Goal: Information Seeking & Learning: Learn about a topic

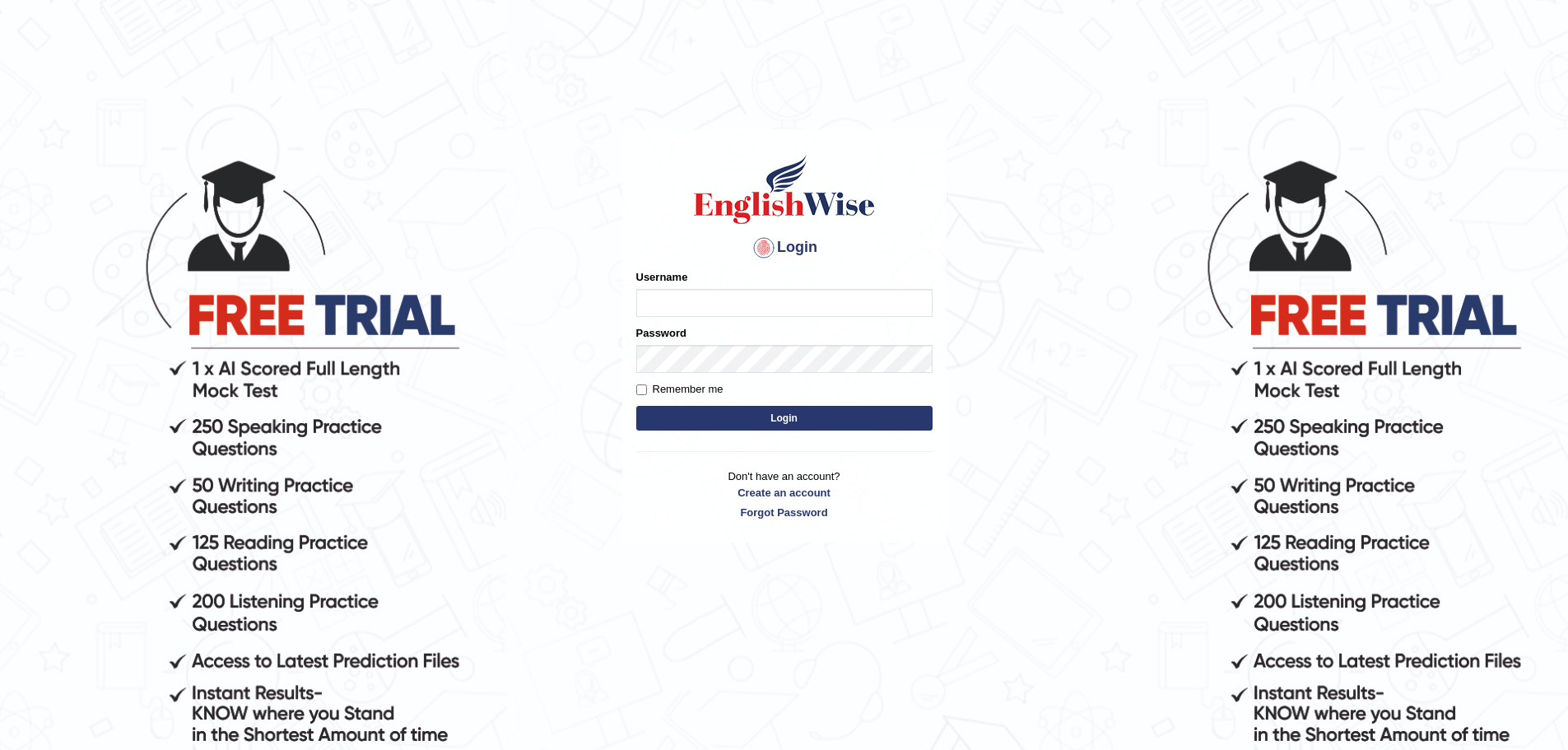
click at [695, 298] on input "Username" at bounding box center [784, 302] width 297 height 28
type input "yalineem"
click at [643, 389] on input "Remember me" at bounding box center [641, 389] width 11 height 11
checkbox input "true"
click at [690, 408] on button "Login" at bounding box center [784, 419] width 297 height 25
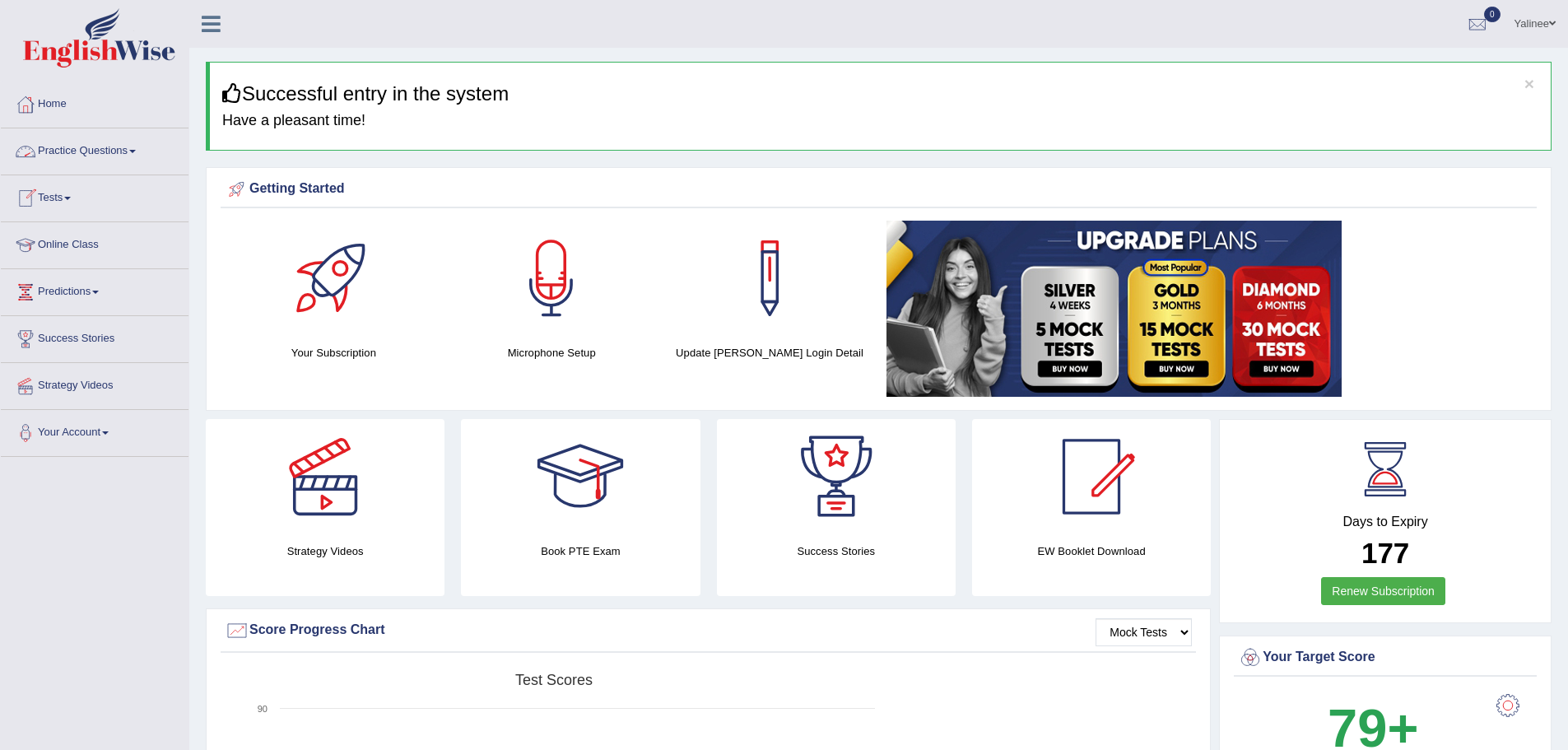
click at [119, 157] on link "Practice Questions" at bounding box center [94, 149] width 187 height 41
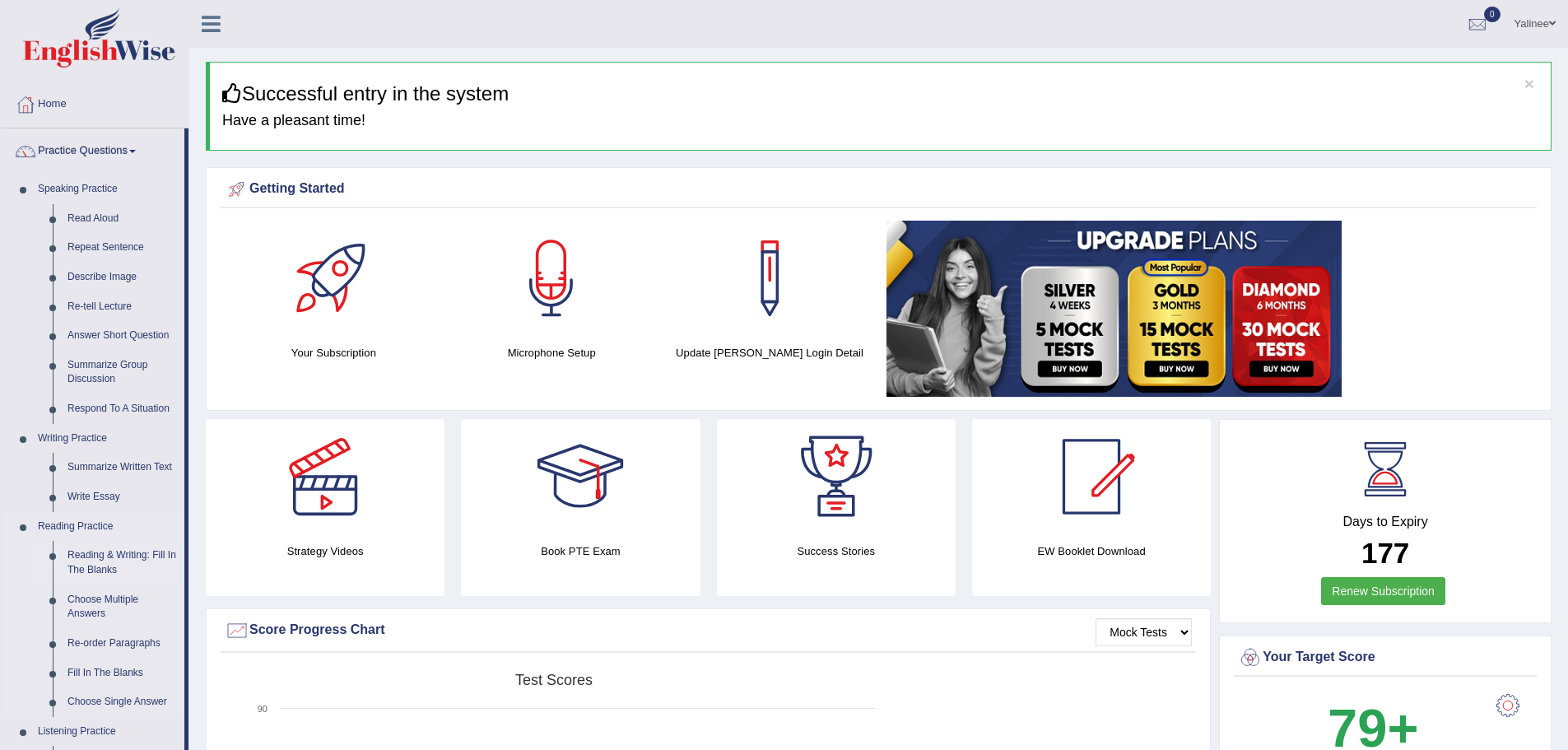
click at [78, 557] on link "Reading & Writing: Fill In The Blanks" at bounding box center [122, 562] width 124 height 43
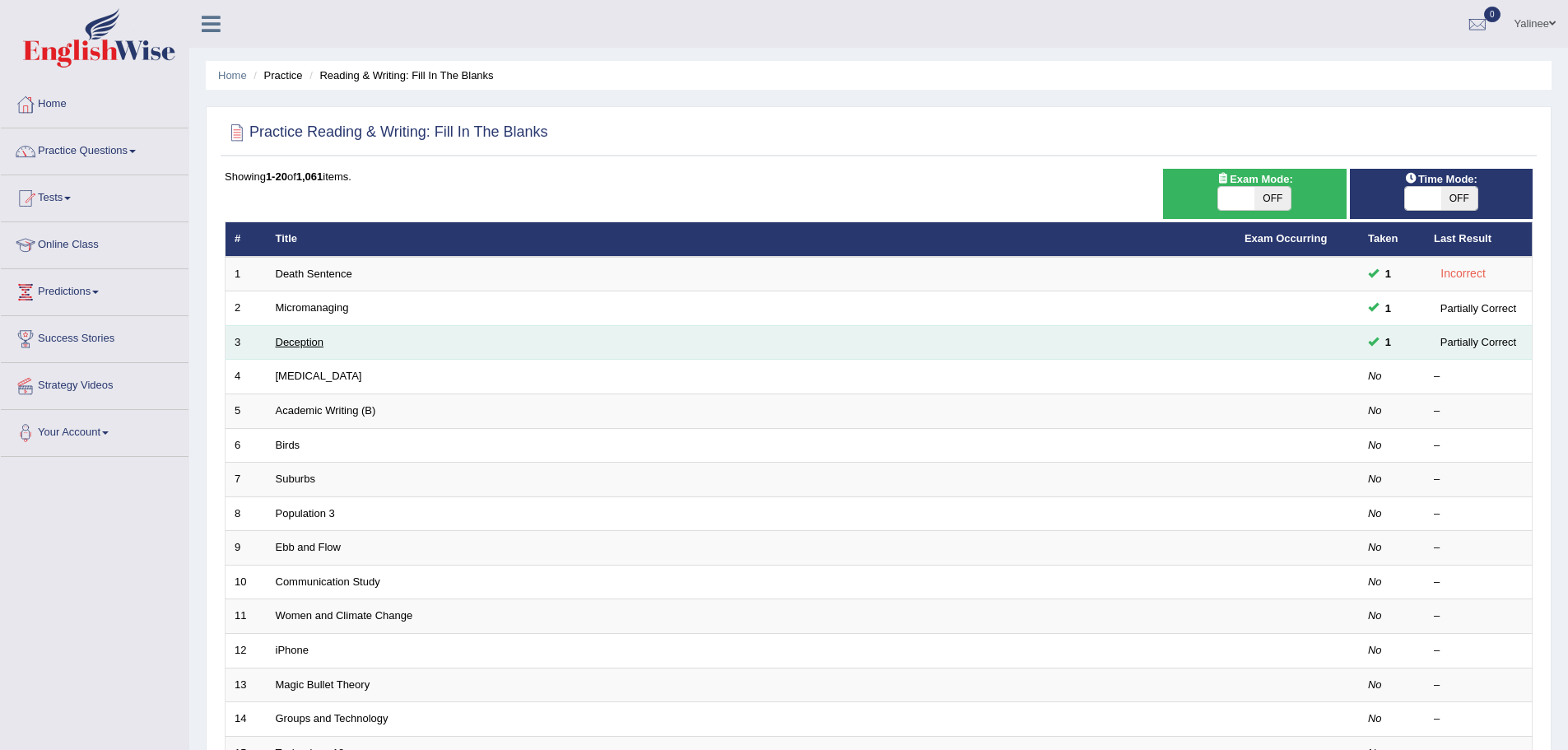
click at [303, 344] on link "Deception" at bounding box center [300, 342] width 49 height 12
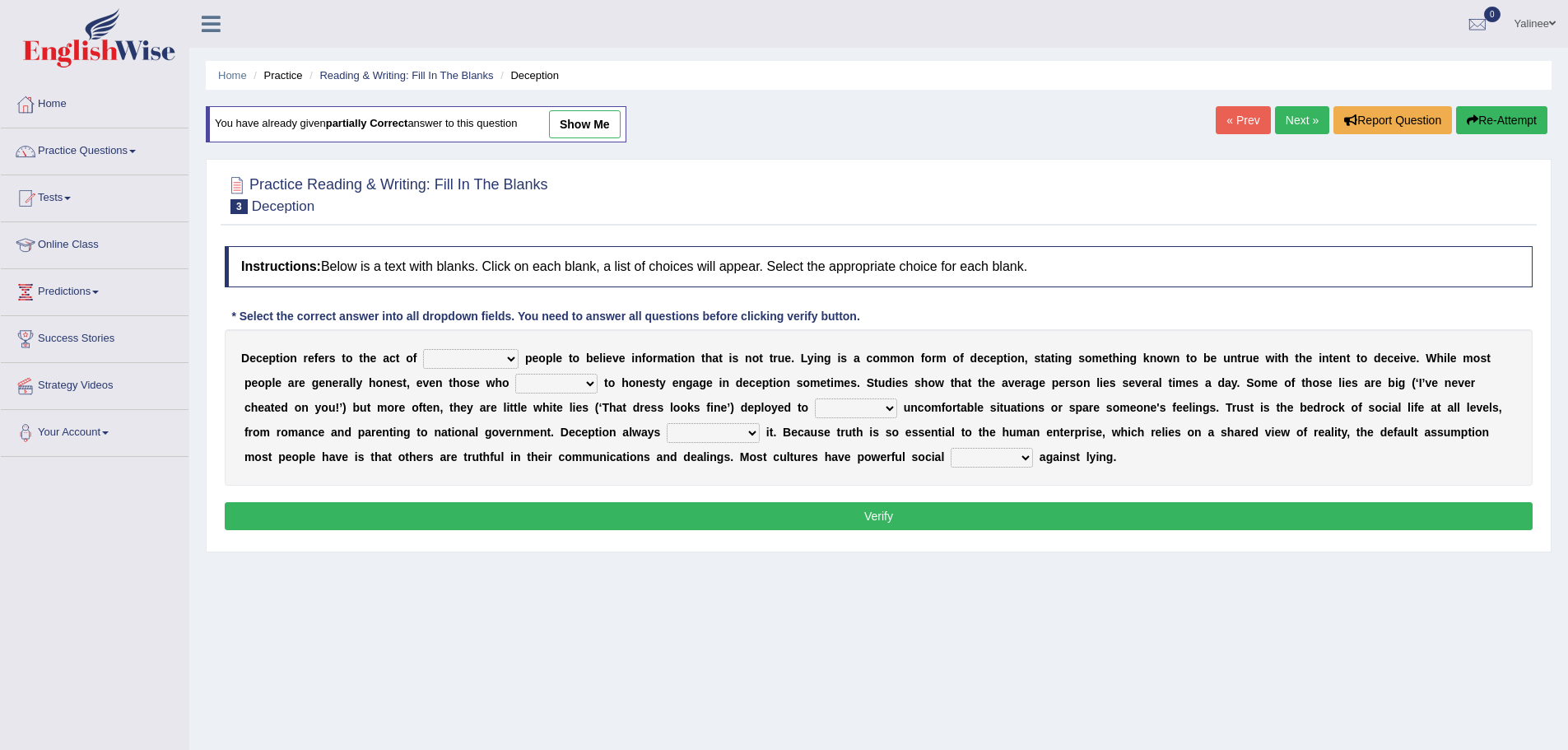
click at [480, 359] on select "discouraging forbidding detecting encouraging" at bounding box center [470, 359] width 95 height 20
select select "encouraging"
click at [423, 350] on select "discouraging forbidding detecting encouraging" at bounding box center [470, 359] width 95 height 20
click at [553, 386] on select "describe prescribe inscribe subscribe" at bounding box center [557, 383] width 83 height 20
select select "subscribe"
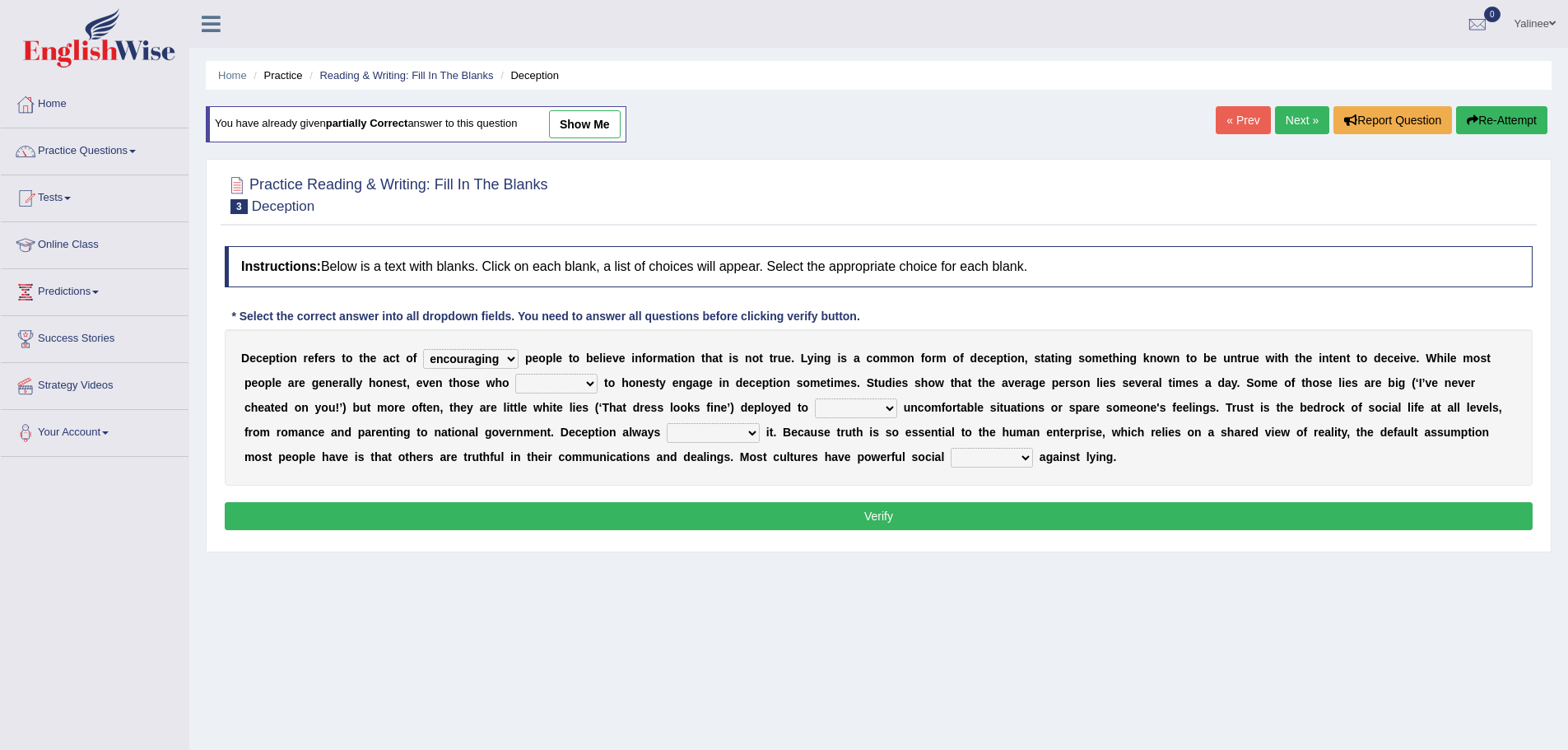
click at [516, 374] on select "describe prescribe inscribe subscribe" at bounding box center [557, 383] width 83 height 20
click at [870, 416] on select "contest illuminate disguise avoid" at bounding box center [856, 408] width 83 height 20
select select "avoid"
click at [815, 399] on select "contest illuminate disguise avoid" at bounding box center [856, 408] width 83 height 20
click at [688, 433] on select "undermines underscores undertakes underwrites" at bounding box center [713, 433] width 93 height 20
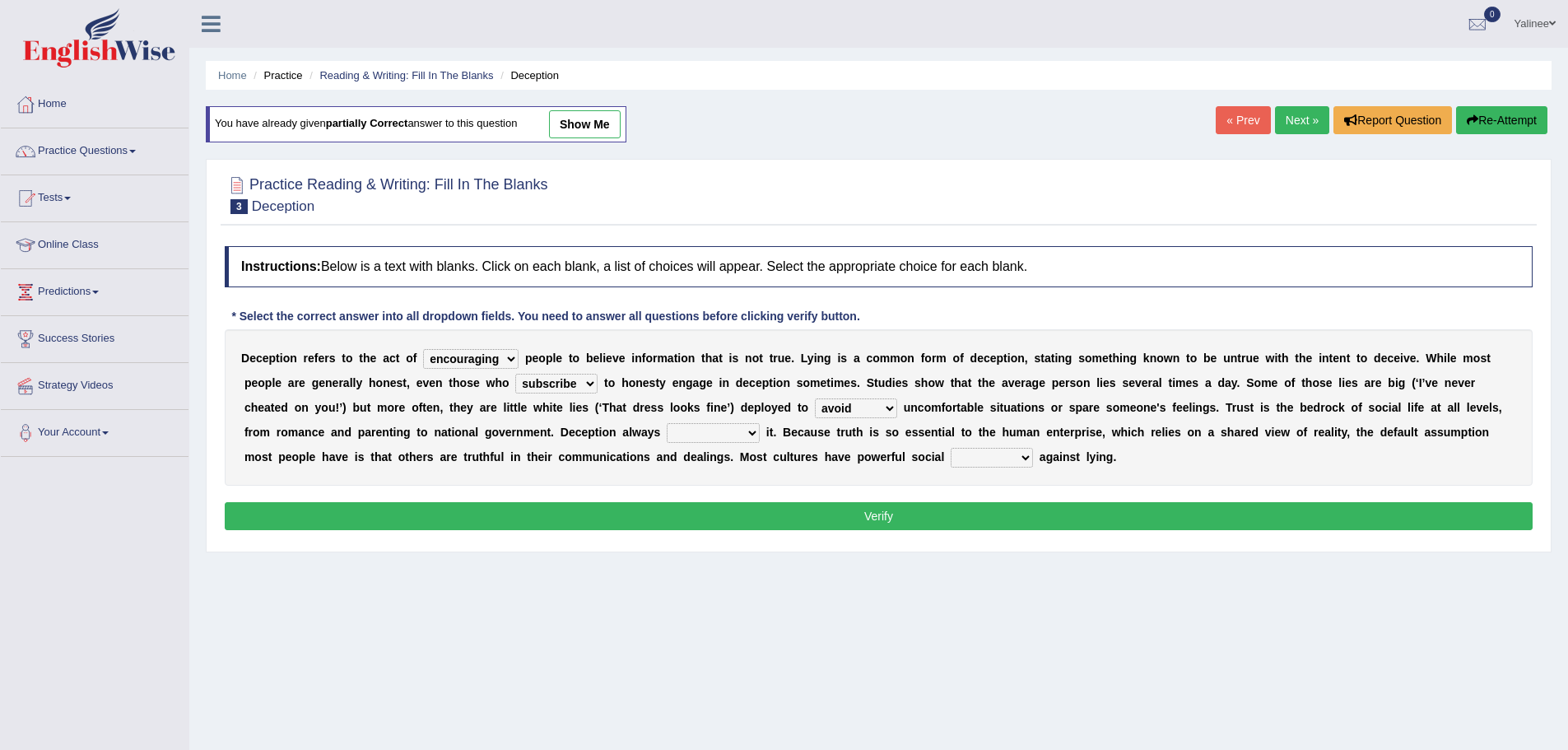
select select "undermines"
click at [667, 423] on select "undermines underscores undertakes underwrites" at bounding box center [713, 433] width 93 height 20
click at [982, 456] on select "ejections sanctions fractions inductions" at bounding box center [992, 457] width 83 height 20
select select "inductions"
click at [951, 448] on select "ejections sanctions fractions inductions" at bounding box center [992, 457] width 83 height 20
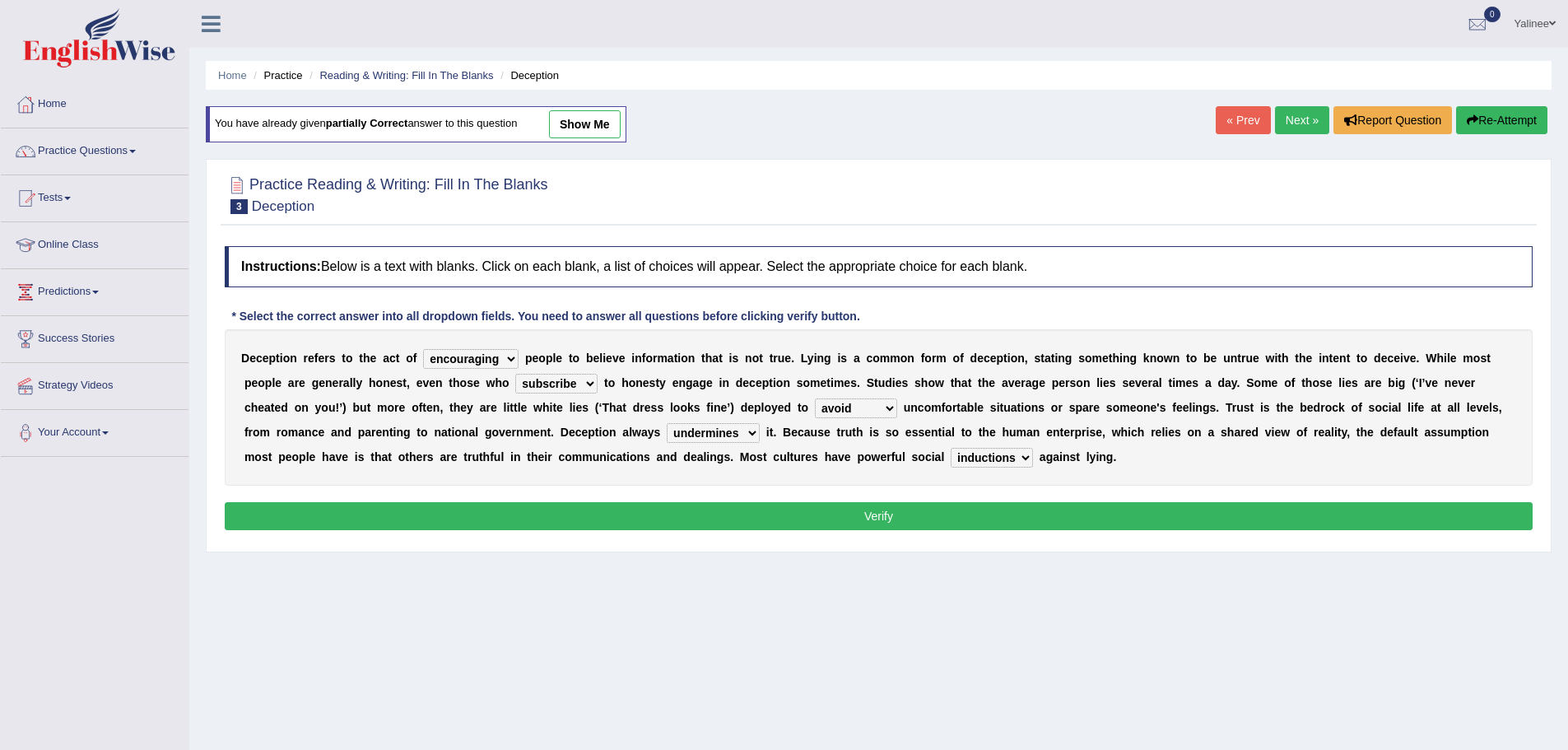
click at [907, 513] on button "Verify" at bounding box center [879, 516] width 1308 height 28
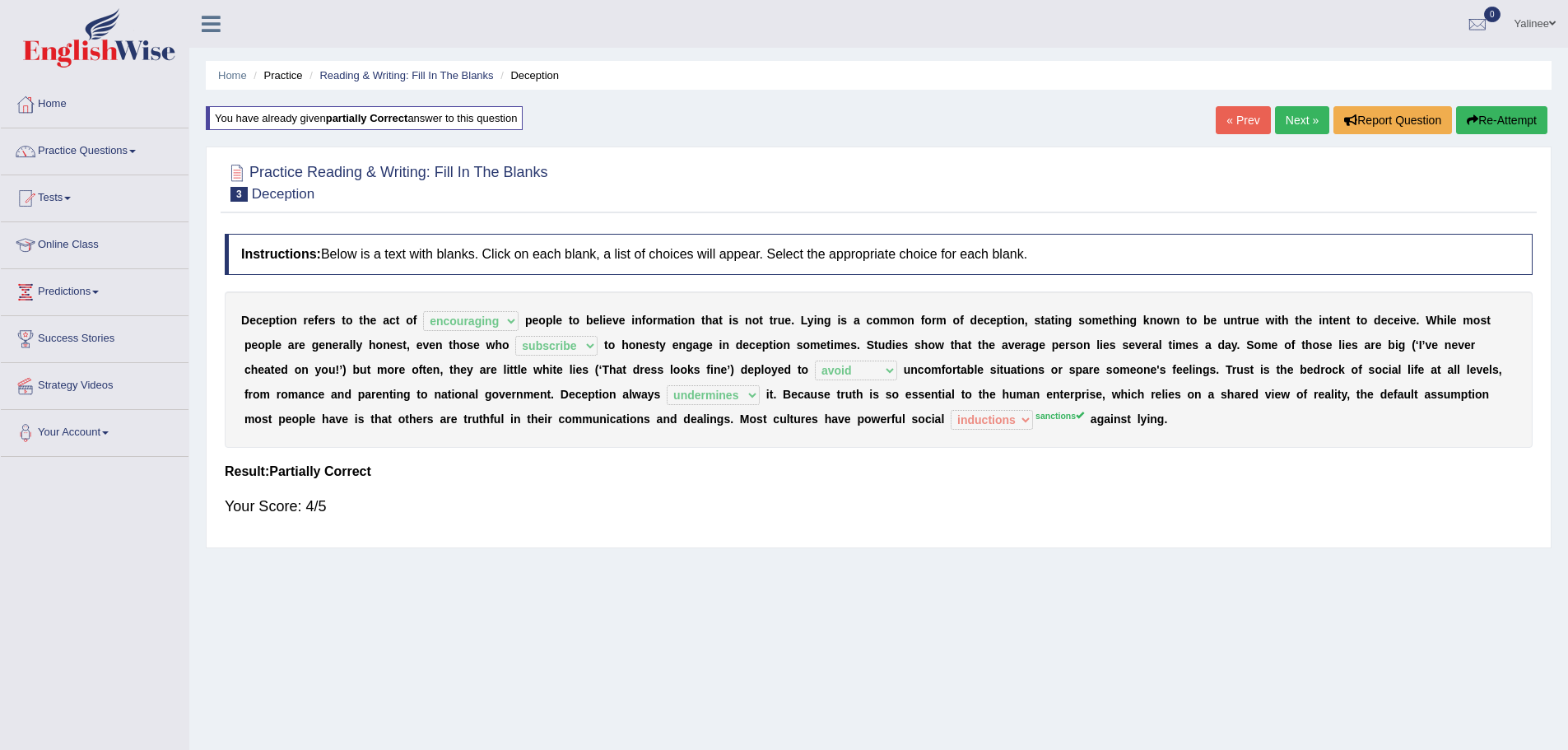
click at [1298, 132] on link "Next »" at bounding box center [1302, 120] width 55 height 28
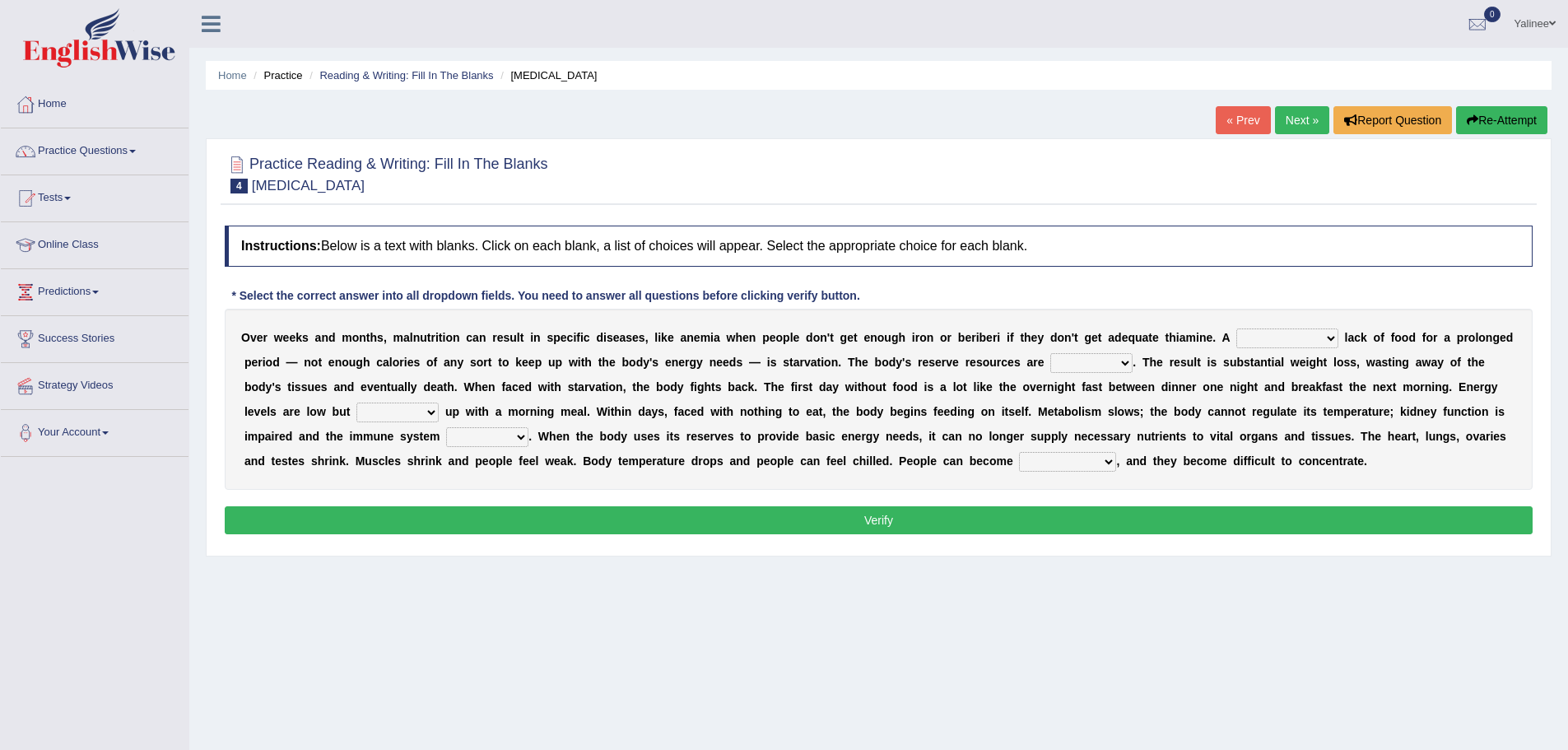
click at [1295, 338] on select "severe distinguishing proper distinctive" at bounding box center [1288, 338] width 102 height 20
select select "severe"
click at [1237, 328] on select "severe distinguishing proper distinctive" at bounding box center [1288, 338] width 102 height 20
click at [1067, 364] on select "obsoleted depleted pelleted deleted" at bounding box center [1092, 363] width 83 height 20
select select "depleted"
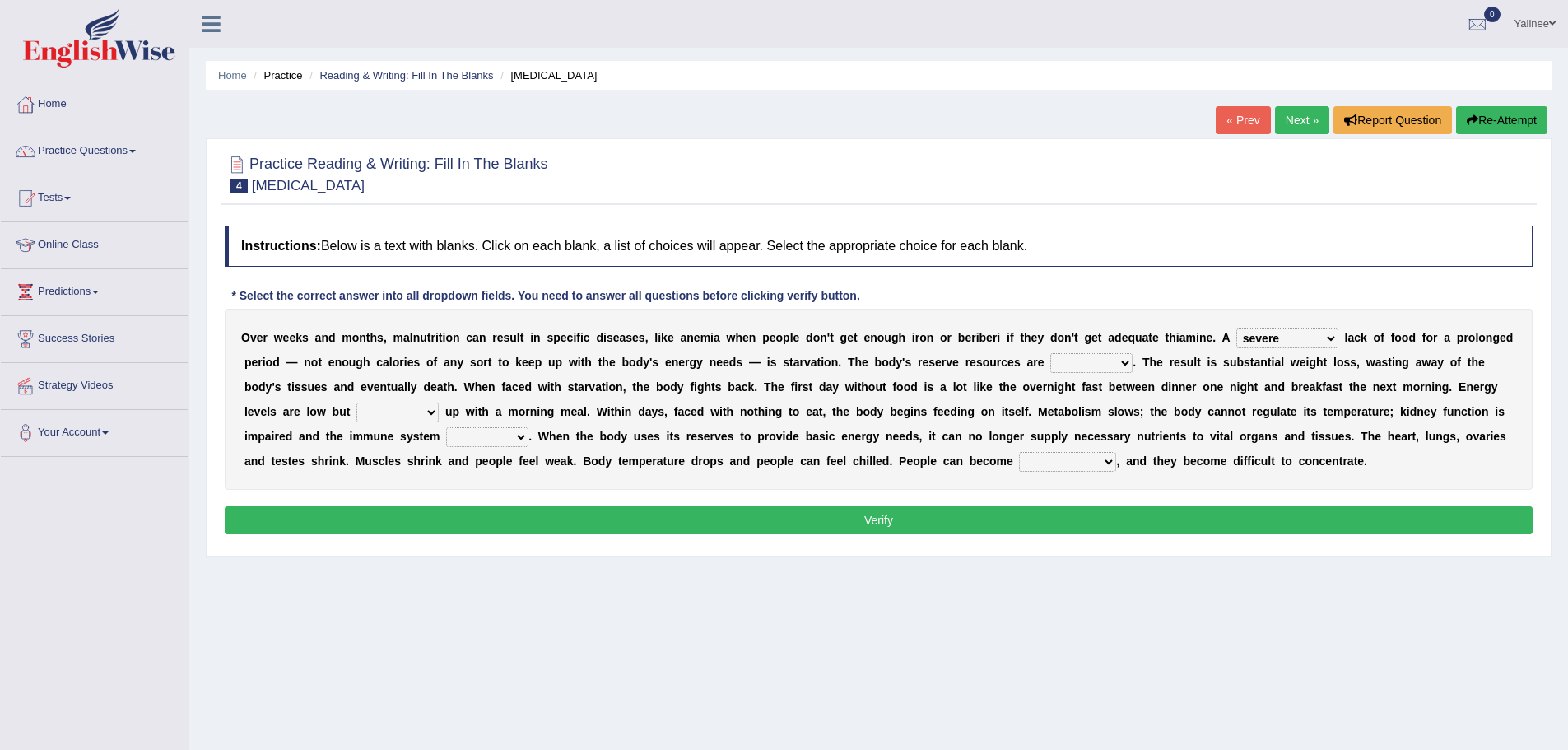
click at [1050, 353] on select "obsoleted depleted pelleted deleted" at bounding box center [1092, 363] width 83 height 20
click at [407, 412] on select "feed come chill pick" at bounding box center [398, 412] width 83 height 20
select select "come"
click at [356, 402] on select "feed come chill pick" at bounding box center [398, 412] width 83 height 20
click at [494, 441] on select "deepens deafens weakens surpasses" at bounding box center [488, 437] width 83 height 20
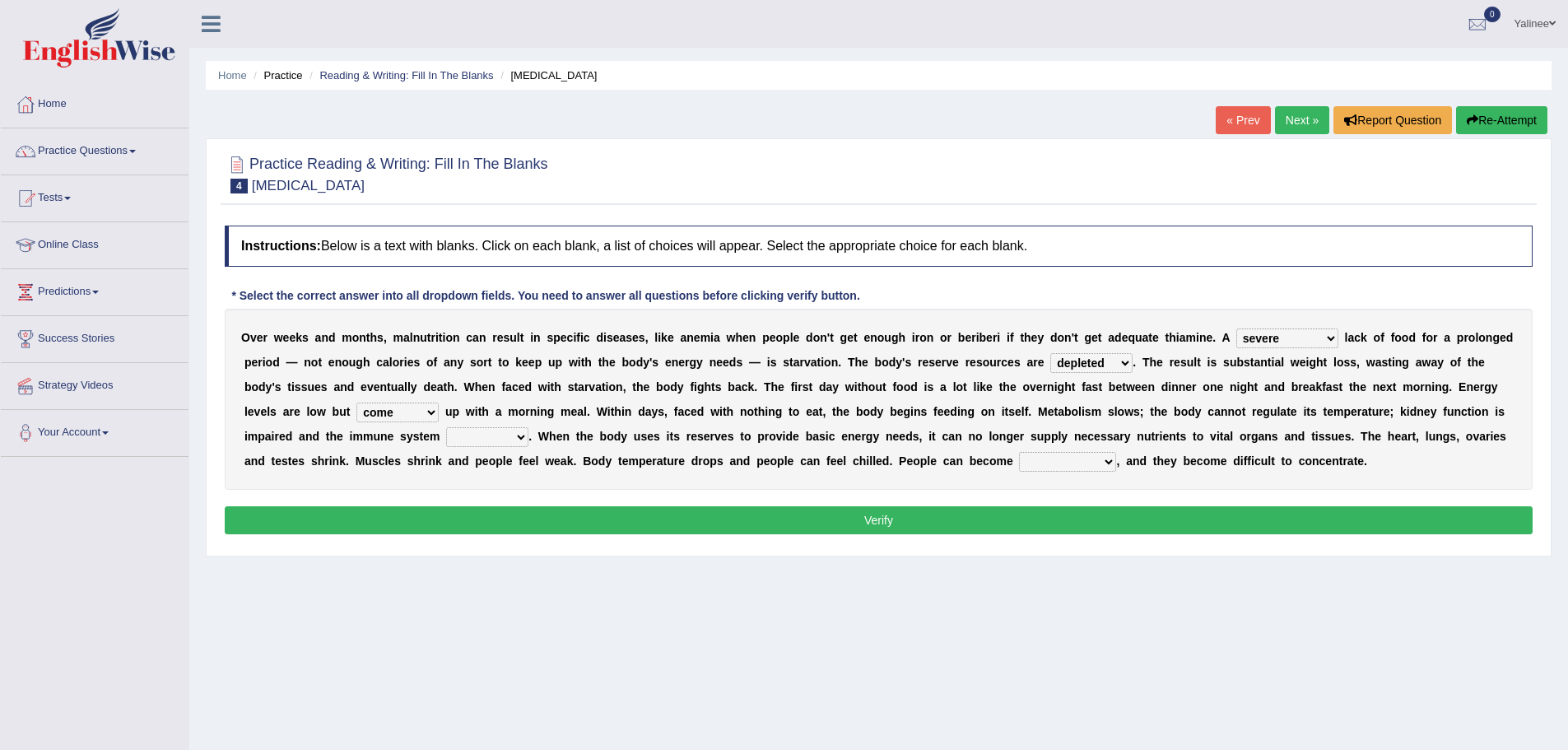
select select "weakens"
click at [446, 427] on select "deepens deafens weakens surpasses" at bounding box center [488, 437] width 83 height 20
click at [1084, 463] on select "irritable commutable indisputable transportable" at bounding box center [1068, 462] width 97 height 20
select select "indisputable"
click at [1020, 452] on select "irritable commutable indisputable transportable" at bounding box center [1068, 462] width 97 height 20
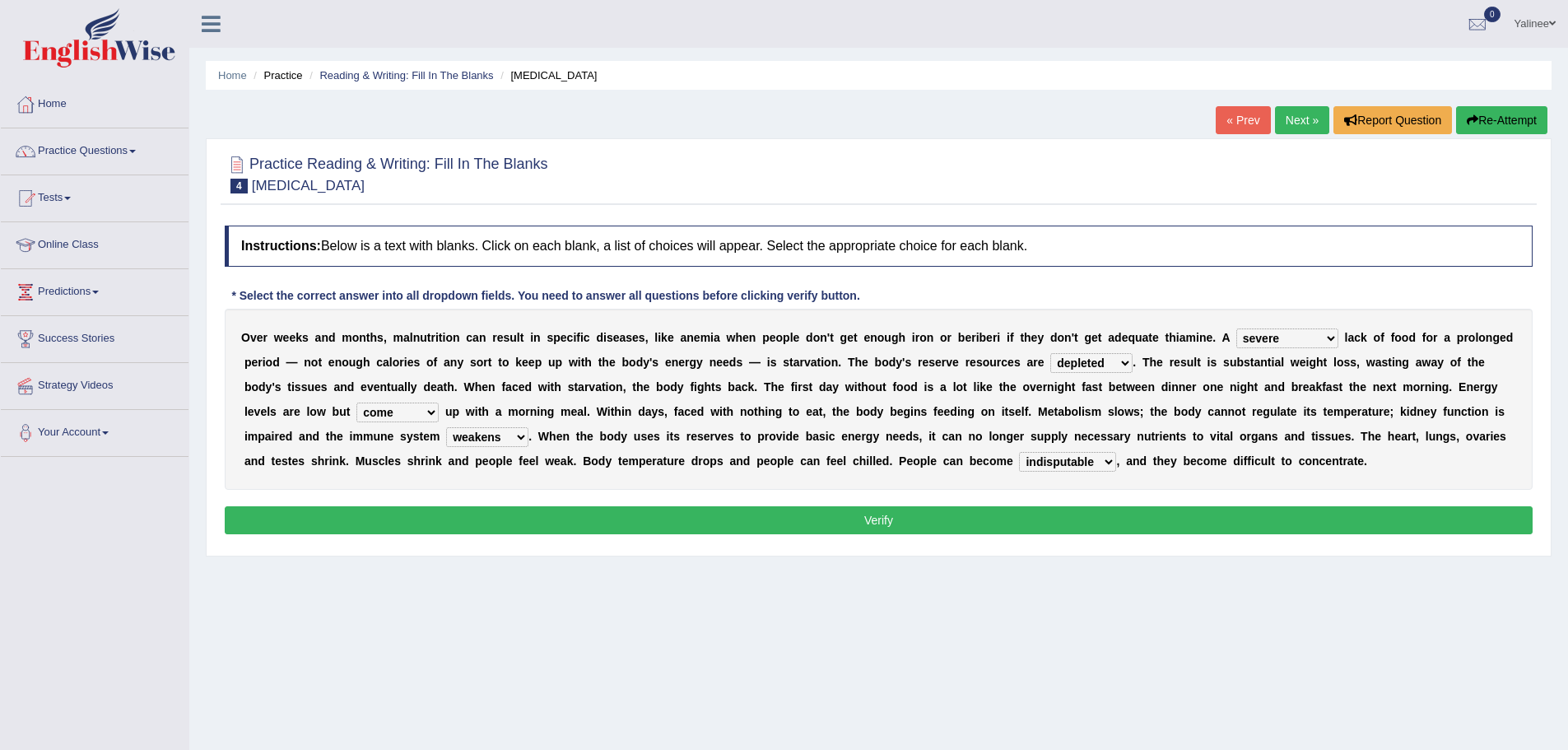
click at [965, 523] on button "Verify" at bounding box center [879, 520] width 1308 height 28
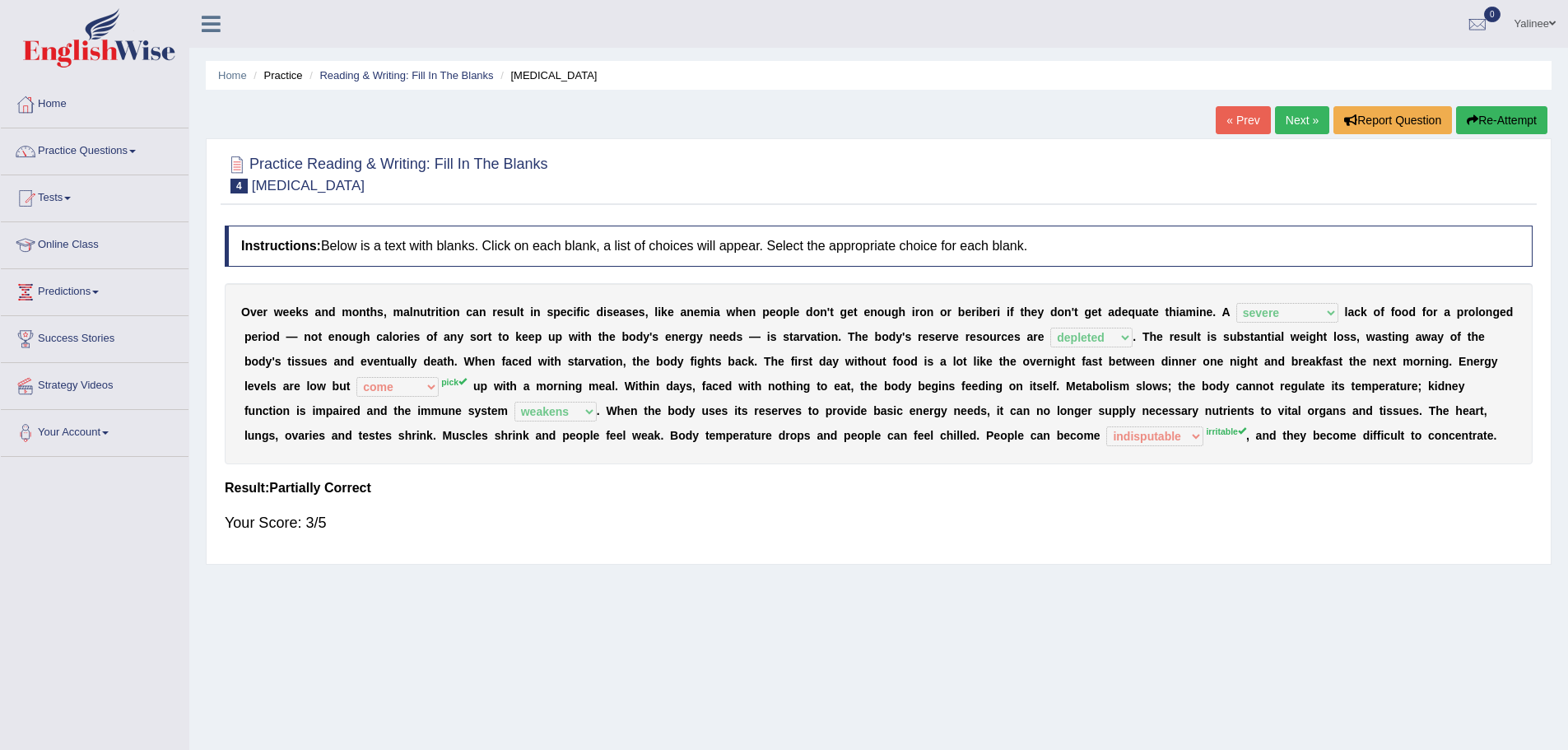
click at [1296, 123] on link "Next »" at bounding box center [1302, 120] width 55 height 28
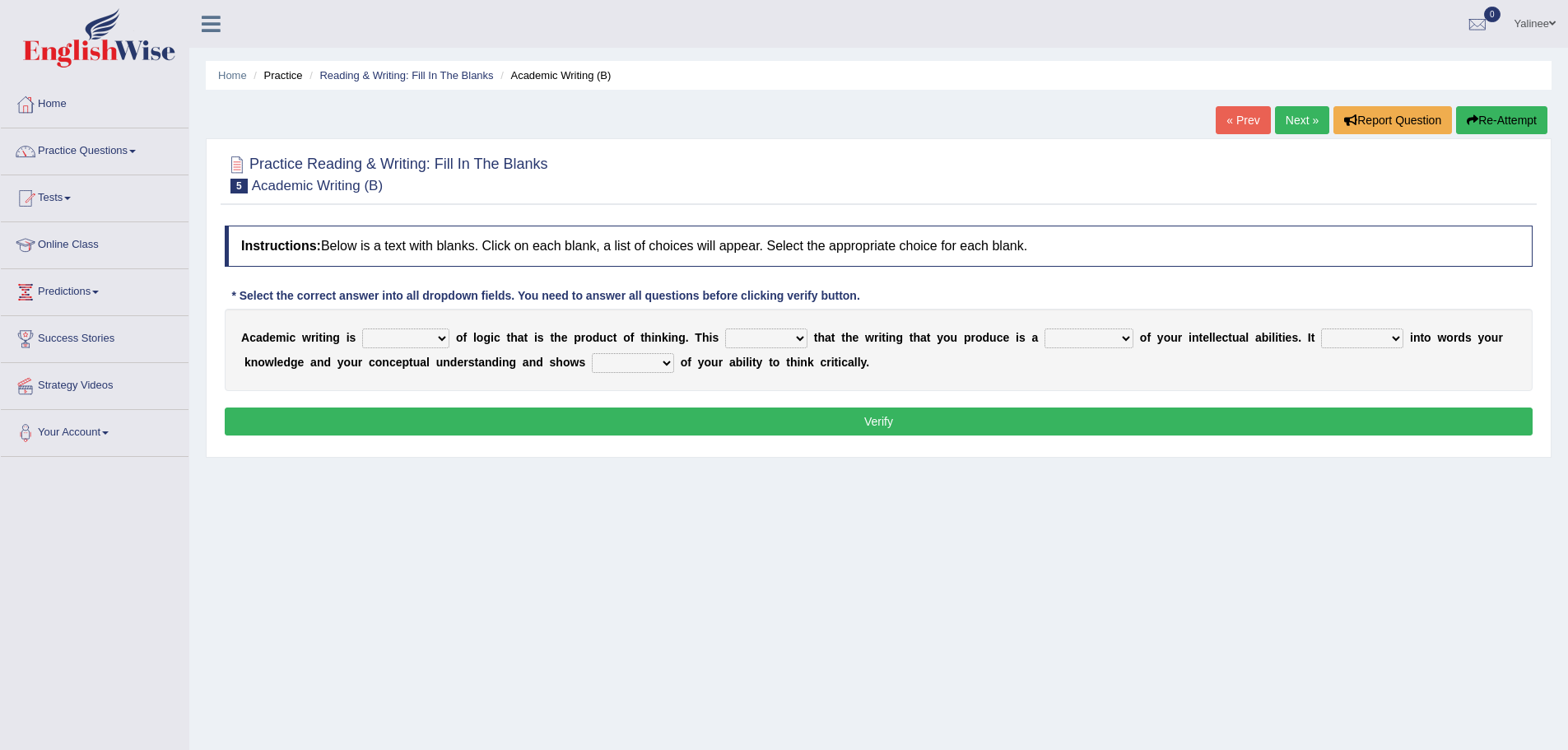
click at [423, 335] on select "expectation entitlement expression exchange" at bounding box center [405, 338] width 87 height 20
select select "expression"
click at [362, 328] on select "expectation entitlement expression exchange" at bounding box center [405, 338] width 87 height 20
click at [768, 342] on select "means questions stipulates answers" at bounding box center [766, 338] width 83 height 20
select select "means"
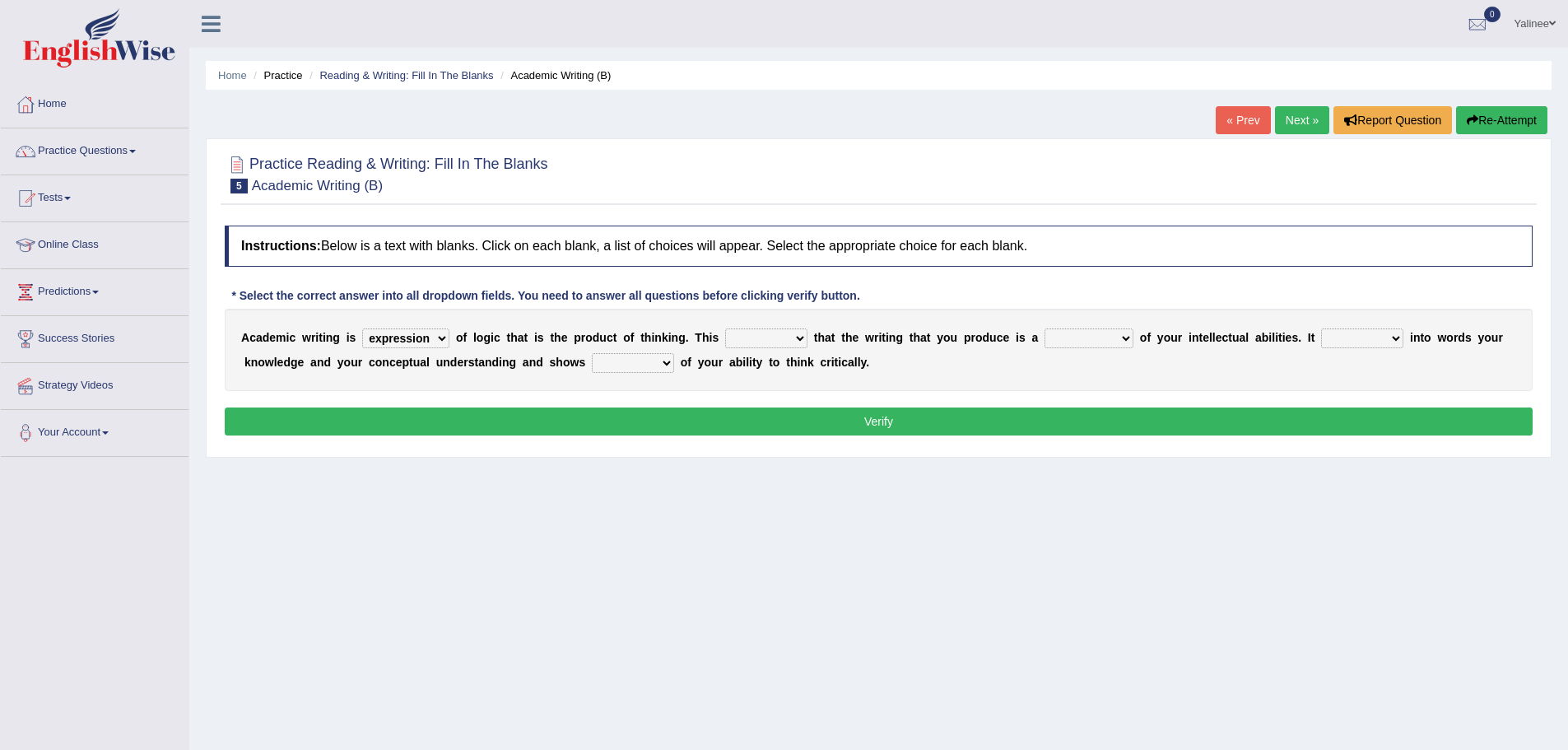
click at [725, 328] on select "means questions stipulates answers" at bounding box center [766, 338] width 83 height 20
click at [1066, 339] on select "redundancy mission credit reflection" at bounding box center [1089, 338] width 89 height 20
select select "reflection"
click at [1045, 328] on select "redundancy mission credit reflection" at bounding box center [1089, 338] width 89 height 20
click at [1367, 336] on select "enriches shows allows puts" at bounding box center [1363, 338] width 83 height 20
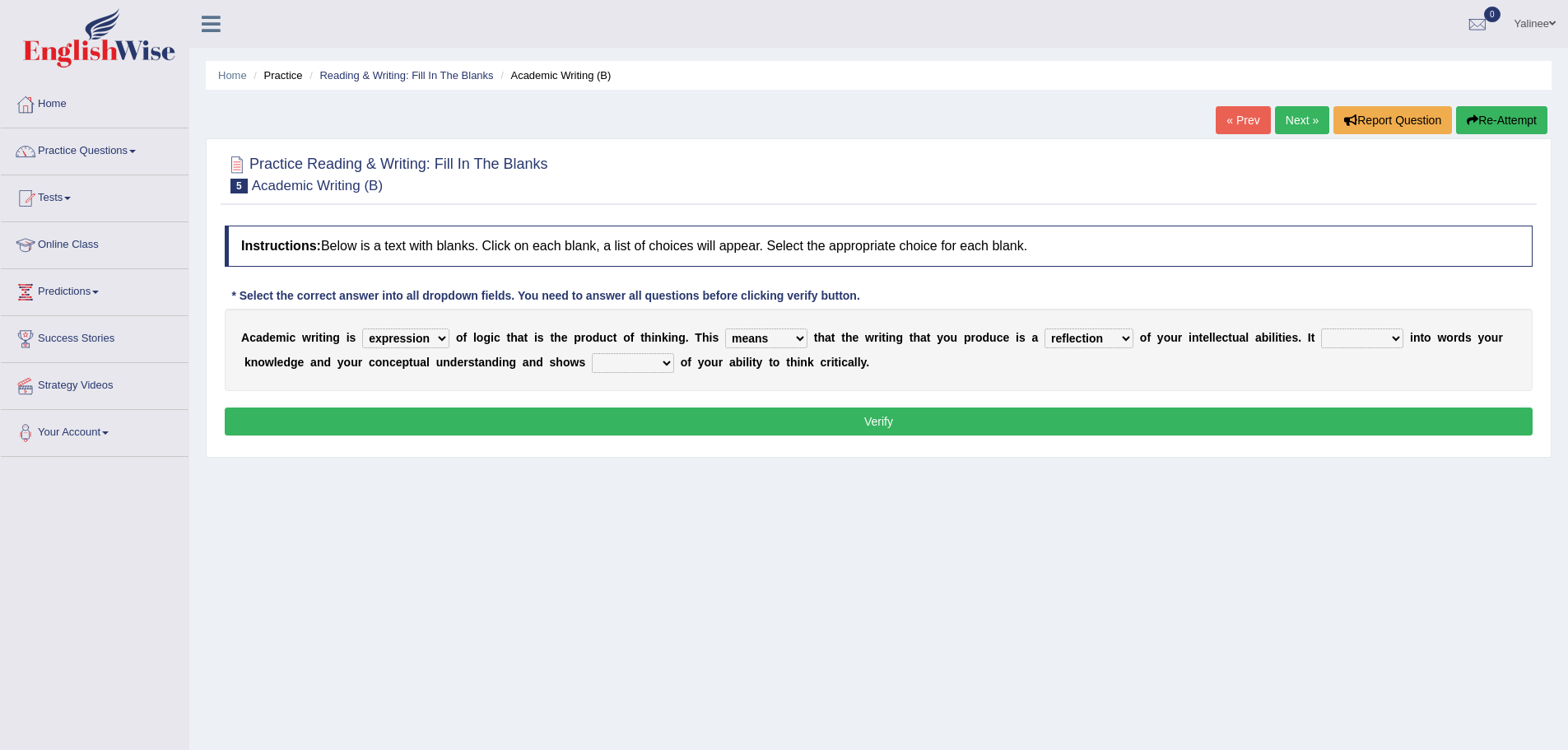
click at [631, 367] on select "hassle excuse capacity evidence" at bounding box center [634, 363] width 83 height 20
select select "capacity"
click at [592, 353] on select "hassle excuse capacity evidence" at bounding box center [634, 363] width 83 height 20
click at [1385, 335] on select "enriches shows allows puts" at bounding box center [1363, 338] width 83 height 20
select select "shows"
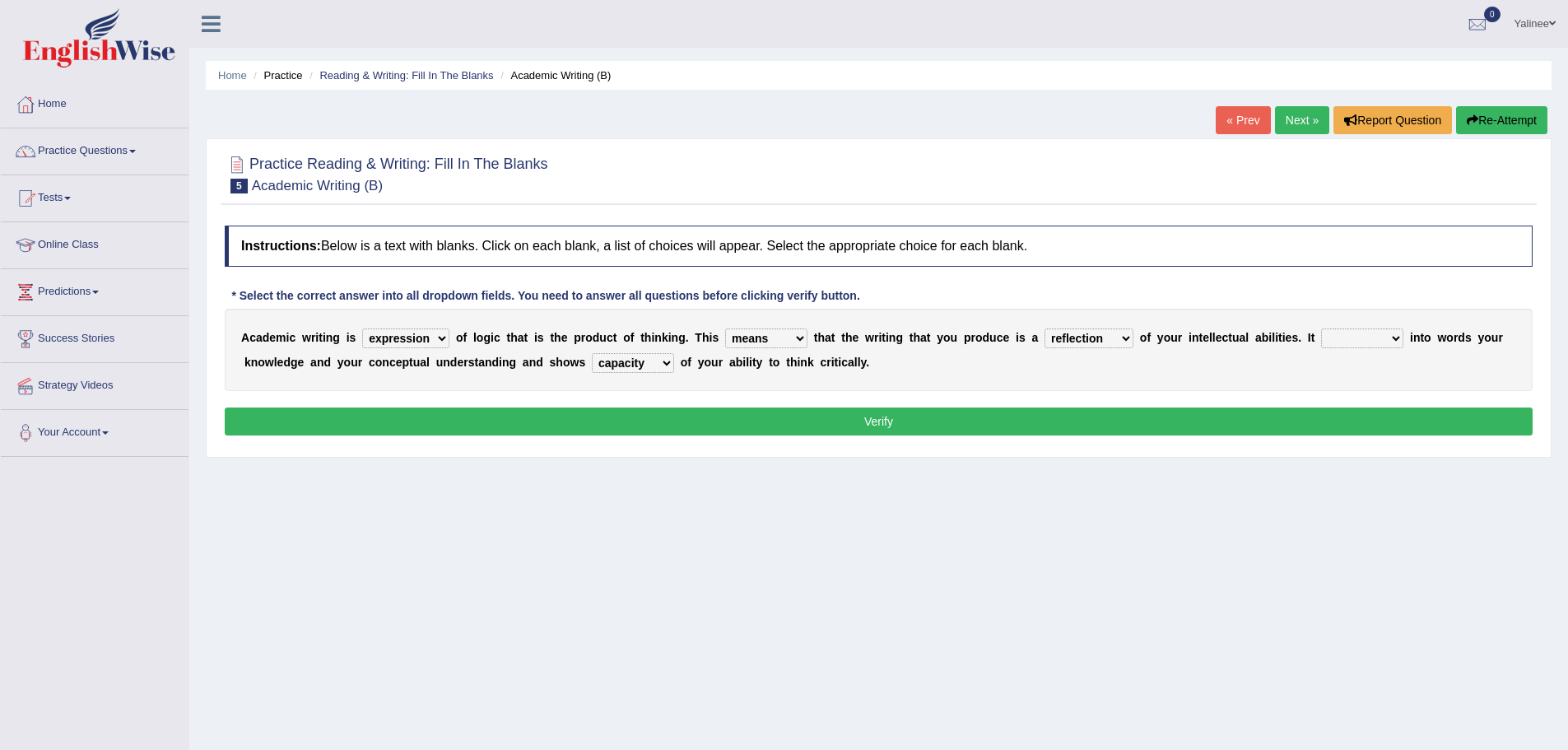
click at [1321, 328] on select "enriches shows allows puts" at bounding box center [1363, 338] width 83 height 20
click at [996, 423] on button "Verify" at bounding box center [879, 421] width 1308 height 28
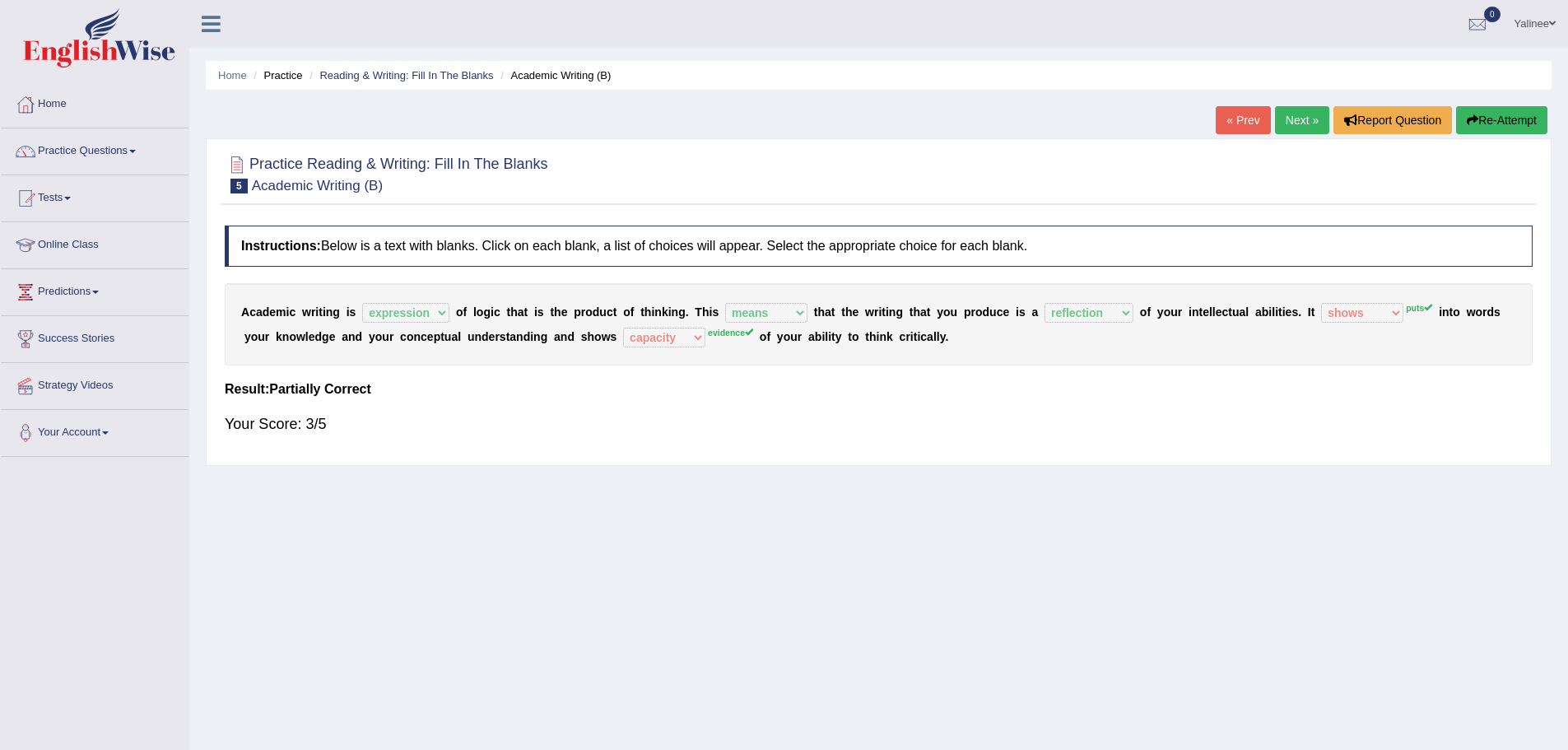
click at [1478, 115] on button "Re-Attempt" at bounding box center [1502, 120] width 91 height 28
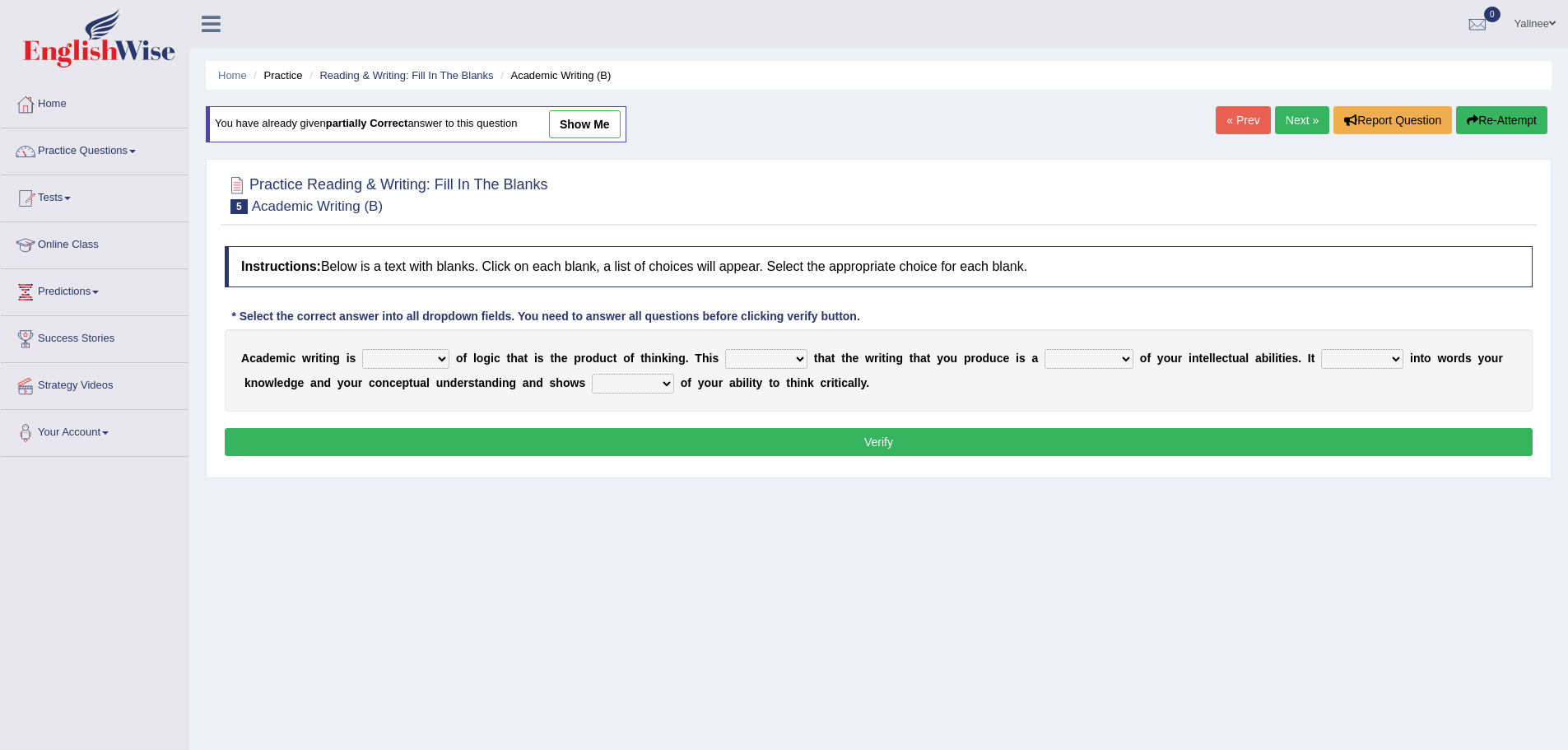
click at [444, 351] on select "expectation entitlement expression exchange" at bounding box center [405, 359] width 87 height 20
select select "expression"
click at [362, 350] on select "expectation entitlement expression exchange" at bounding box center [405, 359] width 87 height 20
click at [761, 363] on select "means questions stipulates answers" at bounding box center [766, 359] width 83 height 20
select select "means"
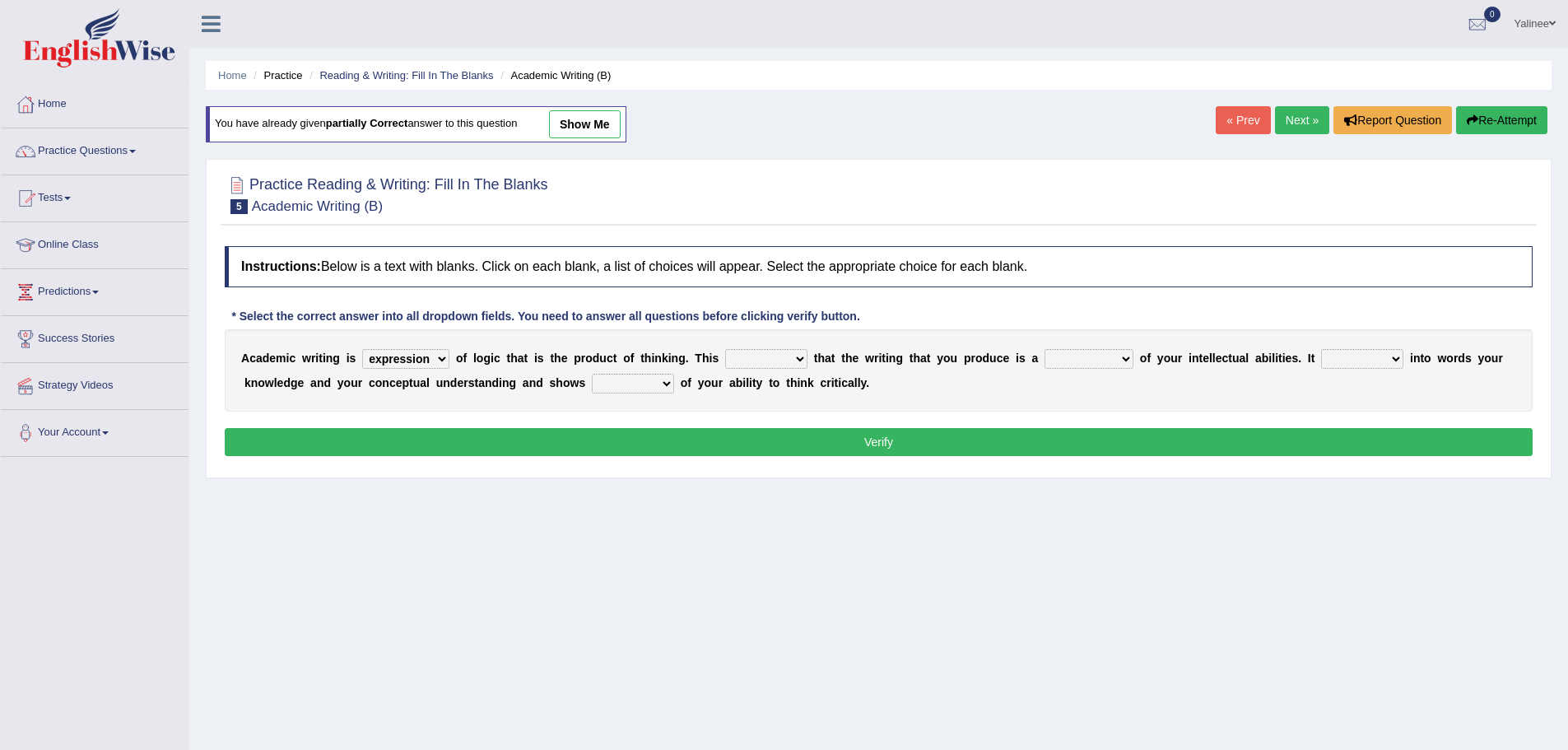
click at [725, 350] on select "means questions stipulates answers" at bounding box center [766, 359] width 83 height 20
click at [1077, 361] on select "redundancy mission credit reflection" at bounding box center [1089, 359] width 89 height 20
select select "reflection"
click at [1045, 350] on select "redundancy mission credit reflection" at bounding box center [1089, 359] width 89 height 20
click at [1337, 360] on select "enriches shows allows puts" at bounding box center [1363, 359] width 83 height 20
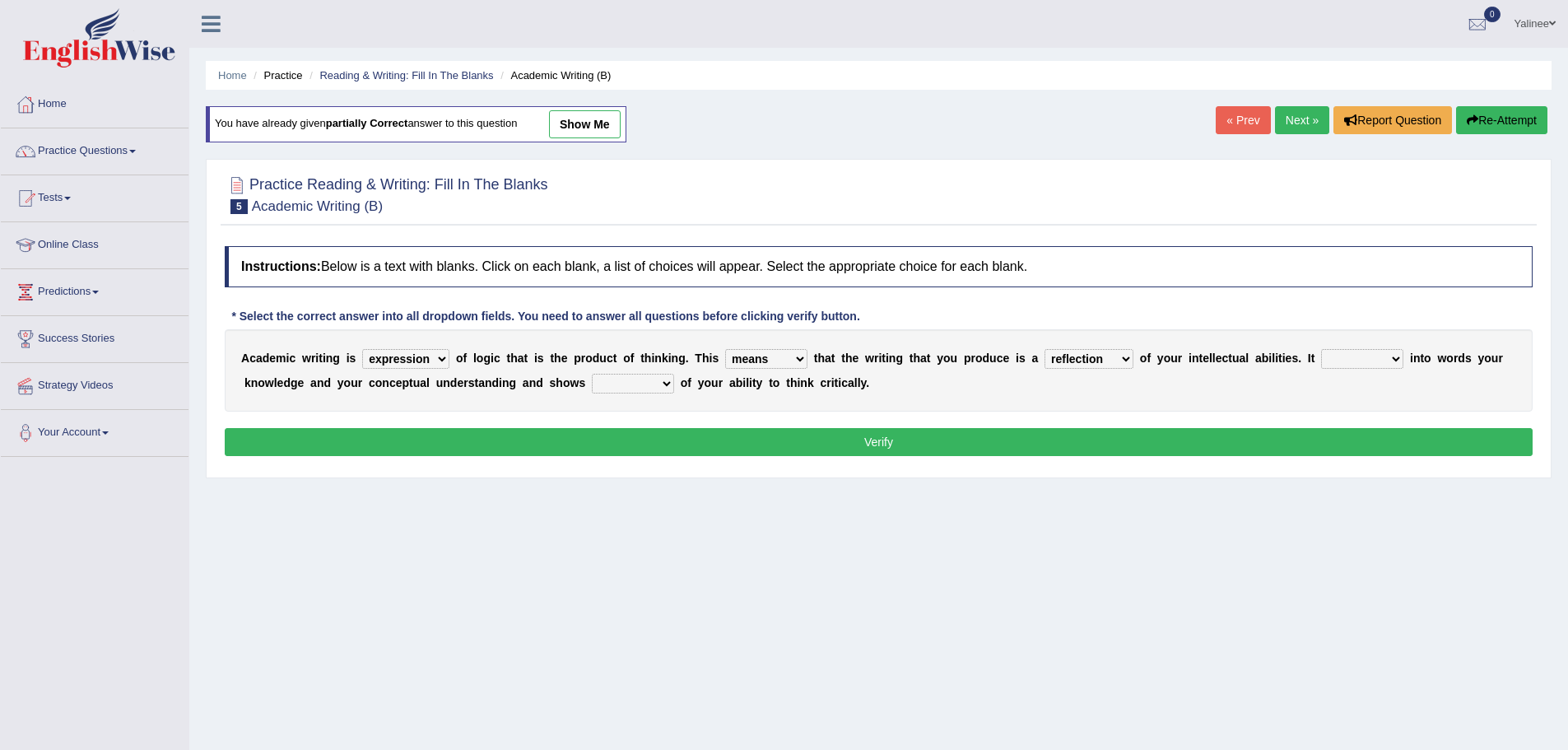
select select "puts"
click at [1321, 350] on select "enriches shows allows puts" at bounding box center [1363, 359] width 83 height 20
click at [630, 378] on select "hassle excuse capacity evidence" at bounding box center [634, 383] width 83 height 20
select select "evidence"
click at [592, 374] on select "hassle excuse capacity evidence" at bounding box center [634, 383] width 83 height 20
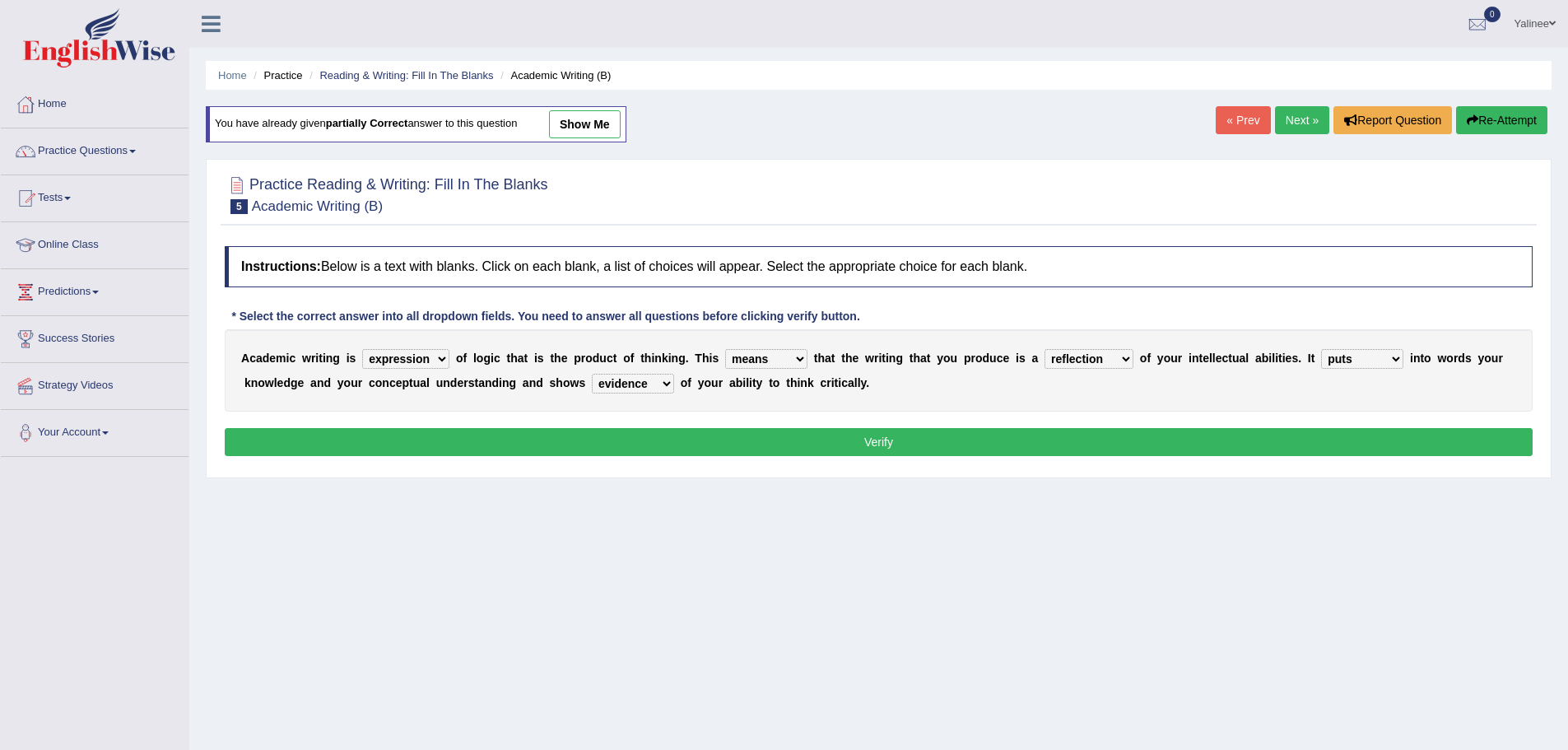
click at [828, 439] on button "Verify" at bounding box center [879, 442] width 1308 height 28
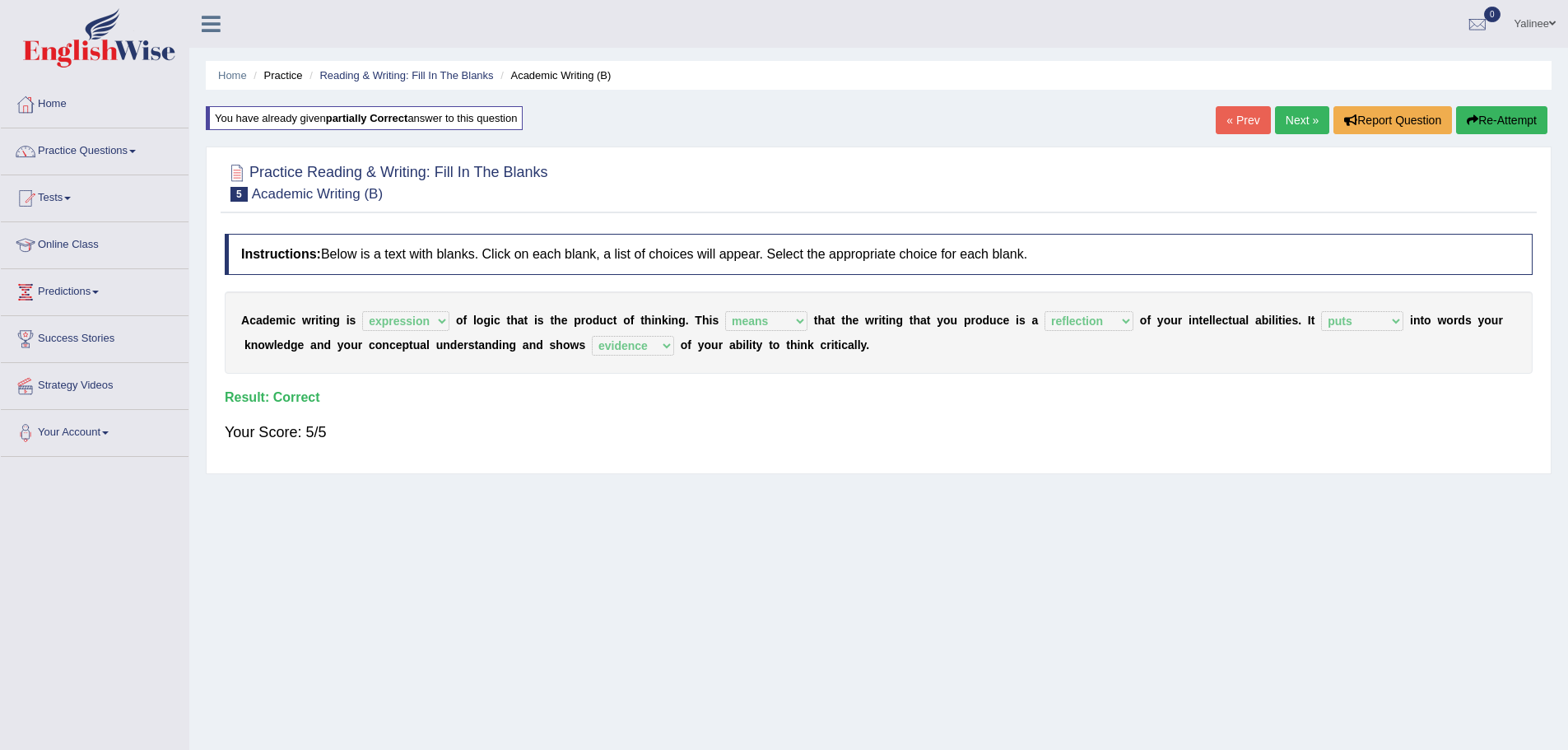
click at [1294, 119] on link "Next »" at bounding box center [1302, 120] width 55 height 28
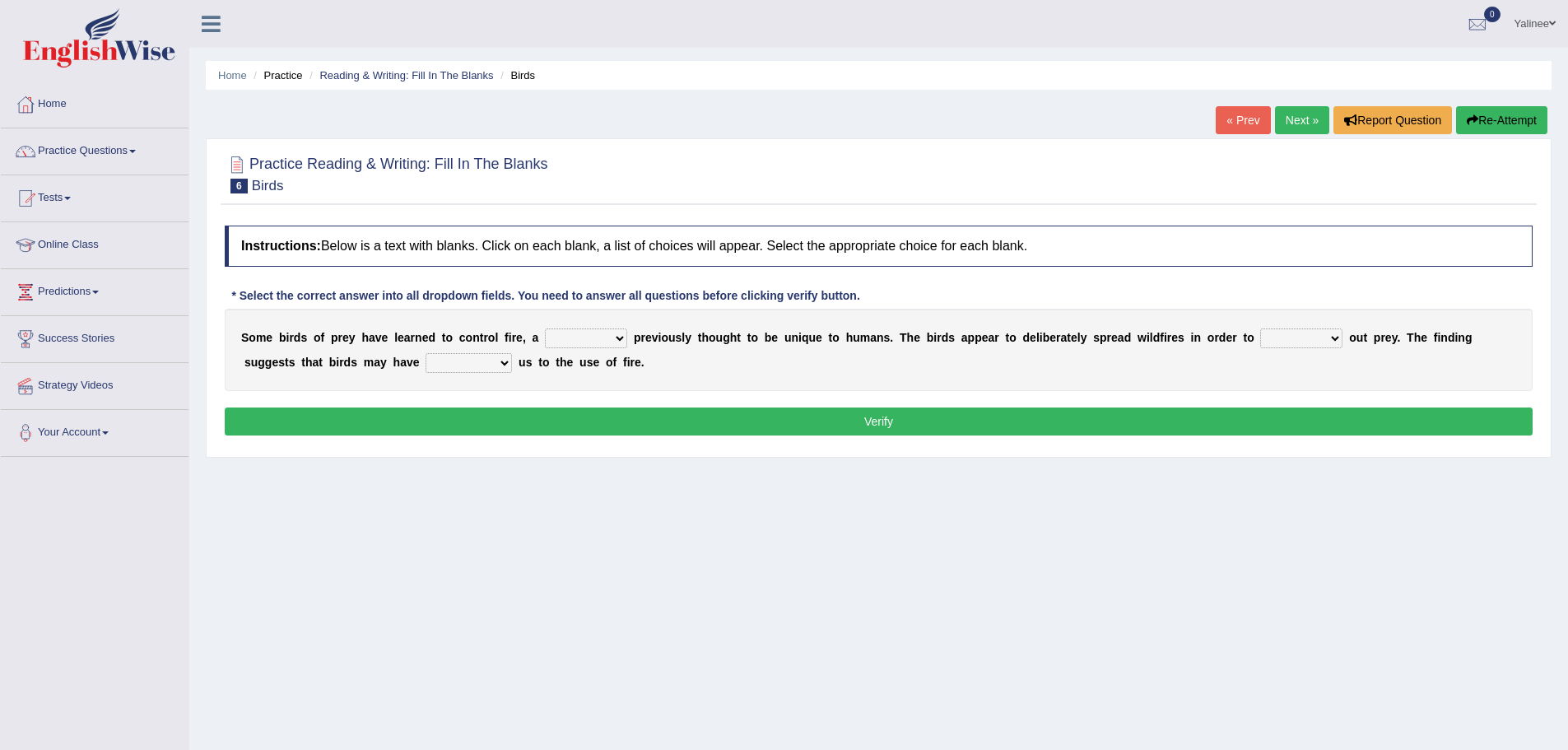
click at [562, 336] on select "question profile tale skill" at bounding box center [587, 338] width 83 height 20
select select "skill"
click at [545, 328] on select "question profile tale skill" at bounding box center [587, 338] width 83 height 20
click at [1267, 337] on select "prevent limit span flush" at bounding box center [1302, 338] width 83 height 20
select select "prevent"
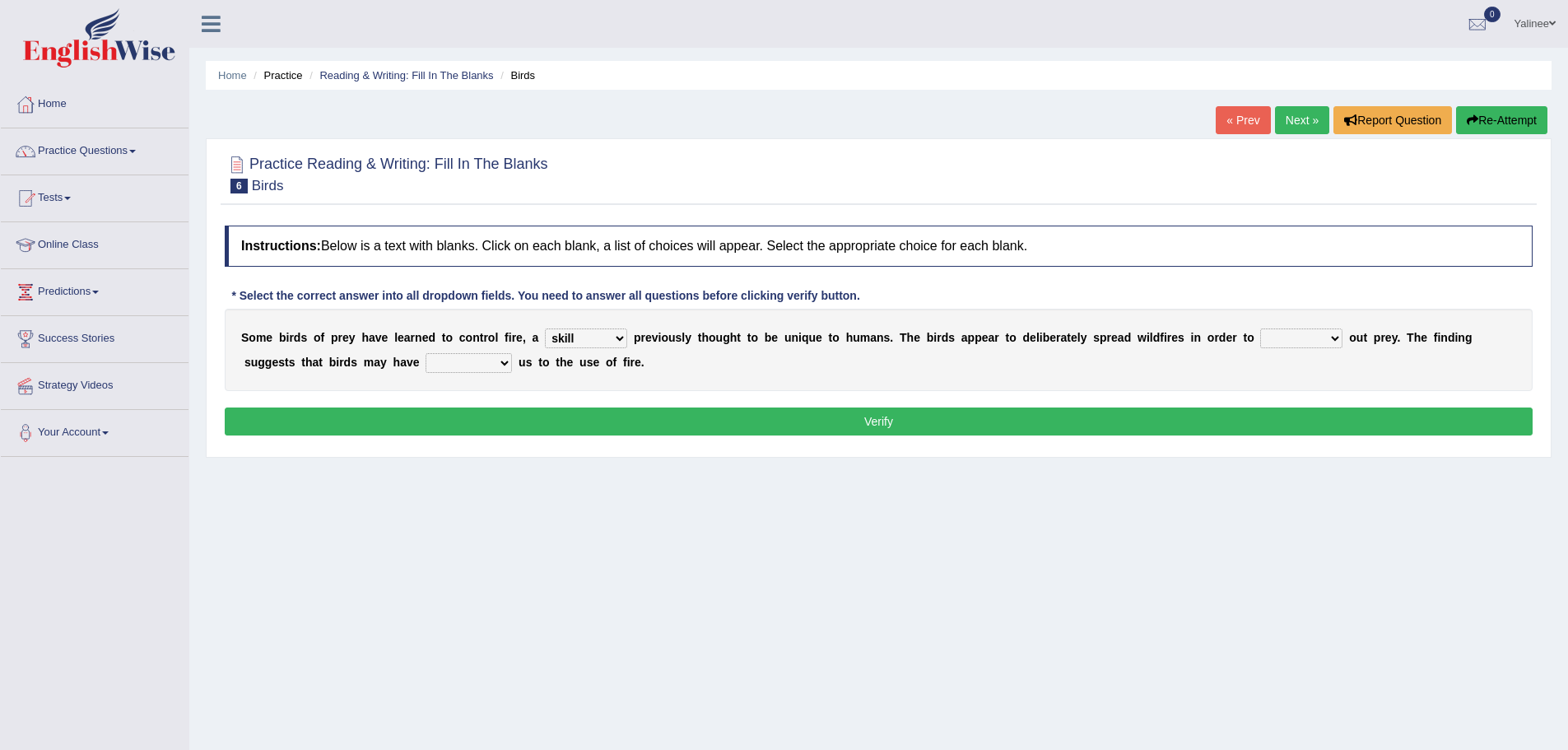
click at [1261, 328] on select "prevent limit span flush" at bounding box center [1302, 338] width 83 height 20
click at [465, 365] on select "prophesied beaten transmitted forced" at bounding box center [469, 363] width 86 height 20
select select "forced"
click at [425, 353] on select "prophesied beaten transmitted forced" at bounding box center [469, 363] width 86 height 20
click at [754, 426] on button "Verify" at bounding box center [879, 421] width 1308 height 28
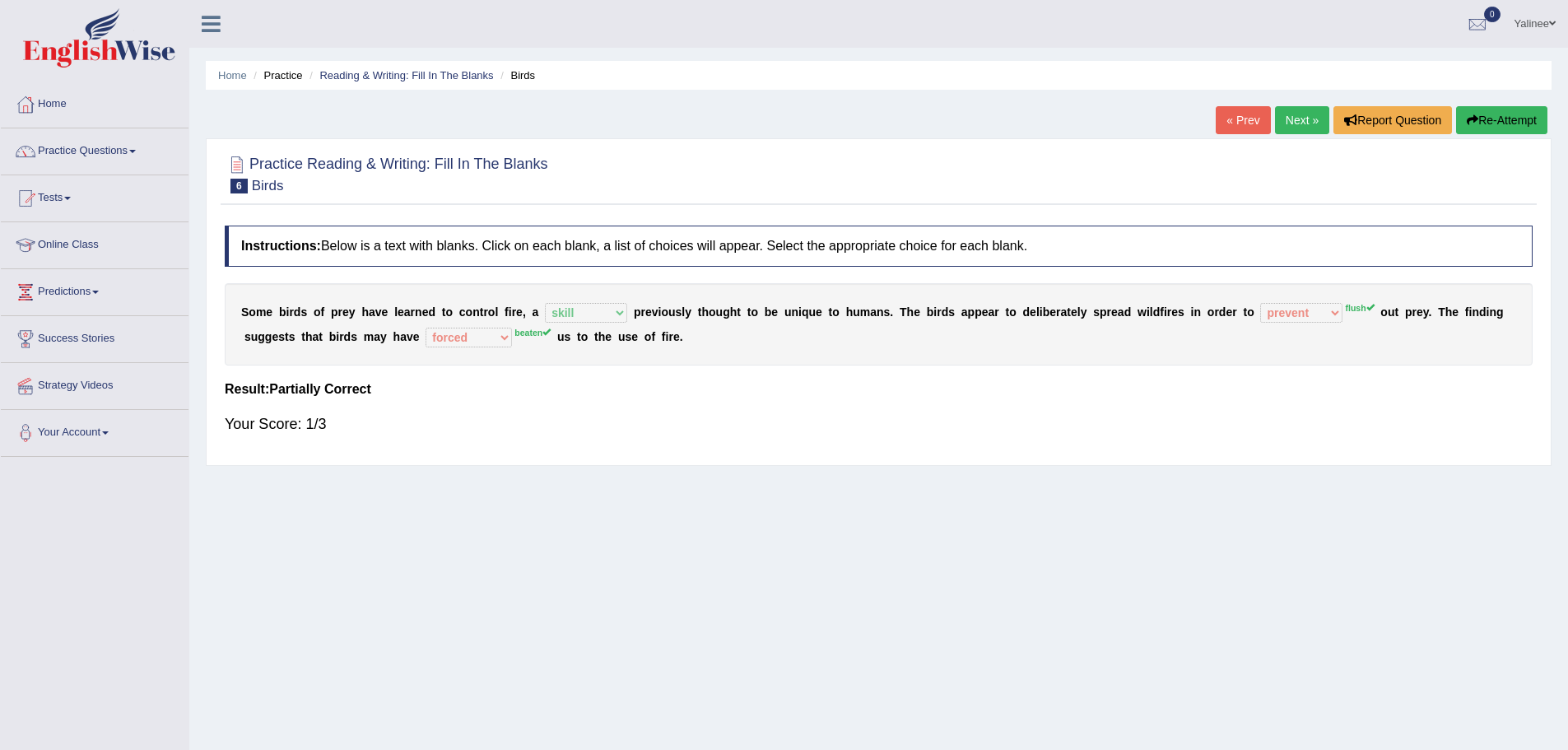
drag, startPoint x: 904, startPoint y: 308, endPoint x: 1052, endPoint y: 308, distance: 148.0
click at [1052, 308] on div "S o m e b i r d s o f p r e y h a v e l e a r n e d t o c o n t r o l f i r e ,…" at bounding box center [879, 325] width 1308 height 83
drag, startPoint x: 903, startPoint y: 316, endPoint x: 967, endPoint y: 315, distance: 64.0
click at [967, 315] on div "S o m e b i r d s o f p r e y h a v e l e a r n e d t o c o n t r o l f i r e ,…" at bounding box center [879, 325] width 1308 height 83
drag, startPoint x: 241, startPoint y: 321, endPoint x: 309, endPoint y: 320, distance: 68.0
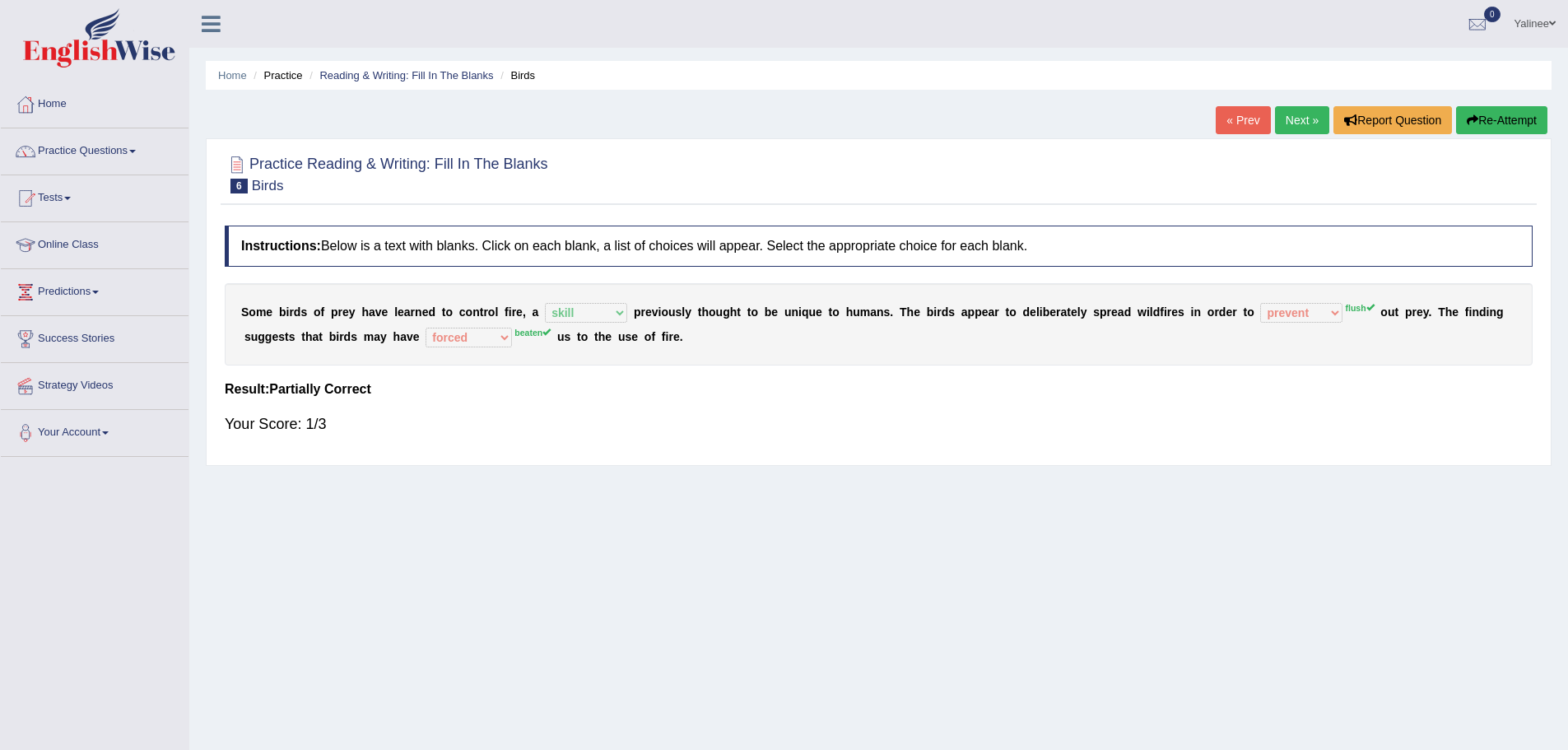
click at [376, 320] on div "S o m e b i r d s o f p r e y h a v e l e a r n e d t o c o n t r o l f i r e ,…" at bounding box center [879, 325] width 1308 height 83
click at [301, 320] on div "S o m e b i r d s o f p r e y h a v e l e a r n e d t o c o n t r o l f i r e ,…" at bounding box center [879, 325] width 1308 height 83
click at [244, 308] on div "S o m e b i r d s o f p r e y h a v e l e a r n e d t o c o n t r o l f i r e ,…" at bounding box center [879, 325] width 1308 height 83
drag, startPoint x: 223, startPoint y: 307, endPoint x: 299, endPoint y: 308, distance: 76.0
click at [297, 308] on div "Instructions: Below is a text with blanks. Click on each blank, a list of choic…" at bounding box center [879, 337] width 1316 height 240
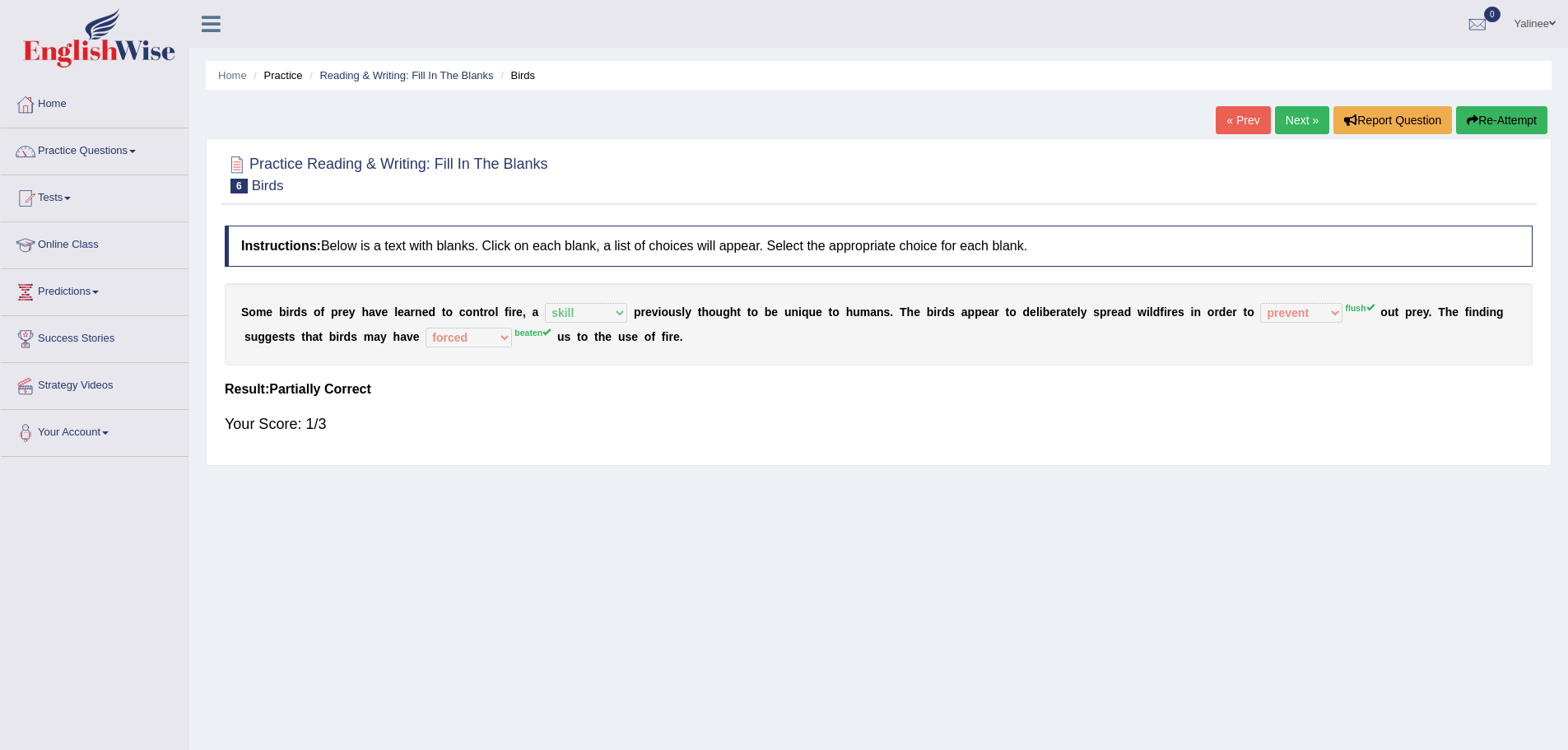
drag, startPoint x: 977, startPoint y: 308, endPoint x: 1170, endPoint y: 326, distance: 193.8
click at [1170, 326] on div "S o m e b i r d s o f p r e y h a v e l e a r n e d t o c o n t r o l f i r e ,…" at bounding box center [879, 325] width 1308 height 83
click at [575, 420] on div "Your Score: 1/3" at bounding box center [879, 423] width 1308 height 39
click at [1285, 118] on link "Next »" at bounding box center [1302, 120] width 55 height 28
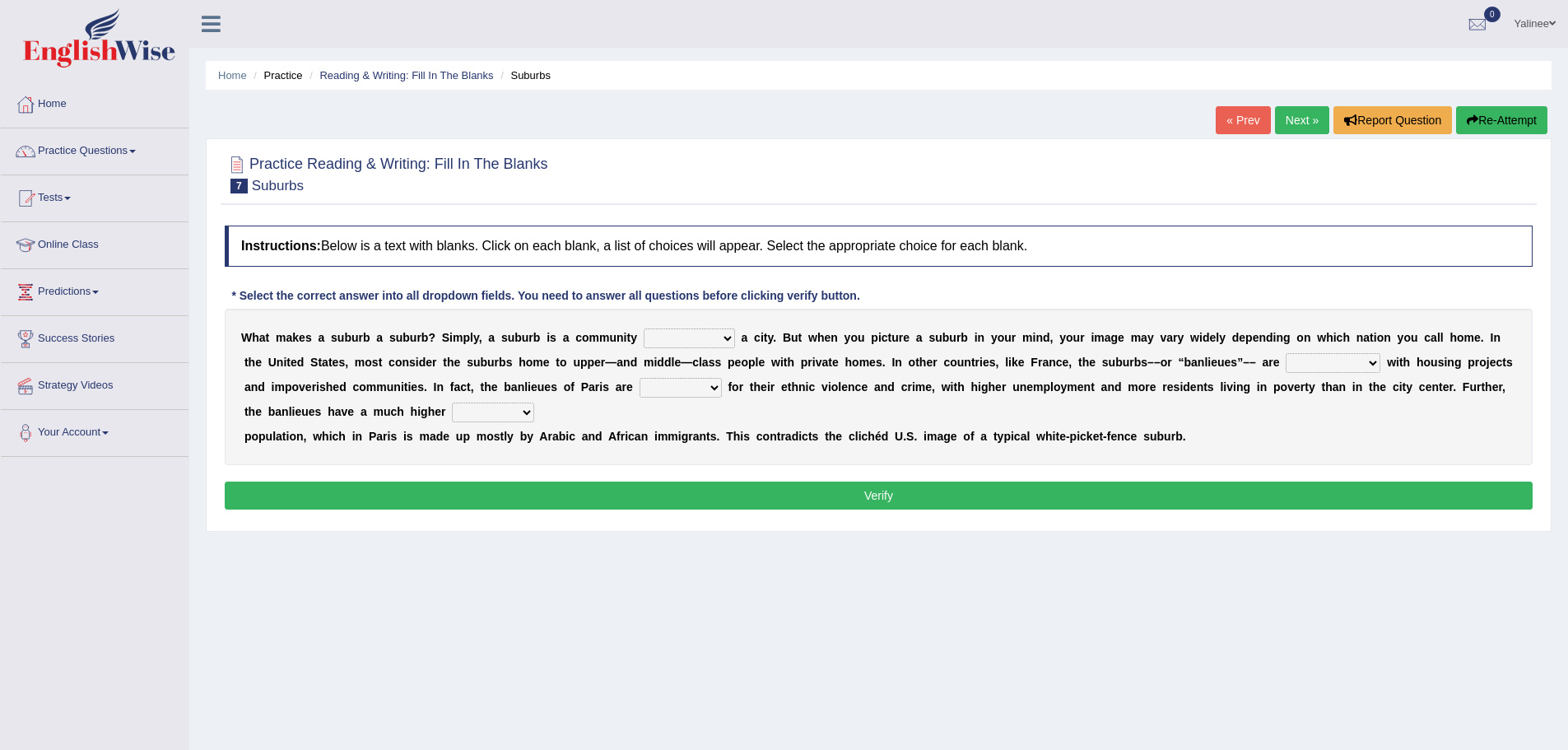
click at [679, 340] on select "lying locating situating surrounding" at bounding box center [689, 338] width 91 height 20
select select "locating"
click at [644, 328] on select "lying locating situating surrounding" at bounding box center [689, 338] width 91 height 20
click at [1300, 366] on select "antonymous antibiotic synonymous synthetic" at bounding box center [1333, 363] width 95 height 20
select select "synonymous"
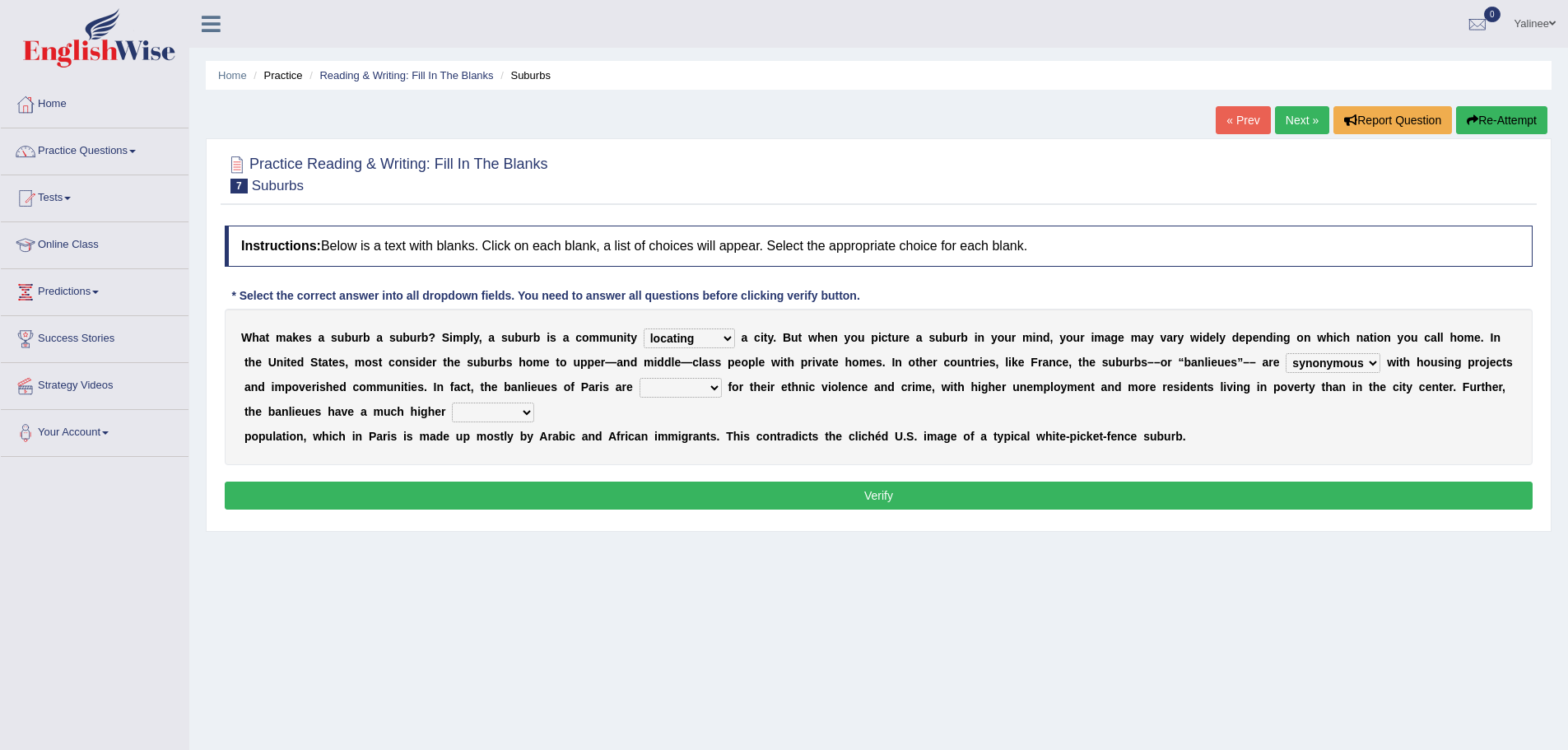
click at [1286, 353] on select "antonymous antibiotic synonymous synthetic" at bounding box center [1333, 363] width 95 height 20
click at [684, 389] on select "clamorous sensitive famous notorious" at bounding box center [681, 388] width 83 height 20
select select "famous"
click at [639, 378] on select "clamorous sensitive famous notorious" at bounding box center [681, 388] width 83 height 20
click at [479, 417] on select "local young immigrant senior" at bounding box center [494, 412] width 83 height 20
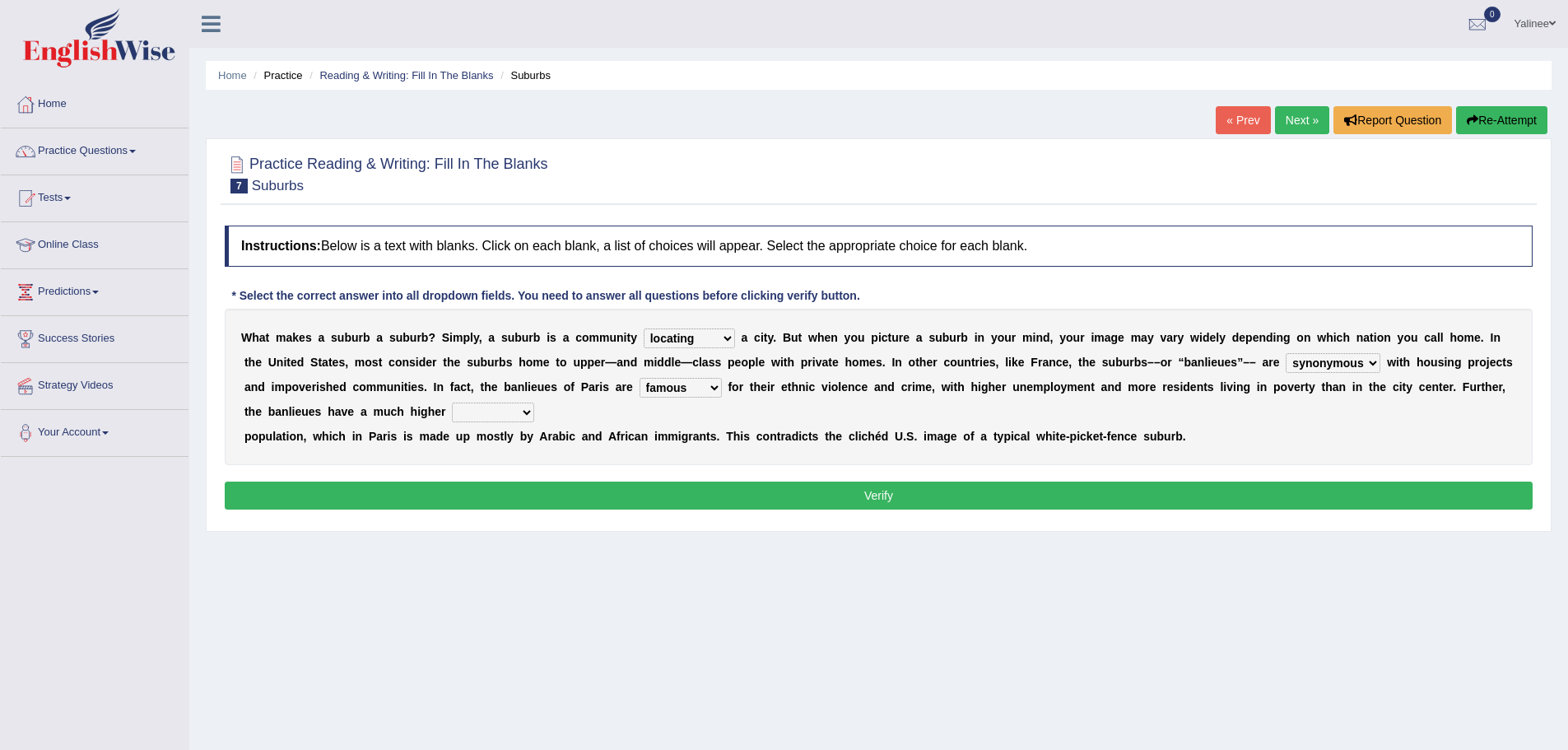
click at [594, 438] on b "n" at bounding box center [592, 437] width 8 height 13
click at [494, 410] on select "local young immigrant senior" at bounding box center [494, 412] width 83 height 20
select select "immigrant"
click at [452, 402] on select "local young immigrant senior" at bounding box center [494, 412] width 83 height 20
click at [775, 494] on button "Verify" at bounding box center [879, 496] width 1308 height 28
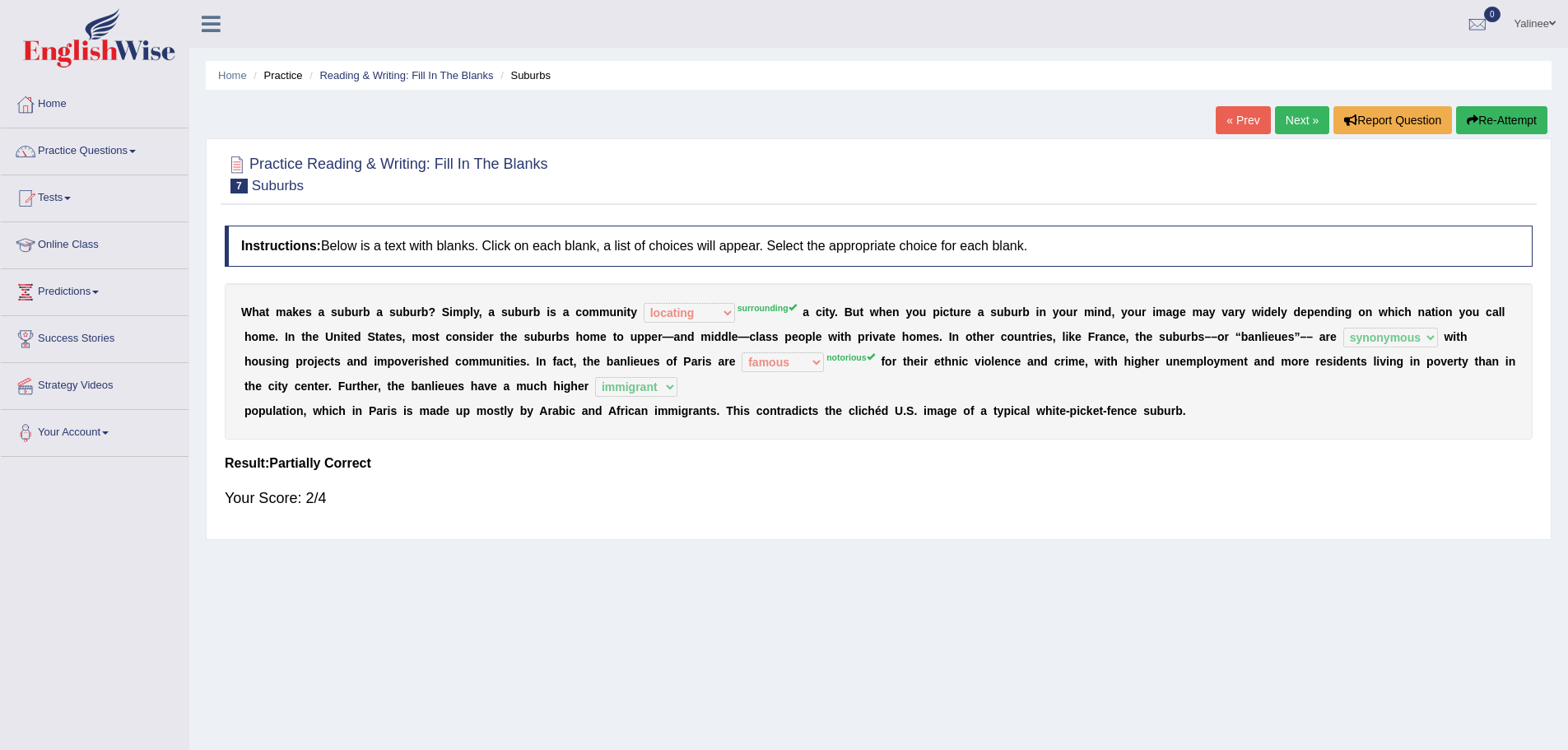
click at [1283, 110] on link "Next »" at bounding box center [1302, 120] width 55 height 28
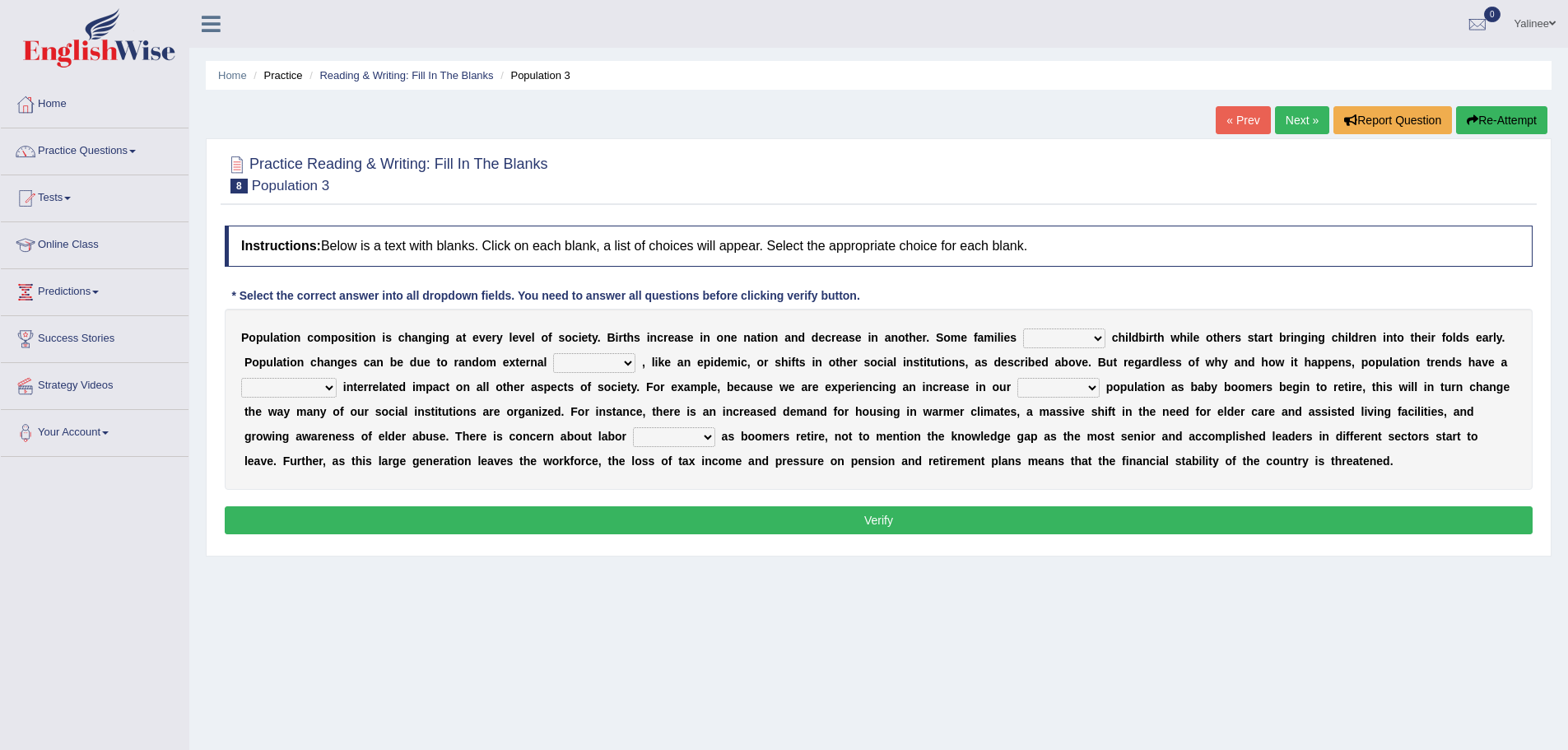
click at [1061, 338] on select "demand default deliver delay" at bounding box center [1065, 338] width 83 height 20
select select "deliver"
click at [1024, 328] on select "demand default deliver delay" at bounding box center [1065, 338] width 83 height 20
click at [588, 362] on select "variations fortune formation forces" at bounding box center [594, 363] width 83 height 20
select select "forces"
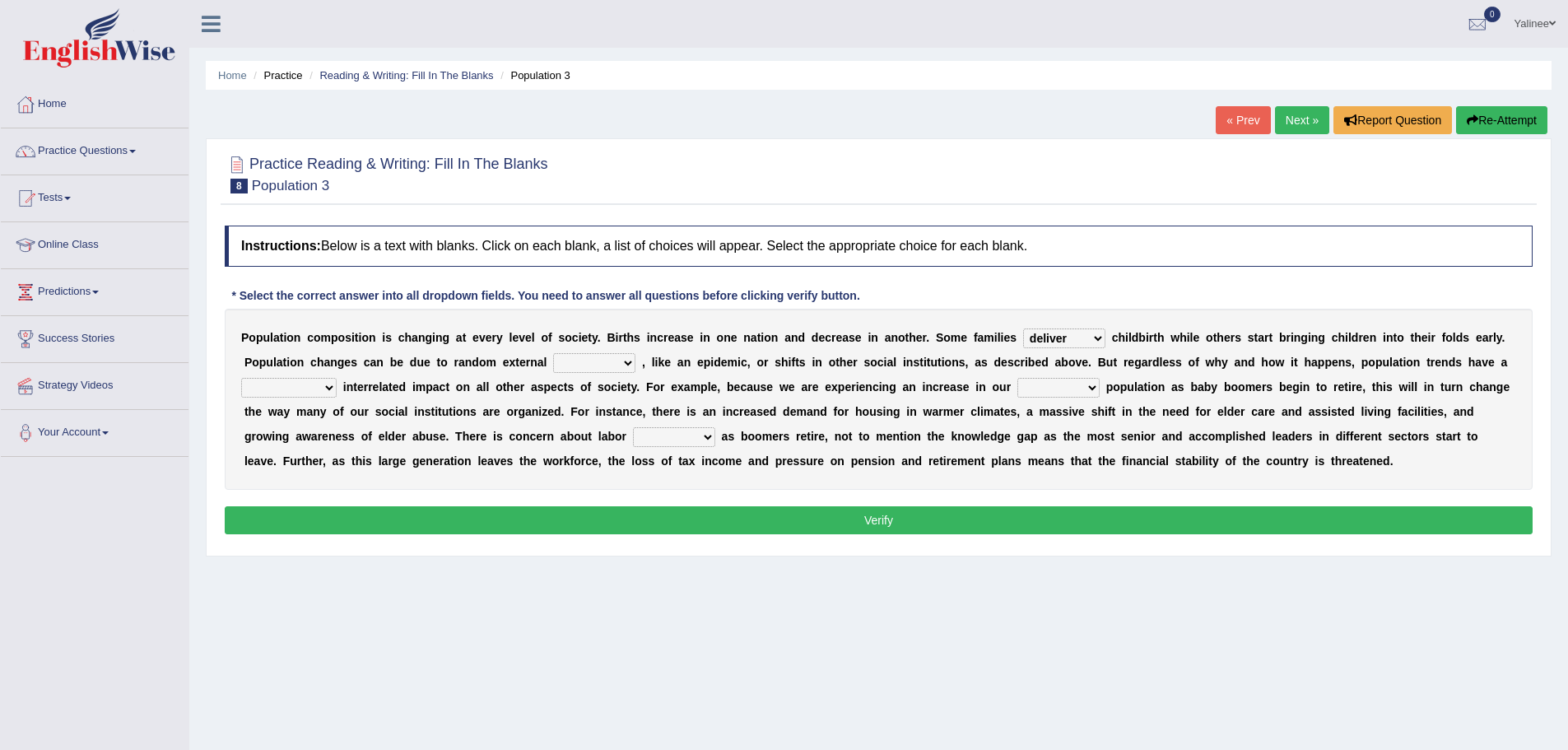
click at [553, 353] on select "variations fortune formation forces" at bounding box center [594, 363] width 83 height 20
click at [304, 383] on select "tremendous tenuous tremulous spontaneous" at bounding box center [288, 388] width 95 height 20
select select "tremendous"
click at [241, 378] on select "tremendous tenuous tremulous spontaneous" at bounding box center [288, 388] width 95 height 20
click at [1066, 395] on select "tertiary senior junior primary" at bounding box center [1059, 388] width 83 height 20
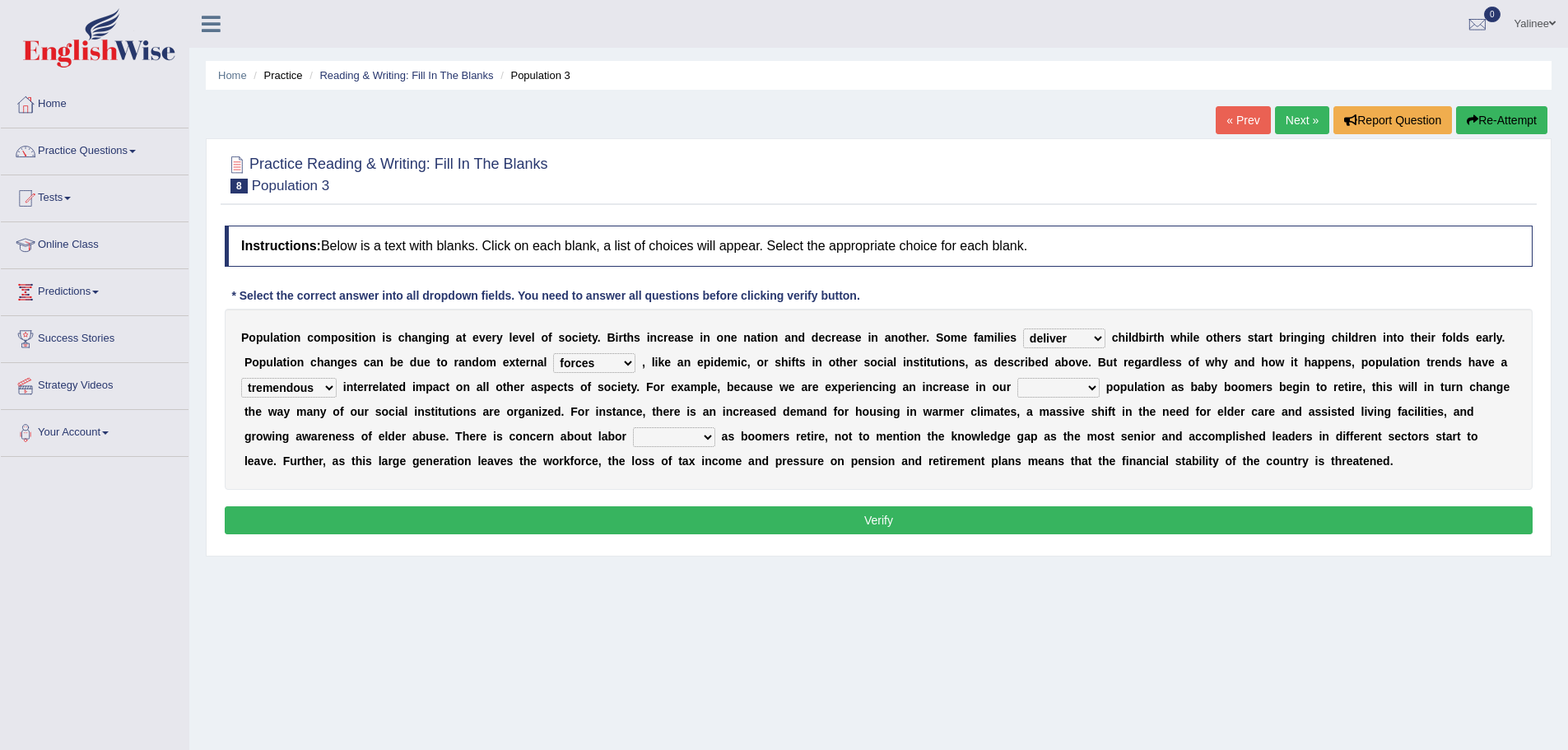
select select "senior"
click at [1018, 378] on select "tertiary senior junior primary" at bounding box center [1059, 388] width 83 height 20
click at [664, 430] on select "shortcuts shortfalls shortages shorthand" at bounding box center [674, 437] width 83 height 20
select select "shortages"
click at [633, 427] on select "shortcuts shortfalls shortages shorthand" at bounding box center [674, 437] width 83 height 20
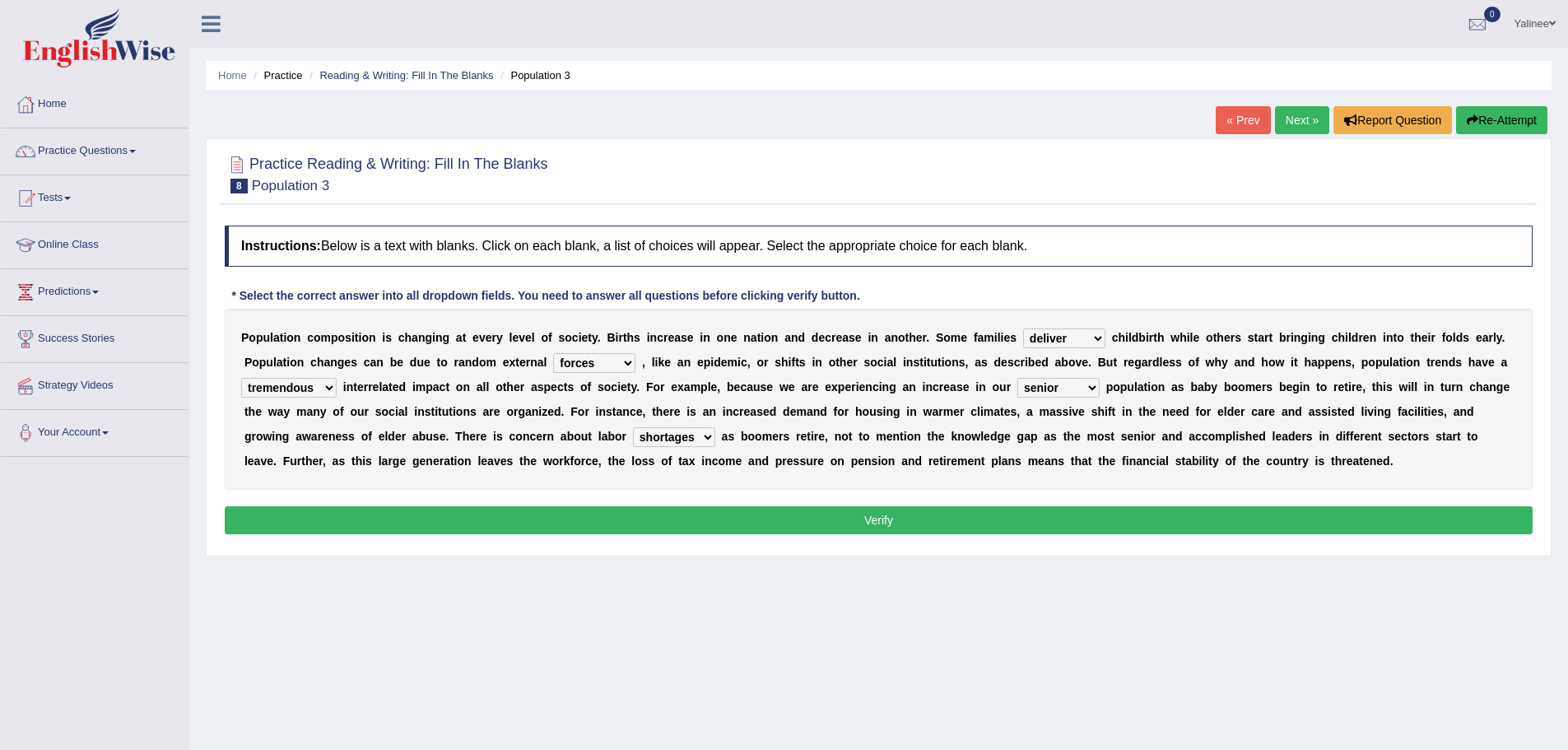
click at [879, 513] on button "Verify" at bounding box center [879, 520] width 1308 height 28
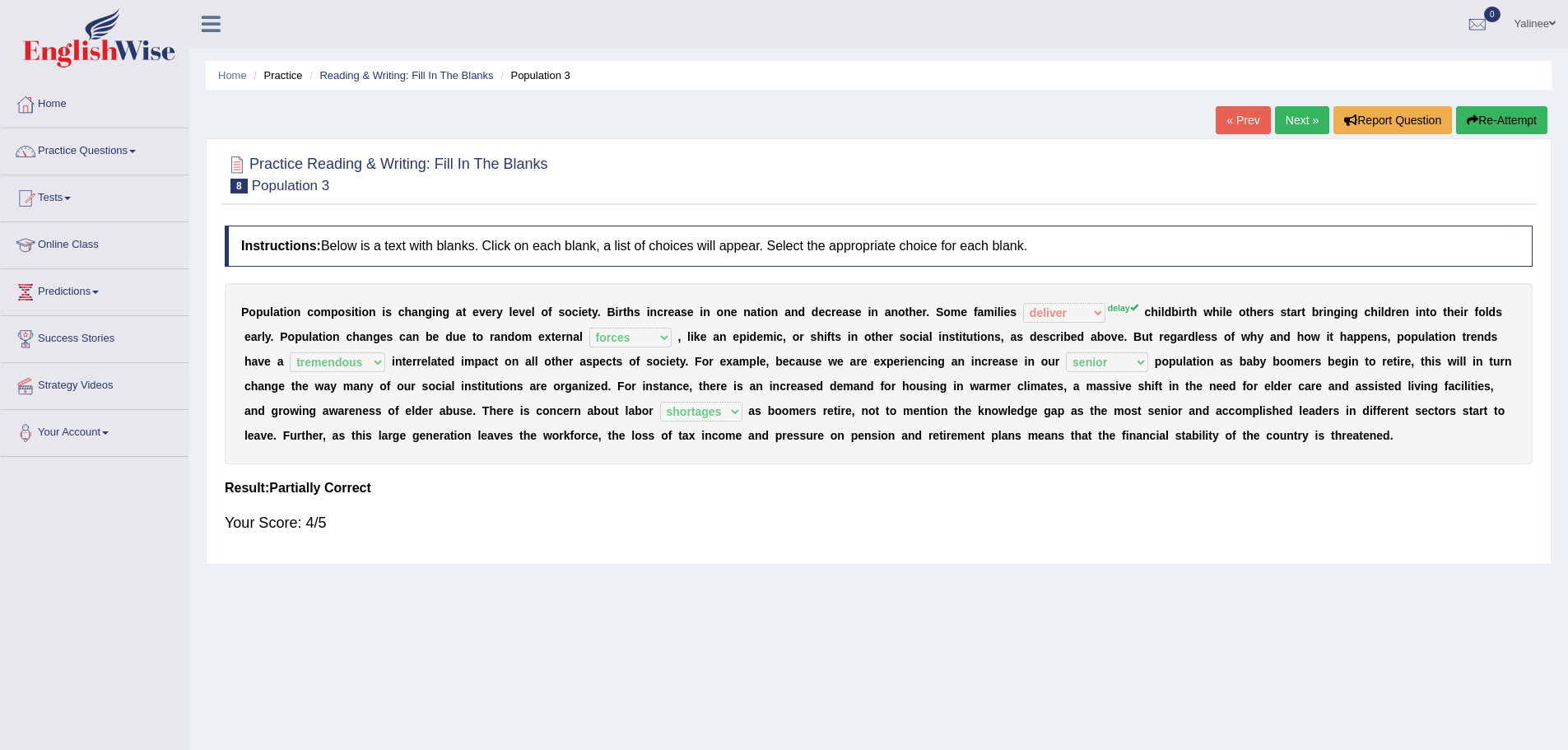
click at [1294, 120] on link "Next »" at bounding box center [1302, 120] width 55 height 28
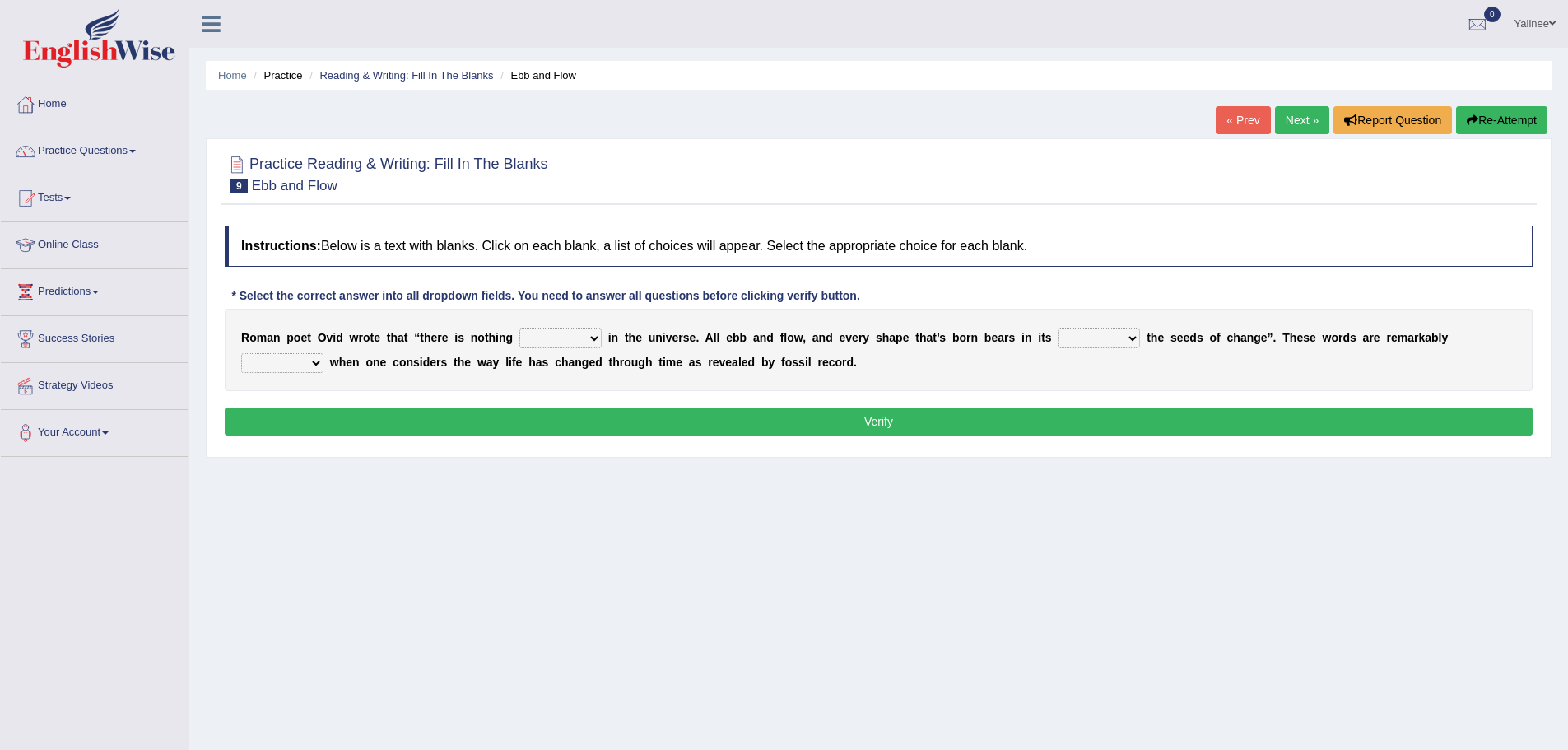
click at [556, 339] on select "orthodox volatile constant cheap" at bounding box center [561, 338] width 83 height 20
click at [869, 360] on div "R o m a n p o e t O v i d w r o t e t h a t “ t h e r e i s n o t h i n g ortho…" at bounding box center [879, 351] width 1308 height 83
click at [568, 341] on select "orthodox volatile constant cheap" at bounding box center [561, 338] width 83 height 20
select select "constant"
click at [519, 328] on select "orthodox volatile constant cheap" at bounding box center [561, 338] width 83 height 20
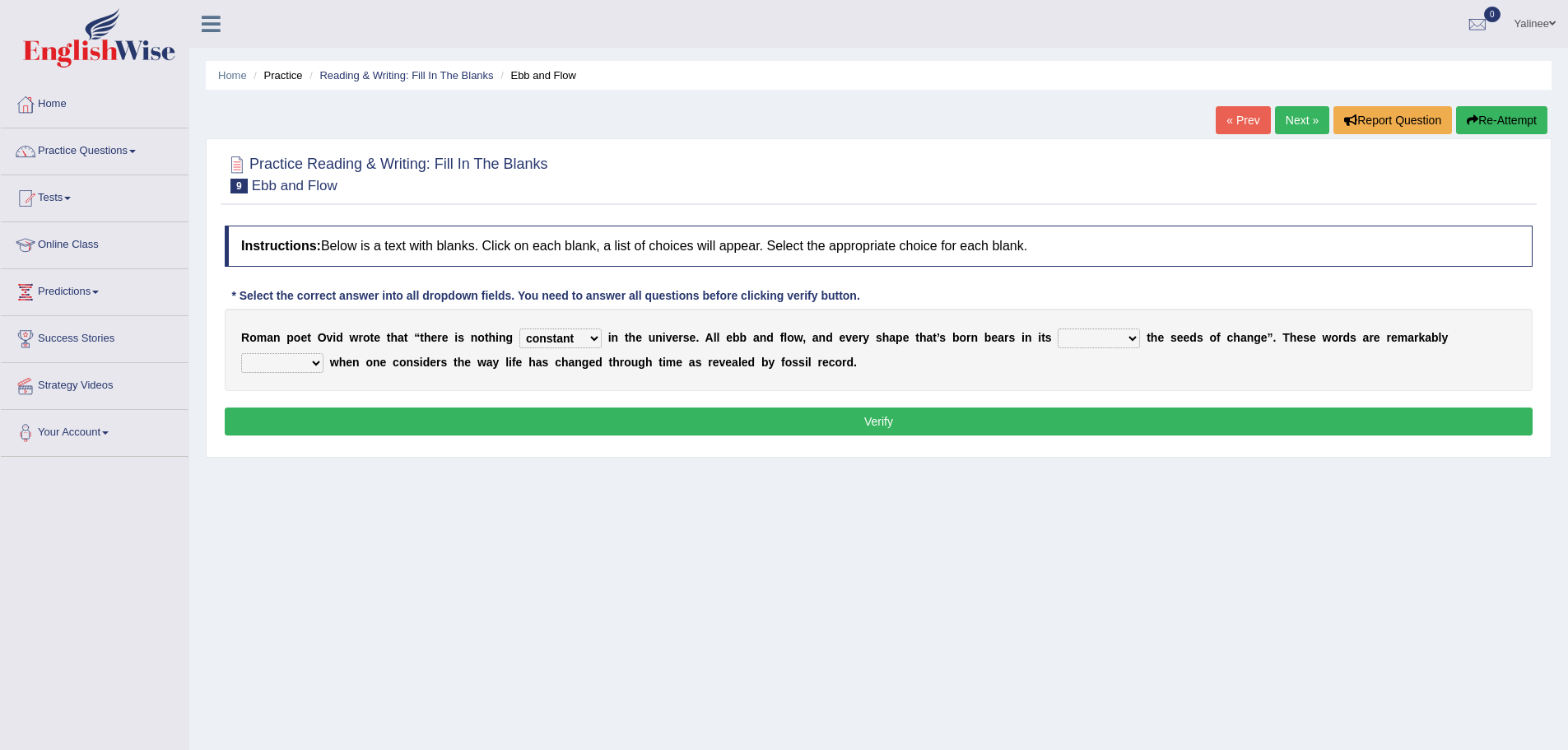
click at [1074, 339] on select "heart limb womb brain" at bounding box center [1099, 338] width 83 height 20
click at [310, 360] on select "prevalent detached relevant dominant" at bounding box center [282, 363] width 83 height 20
select select "dominant"
click at [241, 353] on select "prevalent detached relevant dominant" at bounding box center [282, 363] width 83 height 20
click at [1089, 344] on select "heart limb womb brain" at bounding box center [1099, 338] width 83 height 20
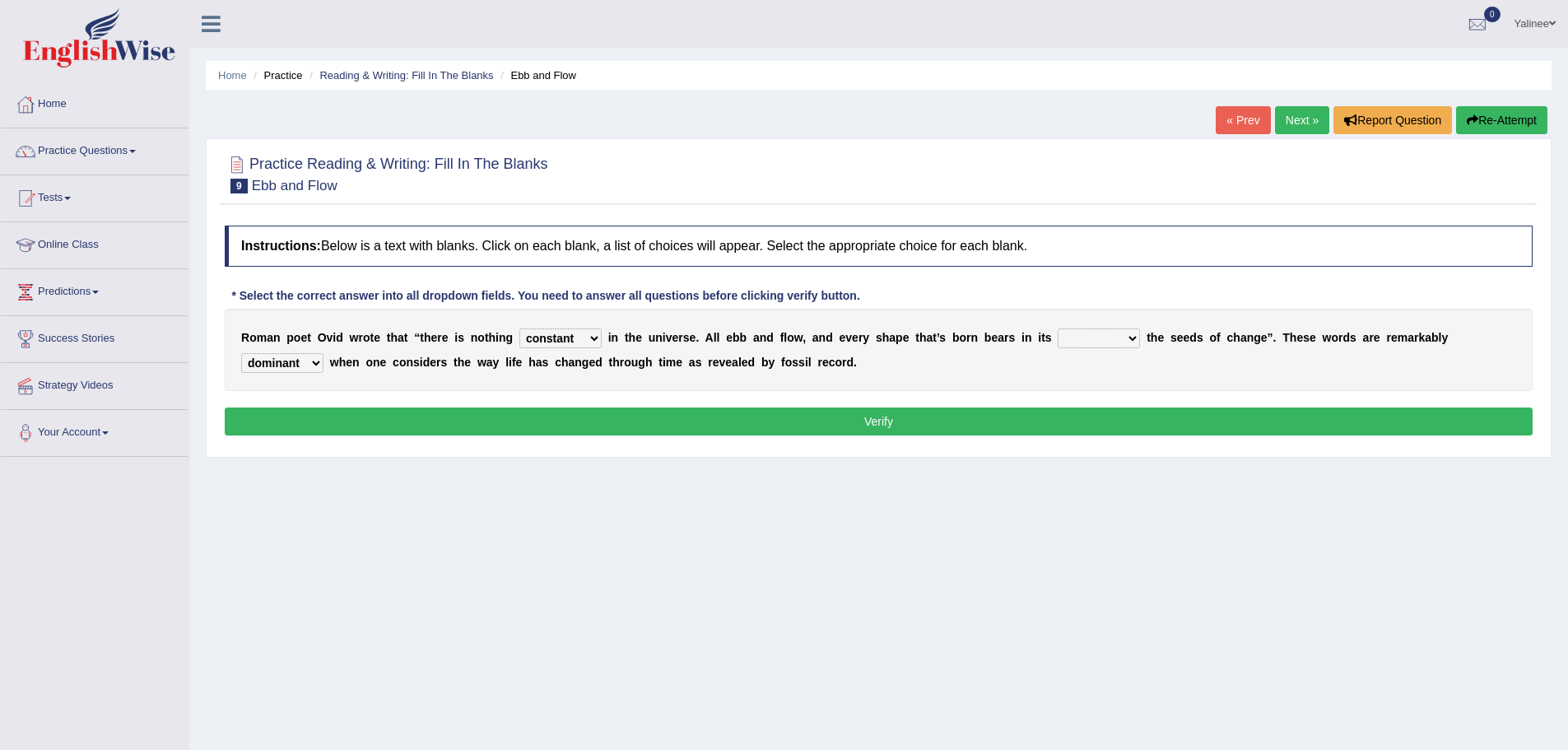
select select "heart"
click at [1058, 328] on select "heart limb womb brain" at bounding box center [1099, 338] width 83 height 20
click at [951, 425] on button "Verify" at bounding box center [879, 421] width 1308 height 28
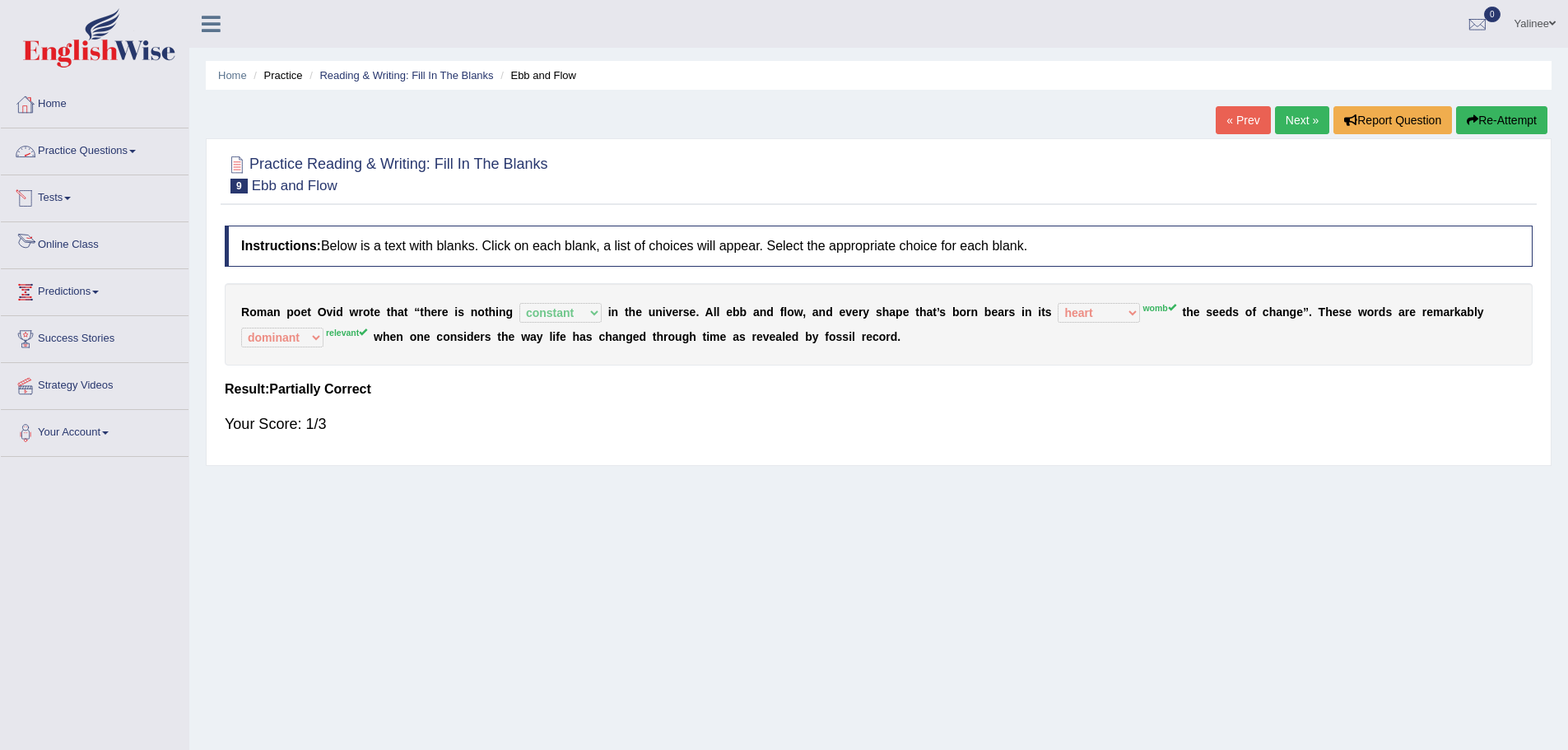
click at [43, 231] on link "Online Class" at bounding box center [94, 243] width 187 height 41
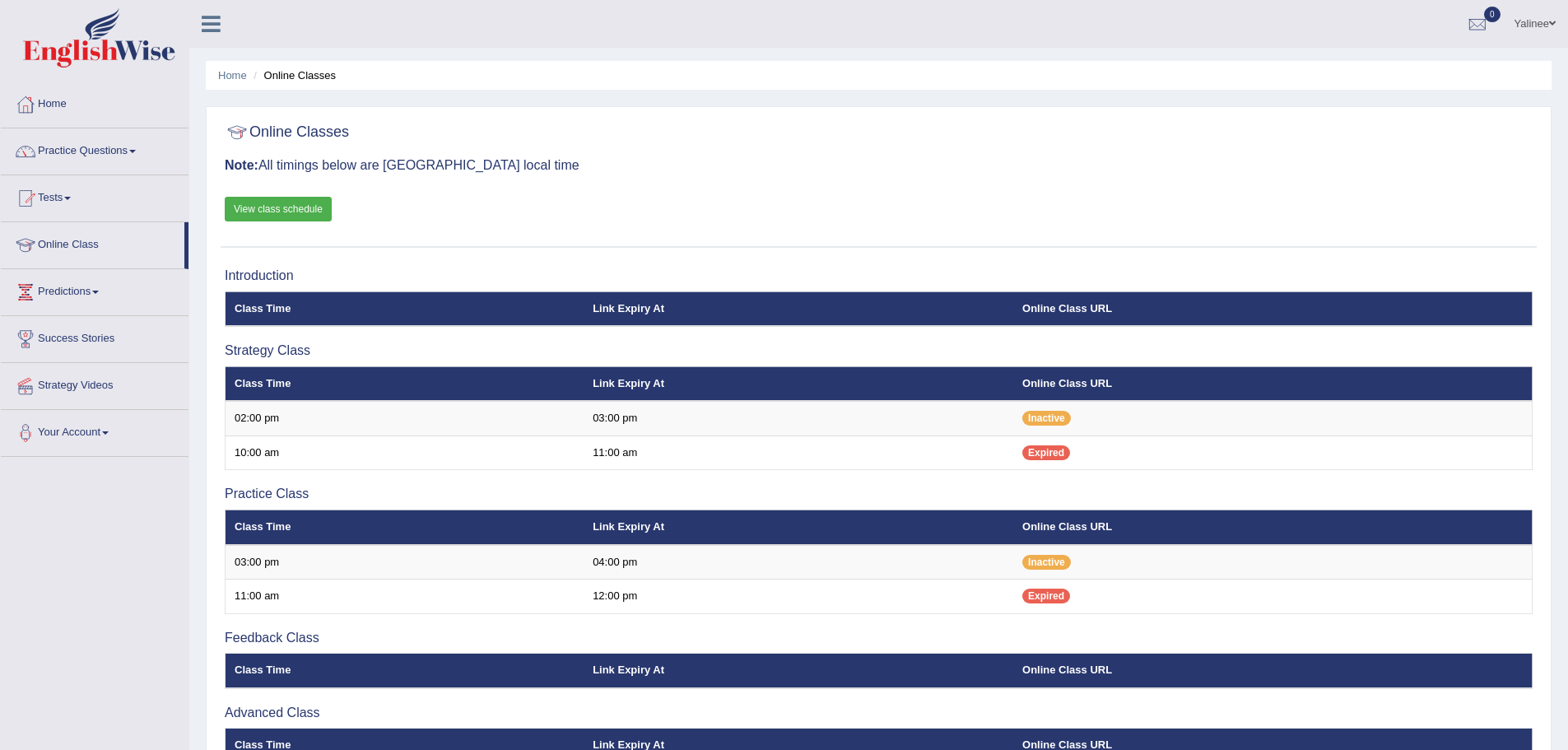
click at [261, 210] on link "View class schedule" at bounding box center [277, 209] width 107 height 25
click at [132, 155] on link "Practice Questions" at bounding box center [94, 149] width 187 height 41
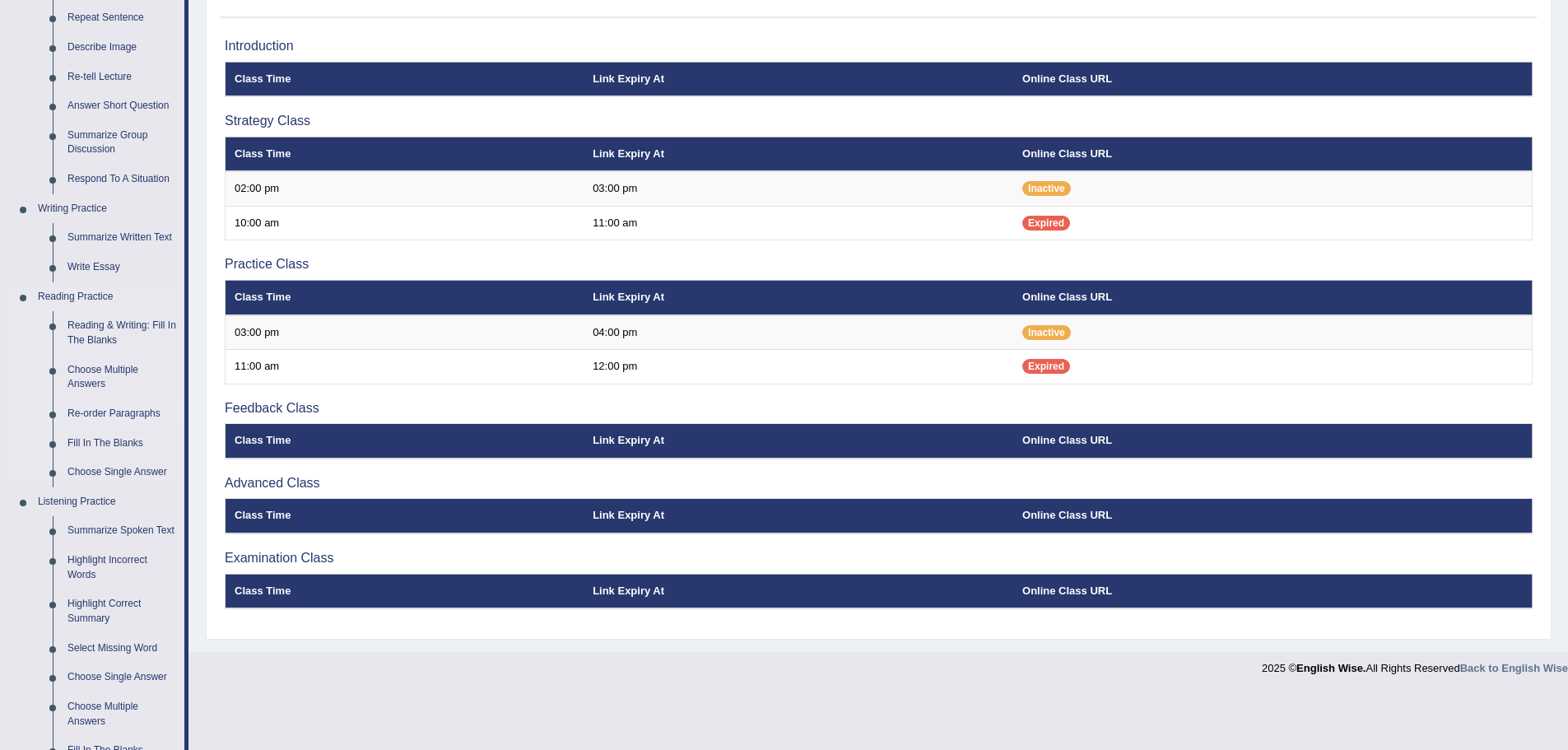
scroll to position [247, 0]
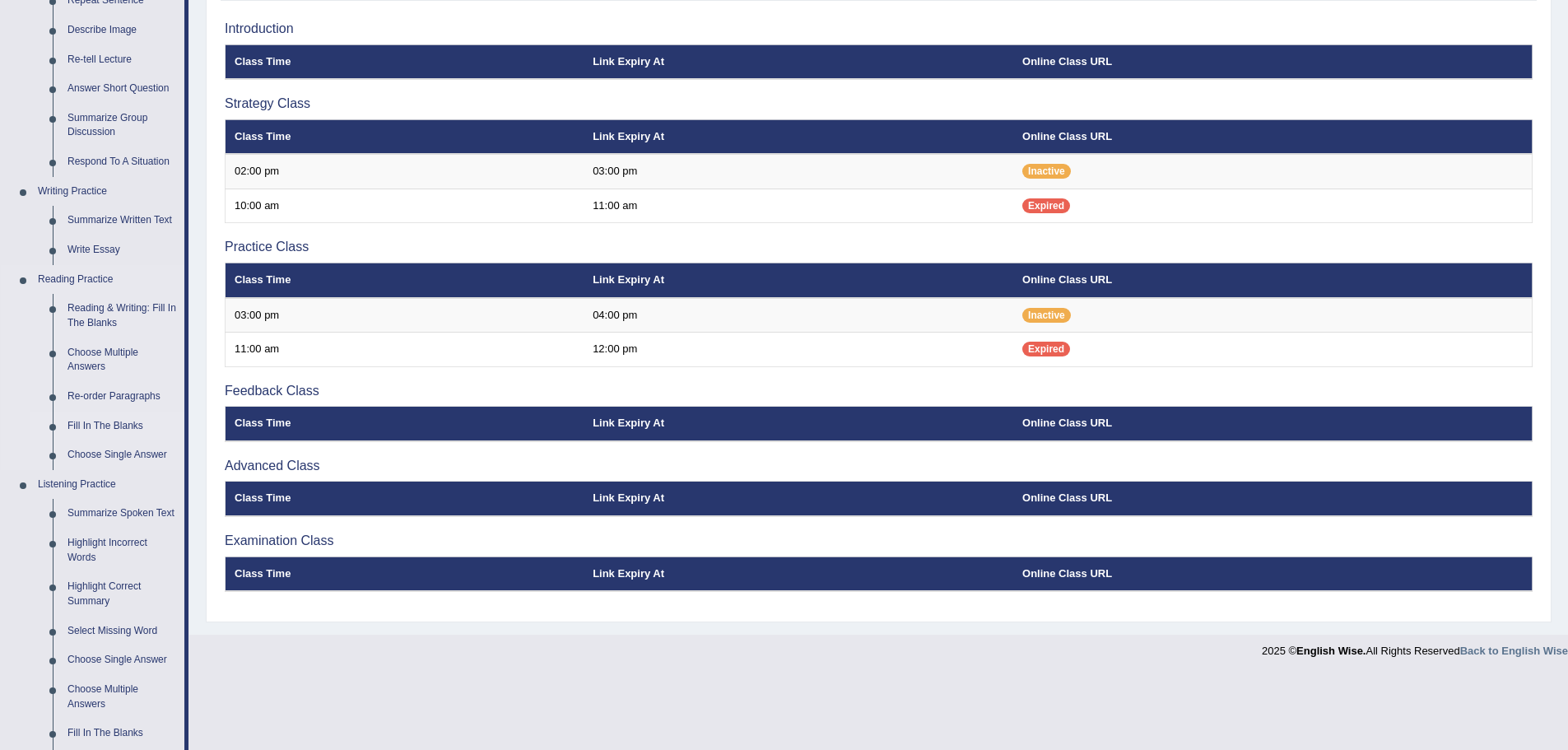
click at [89, 424] on link "Fill In The Blanks" at bounding box center [122, 426] width 124 height 30
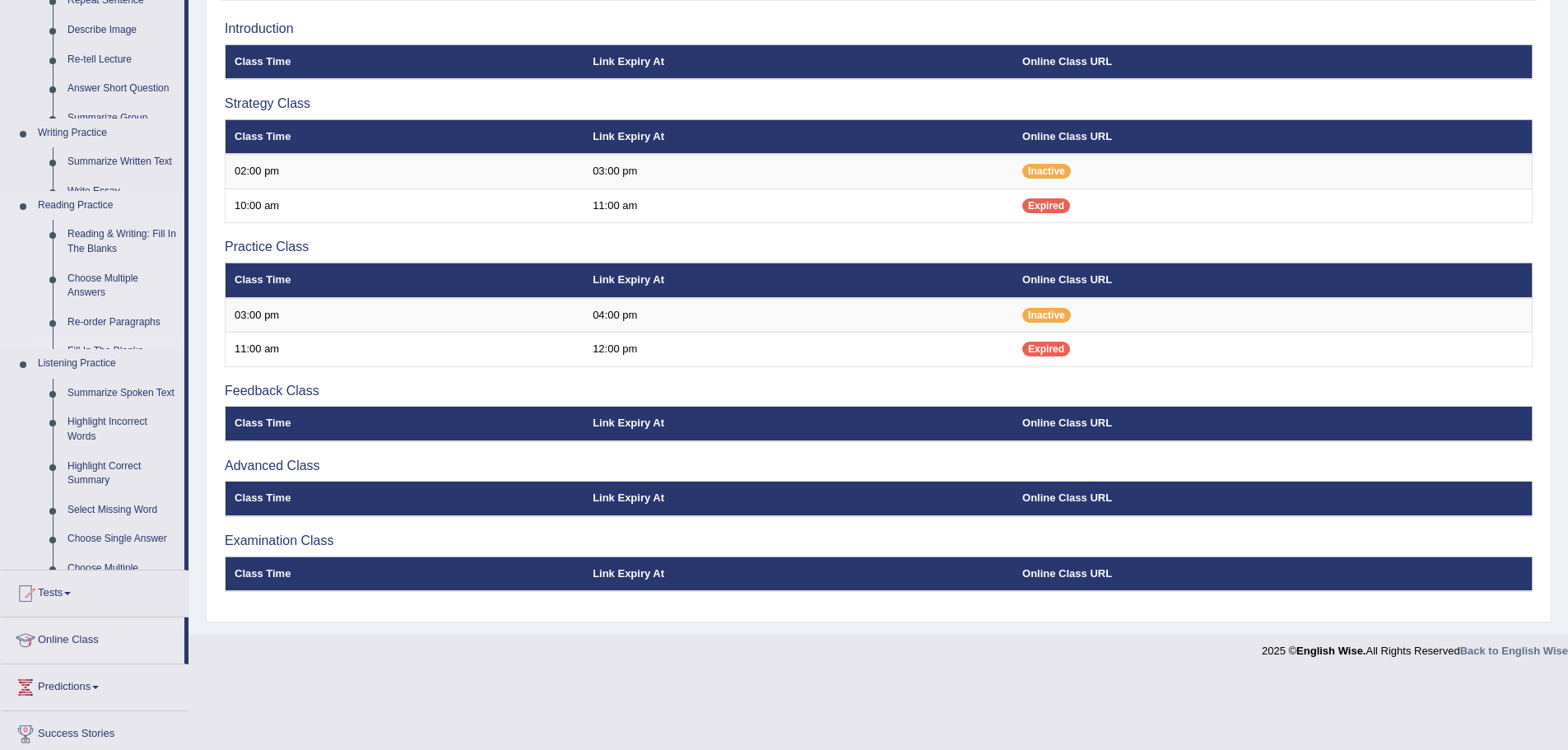
scroll to position [185, 0]
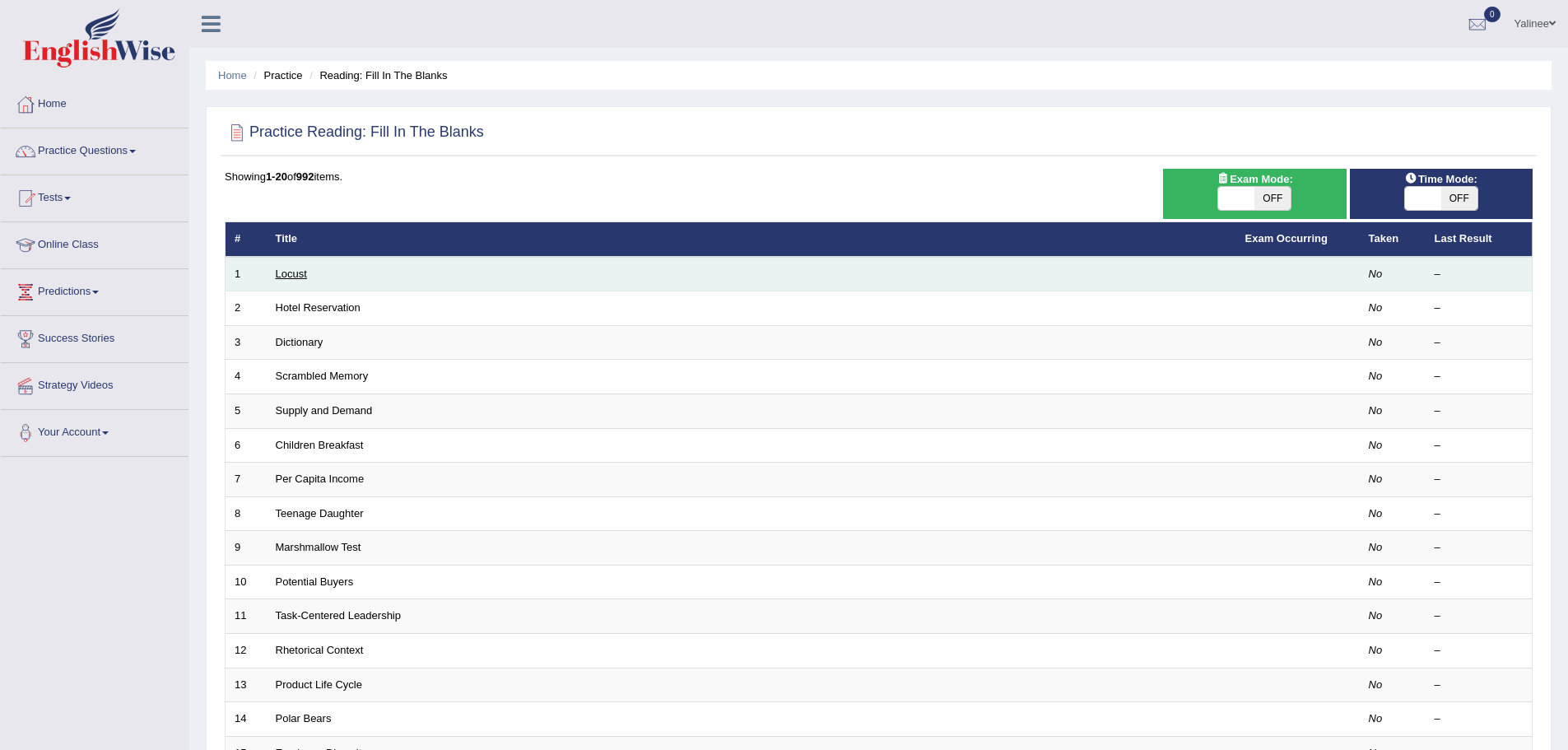
drag, startPoint x: 292, startPoint y: 278, endPoint x: 304, endPoint y: 273, distance: 13.0
click at [292, 278] on link "Locust" at bounding box center [291, 274] width 32 height 12
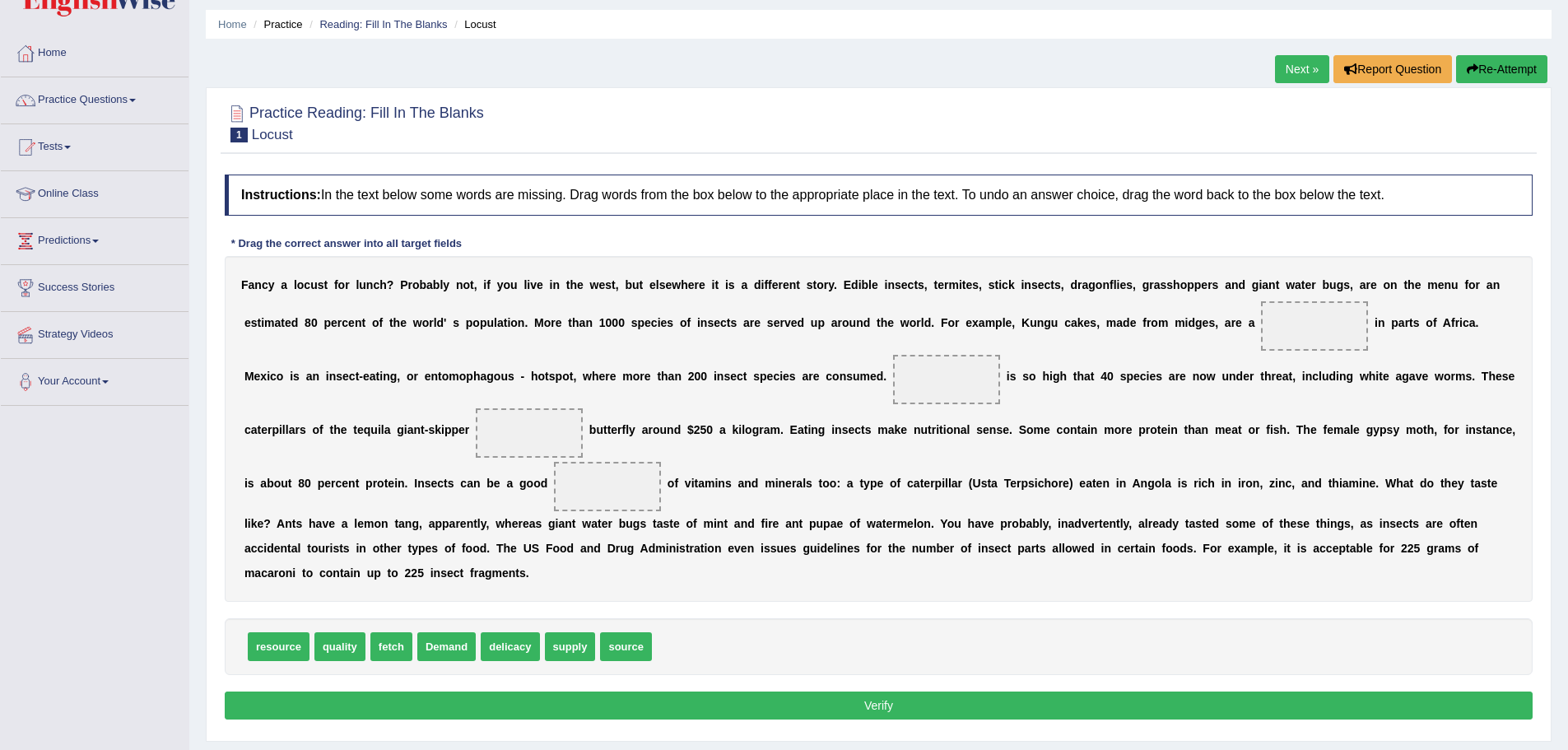
scroll to position [114, 0]
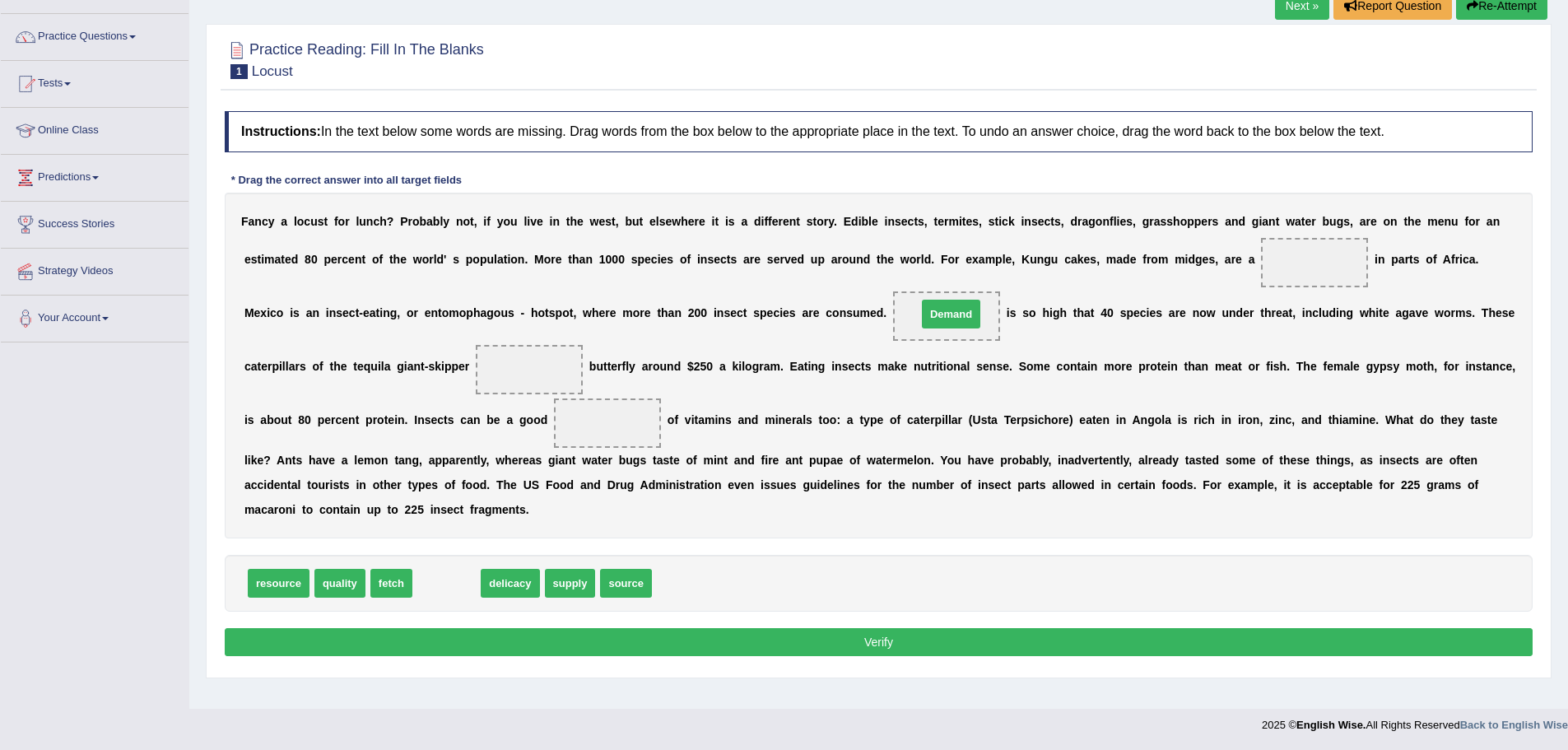
drag, startPoint x: 436, startPoint y: 582, endPoint x: 944, endPoint y: 311, distance: 575.8
drag, startPoint x: 505, startPoint y: 584, endPoint x: 537, endPoint y: 376, distance: 210.4
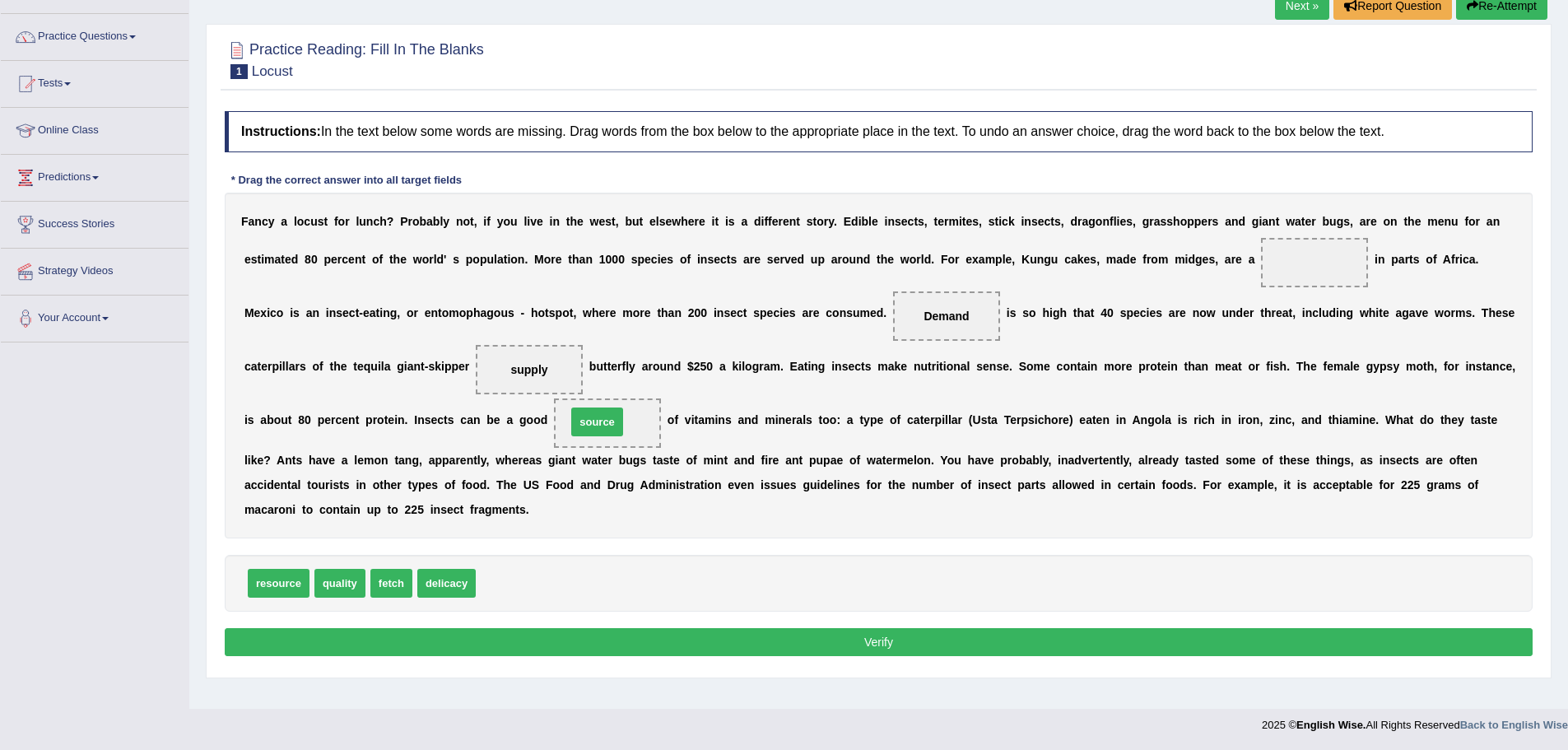
drag, startPoint x: 495, startPoint y: 585, endPoint x: 586, endPoint y: 423, distance: 185.8
drag, startPoint x: 526, startPoint y: 372, endPoint x: 1321, endPoint y: 262, distance: 802.6
click at [898, 639] on button "Verify" at bounding box center [879, 641] width 1308 height 28
drag, startPoint x: 395, startPoint y: 592, endPoint x: 538, endPoint y: 378, distance: 257.4
click at [893, 647] on button "Verify" at bounding box center [879, 641] width 1308 height 28
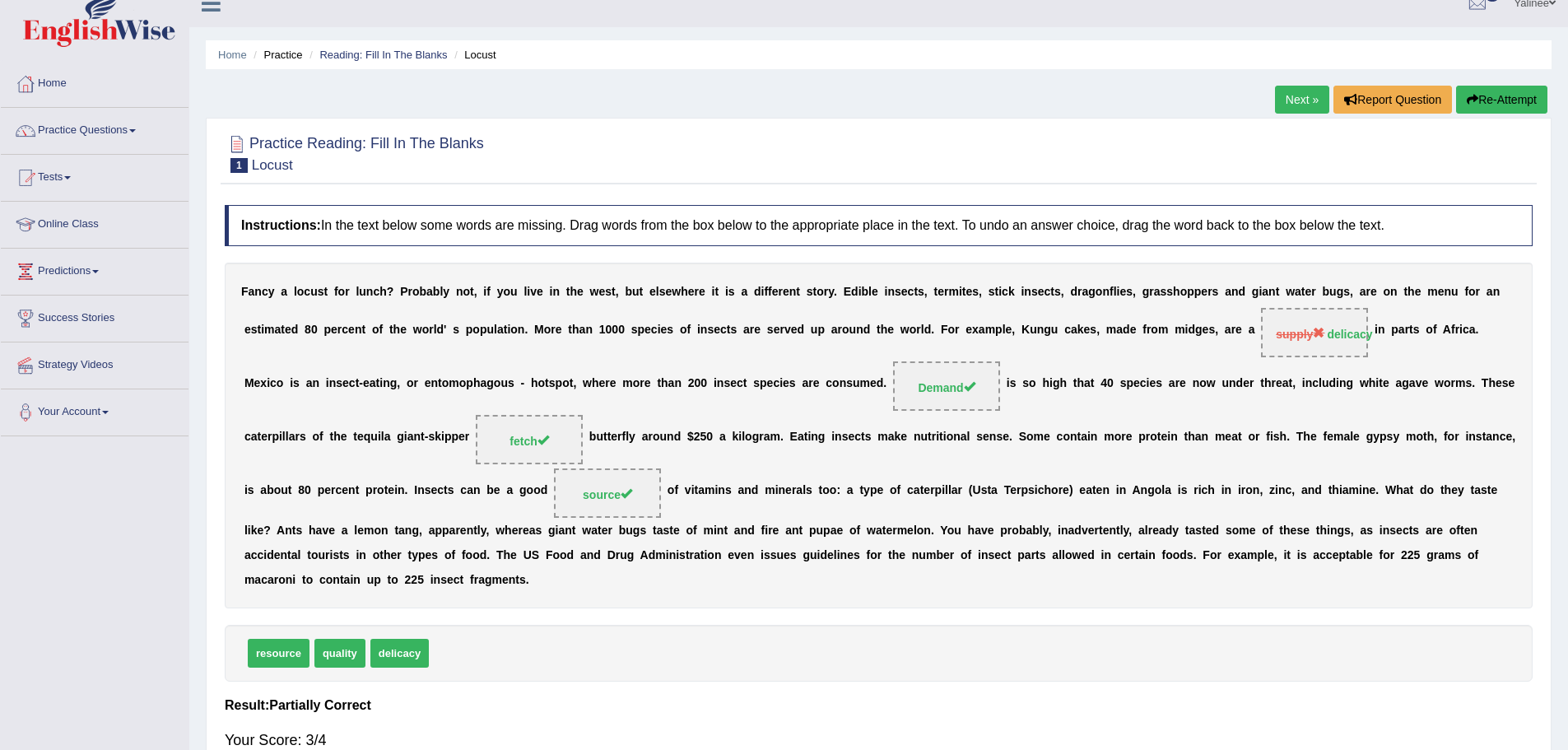
scroll to position [0, 0]
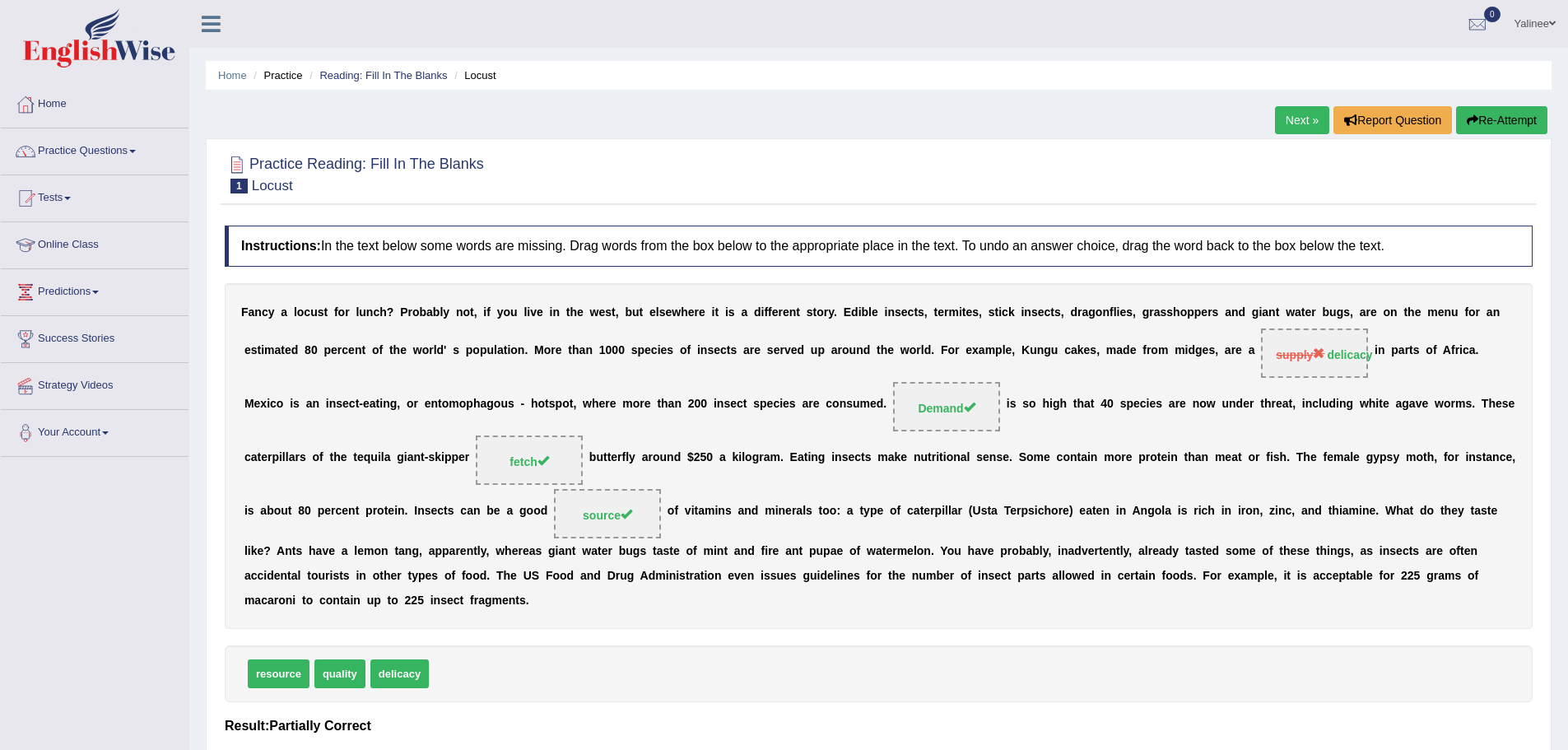
click at [1285, 108] on link "Next »" at bounding box center [1302, 120] width 55 height 28
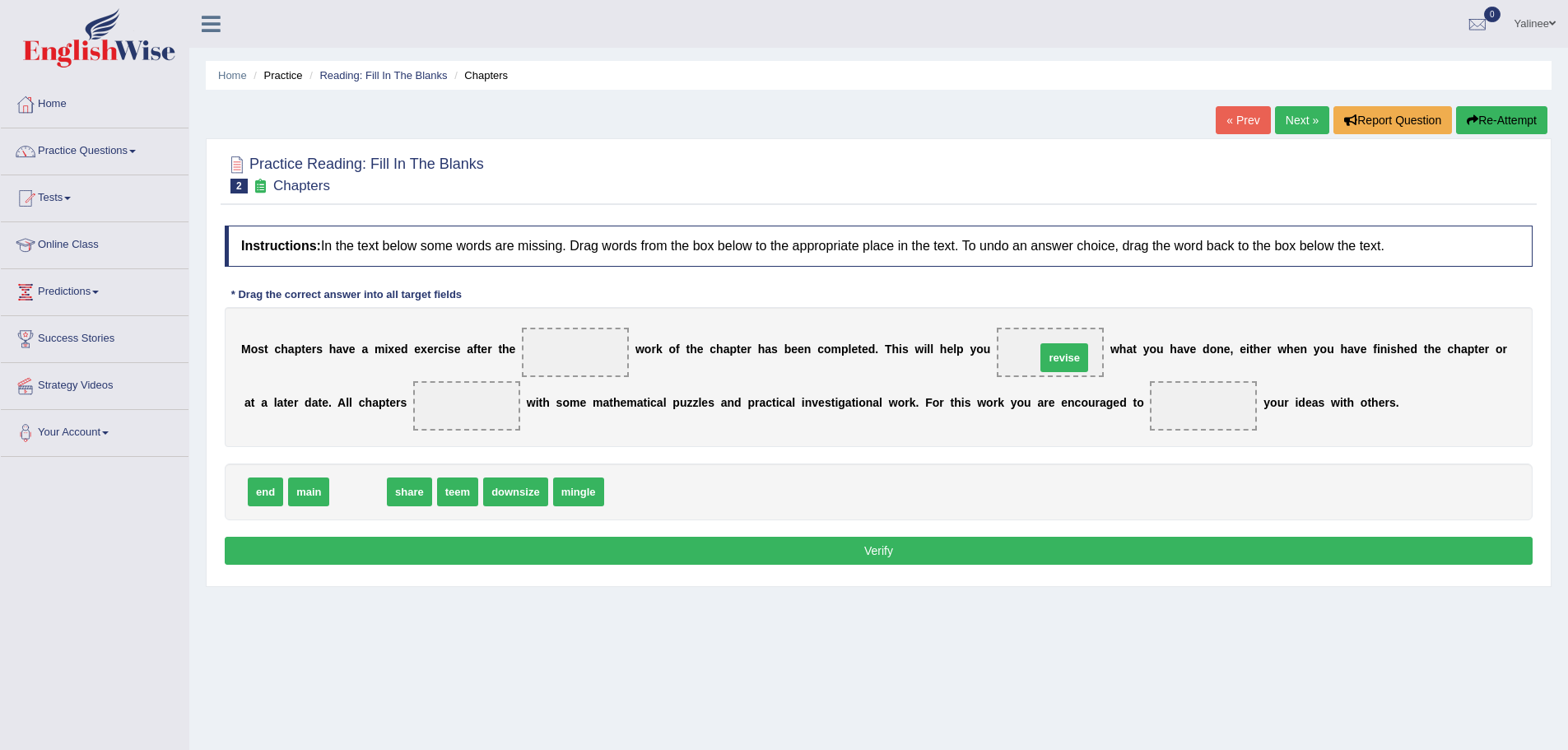
drag, startPoint x: 355, startPoint y: 494, endPoint x: 1062, endPoint y: 360, distance: 719.6
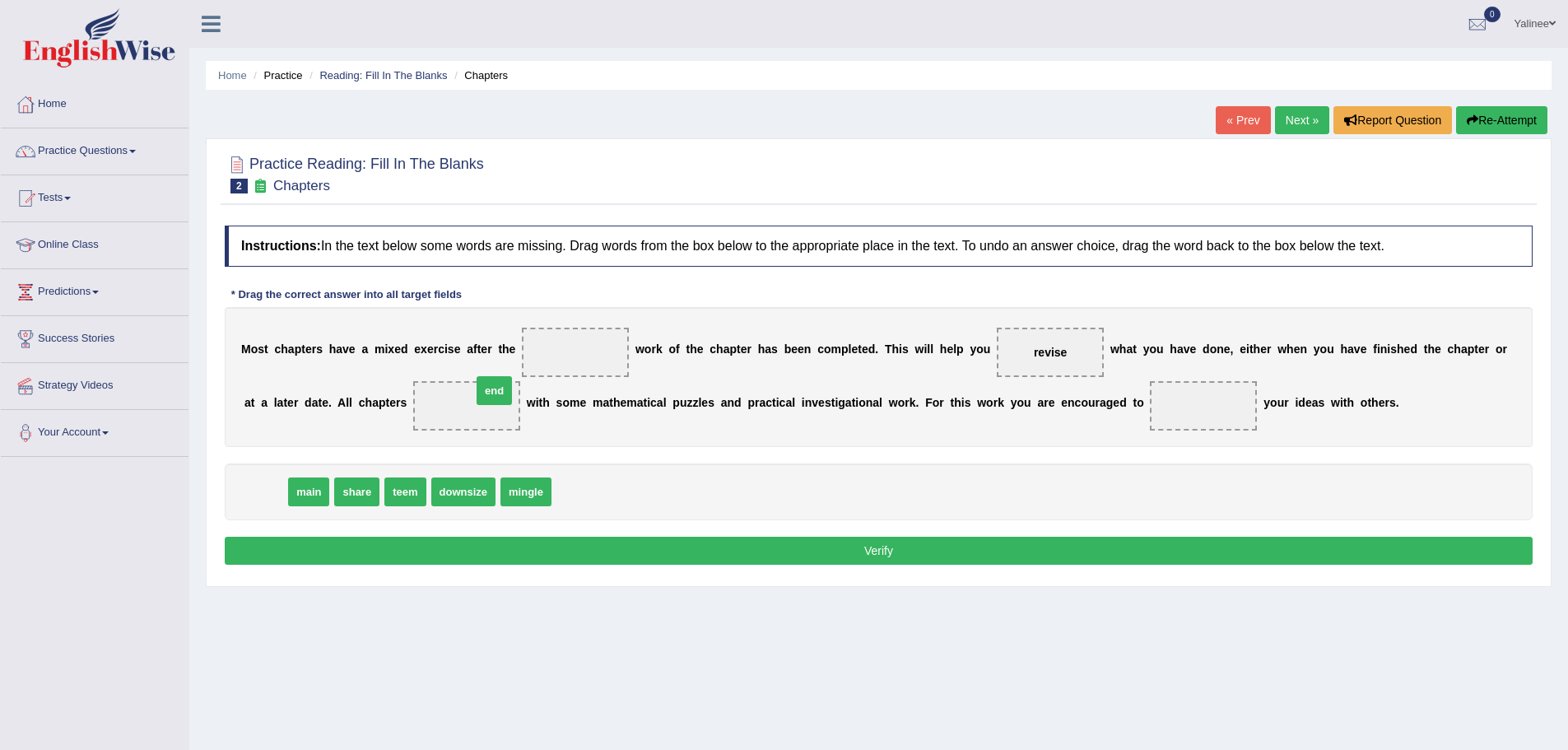
drag, startPoint x: 263, startPoint y: 496, endPoint x: 473, endPoint y: 406, distance: 228.5
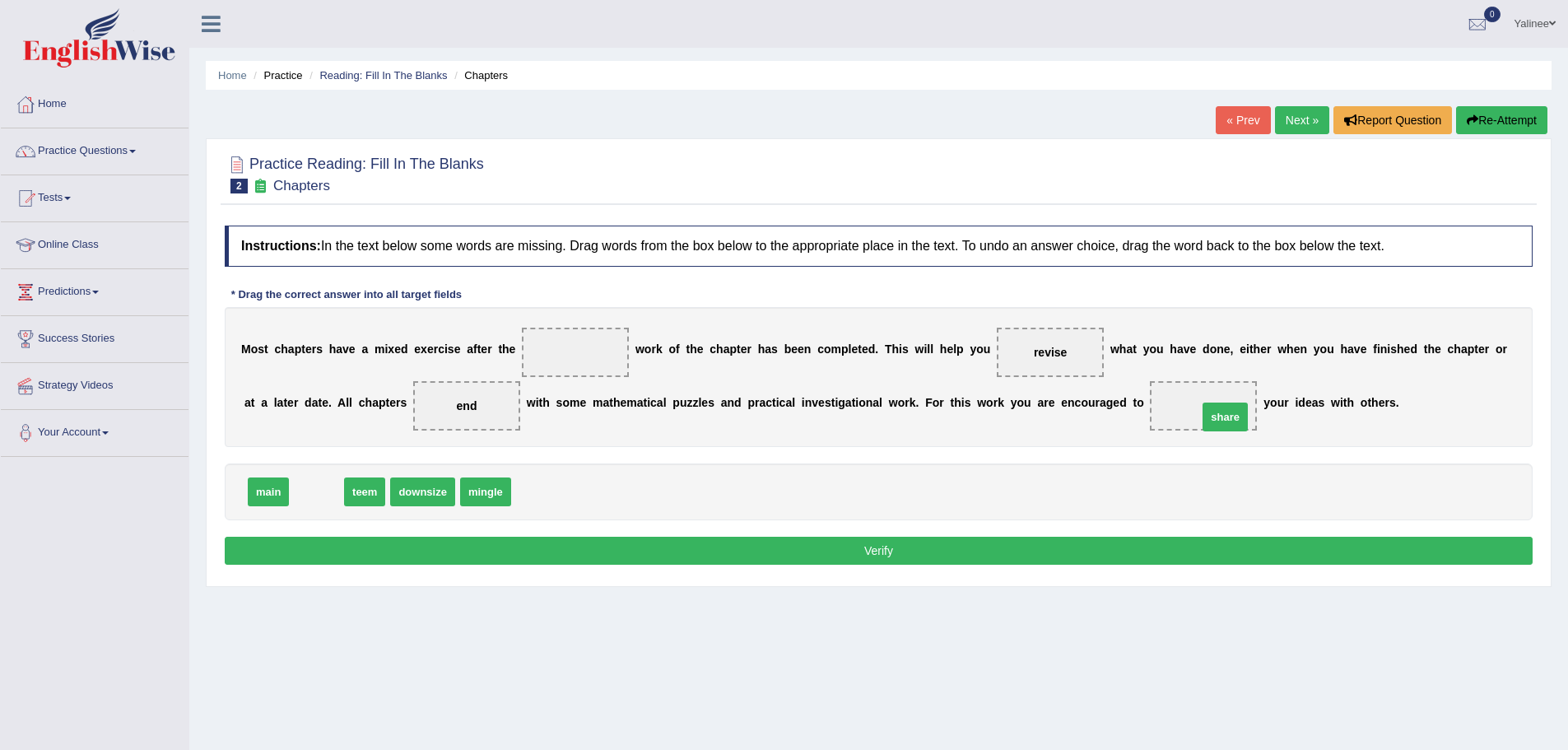
drag, startPoint x: 311, startPoint y: 488, endPoint x: 1220, endPoint y: 413, distance: 912.1
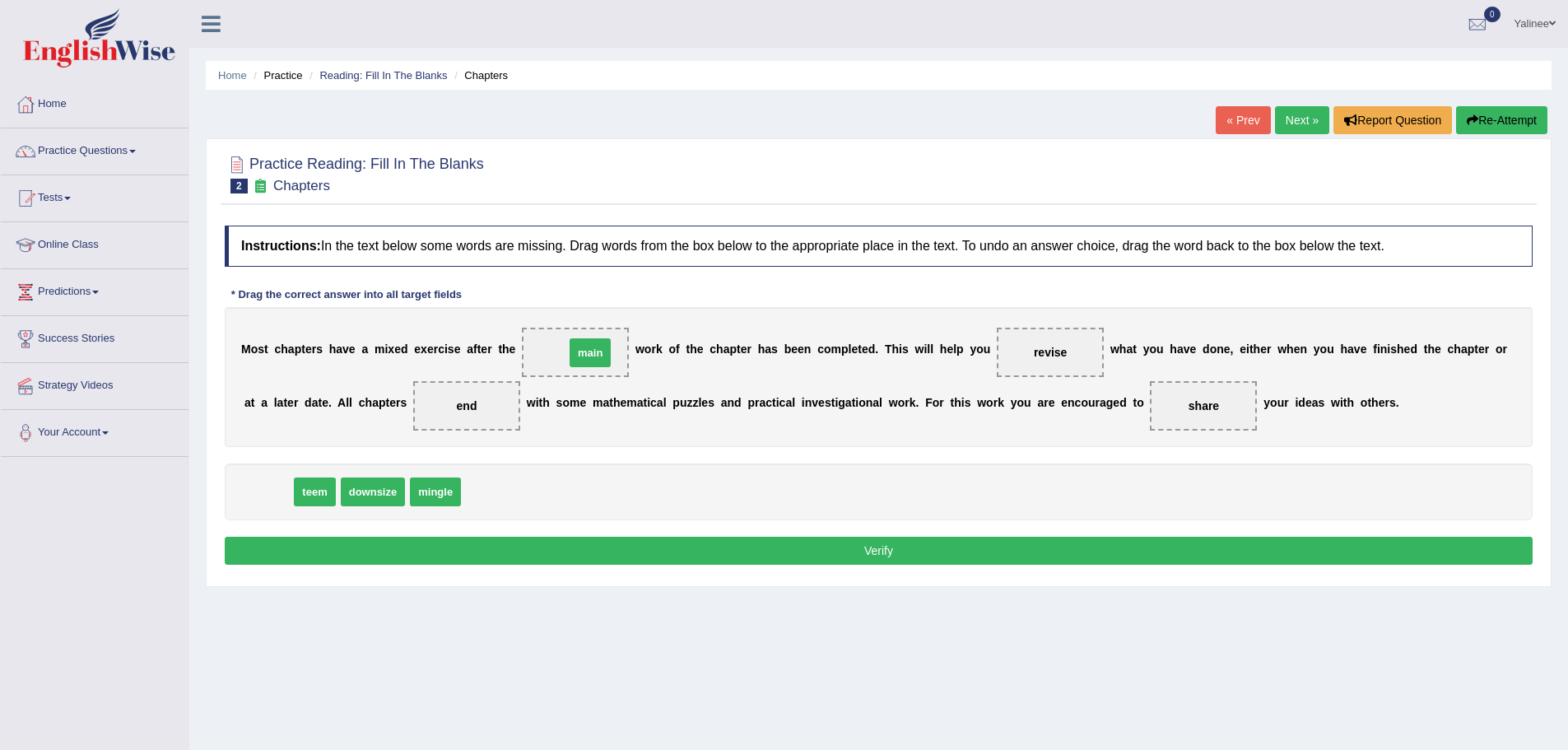
drag, startPoint x: 263, startPoint y: 495, endPoint x: 585, endPoint y: 355, distance: 351.1
click at [859, 550] on button "Verify" at bounding box center [879, 550] width 1308 height 28
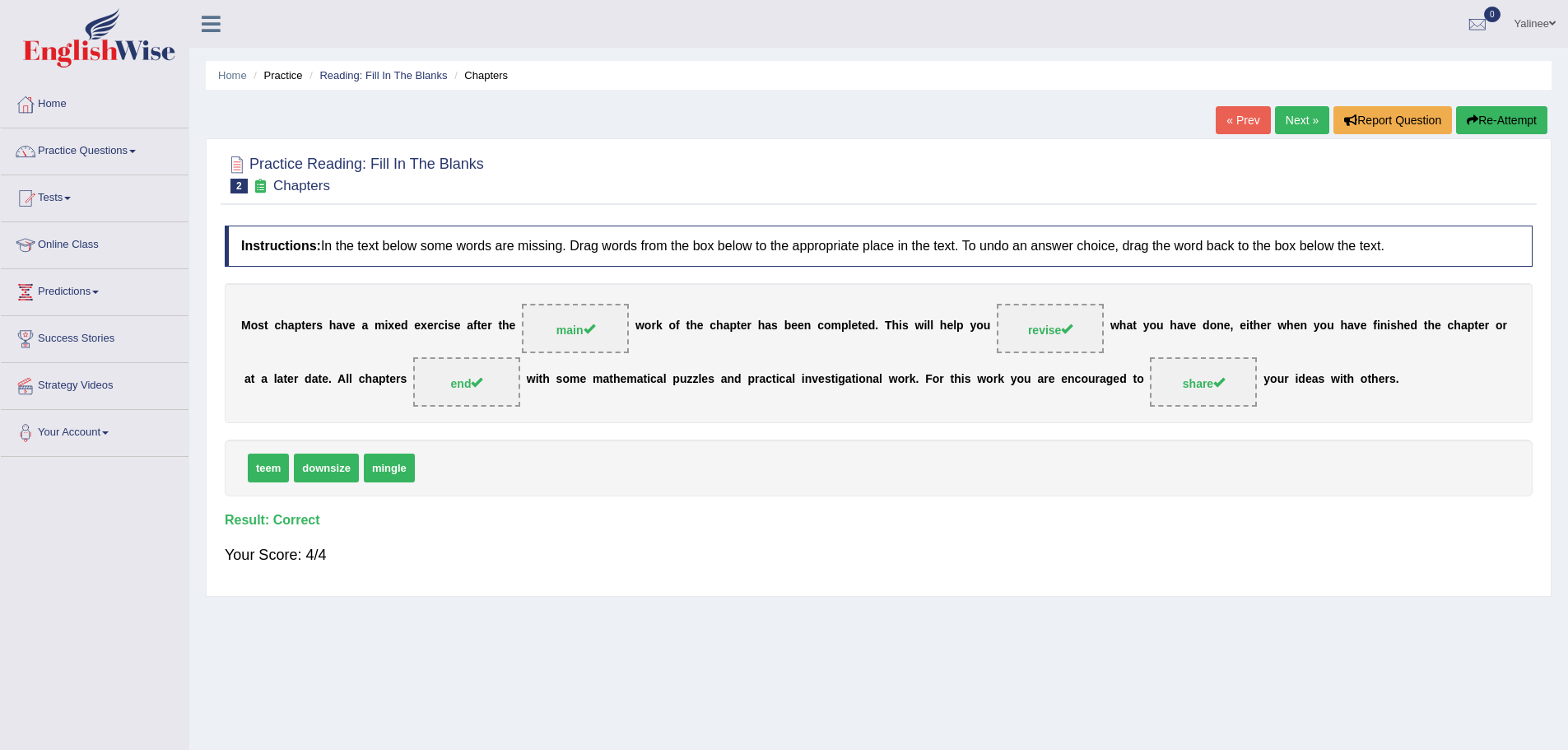
click at [1303, 120] on link "Next »" at bounding box center [1302, 120] width 55 height 28
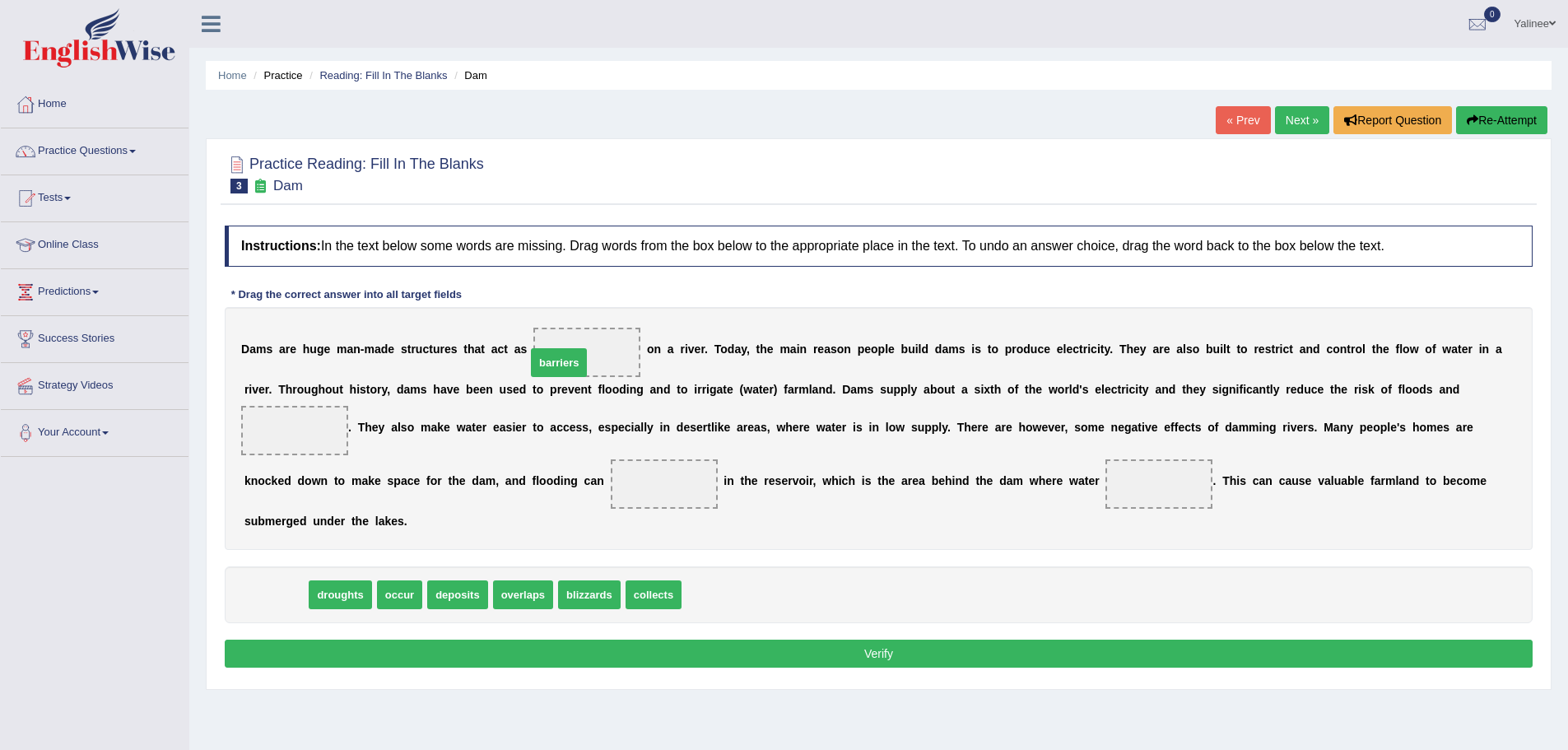
drag, startPoint x: 270, startPoint y: 596, endPoint x: 560, endPoint y: 360, distance: 373.9
drag, startPoint x: 264, startPoint y: 598, endPoint x: 274, endPoint y: 430, distance: 168.3
drag, startPoint x: 253, startPoint y: 596, endPoint x: 658, endPoint y: 488, distance: 419.2
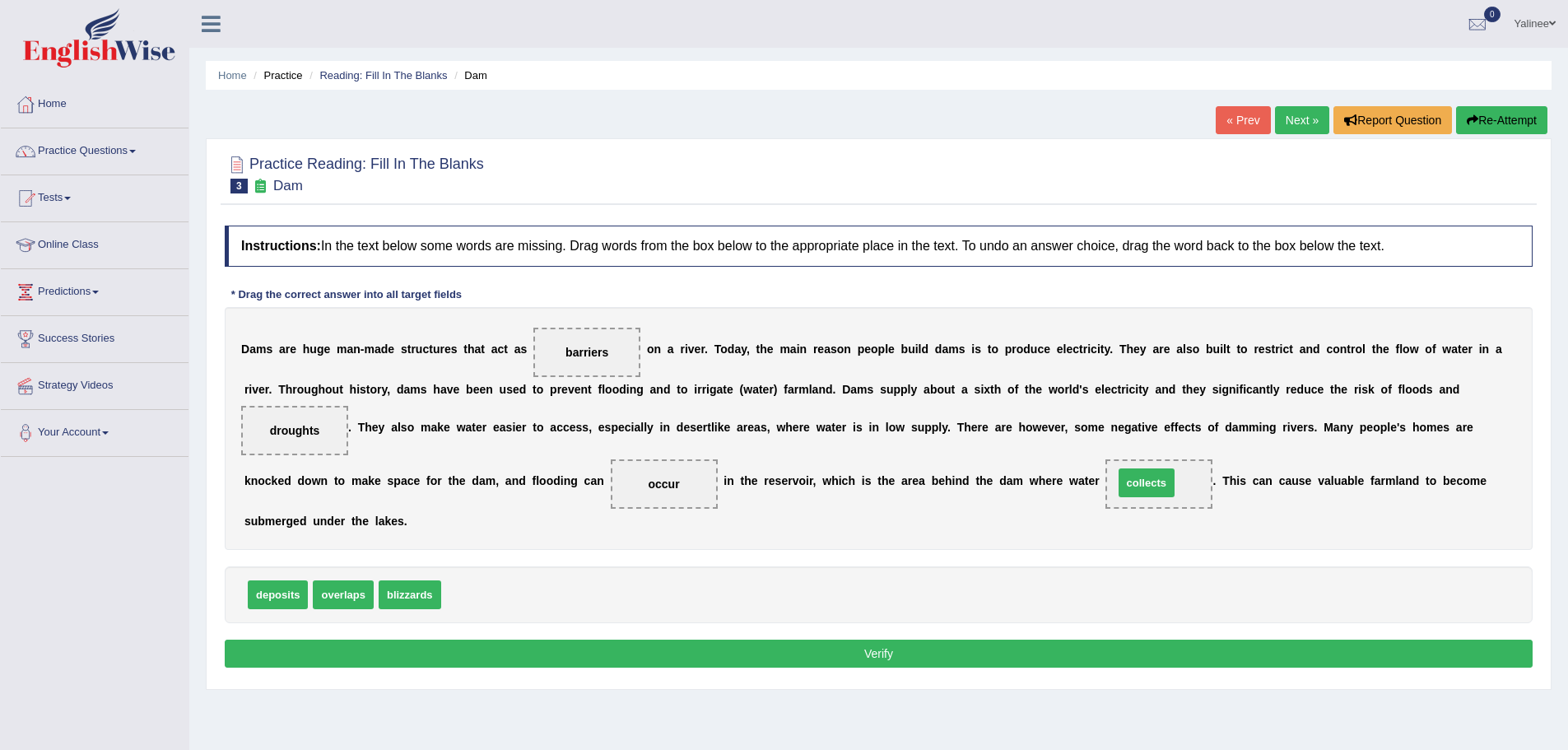
drag, startPoint x: 487, startPoint y: 591, endPoint x: 1159, endPoint y: 478, distance: 681.4
click at [1035, 652] on button "Verify" at bounding box center [879, 653] width 1308 height 28
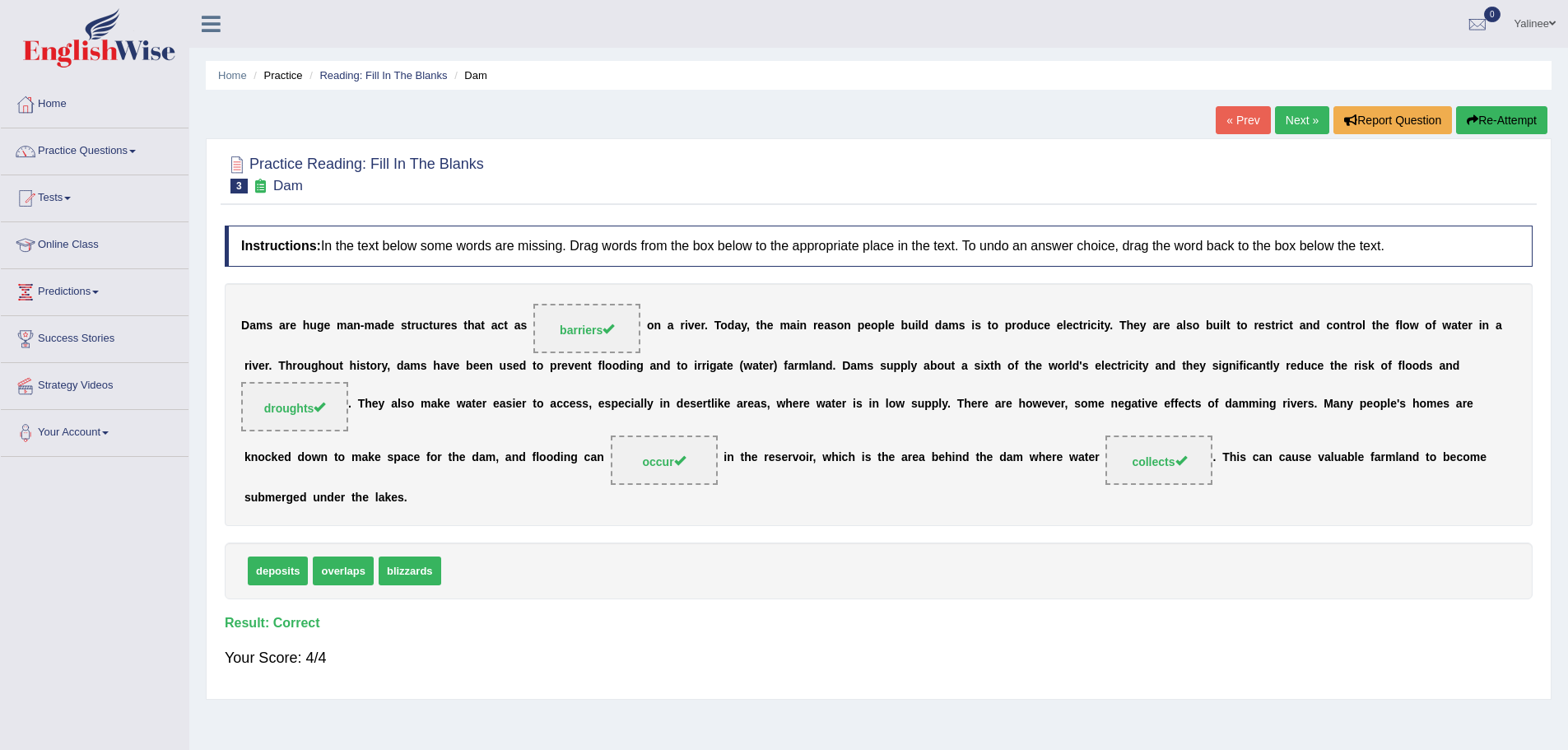
click at [1289, 115] on link "Next »" at bounding box center [1302, 120] width 55 height 28
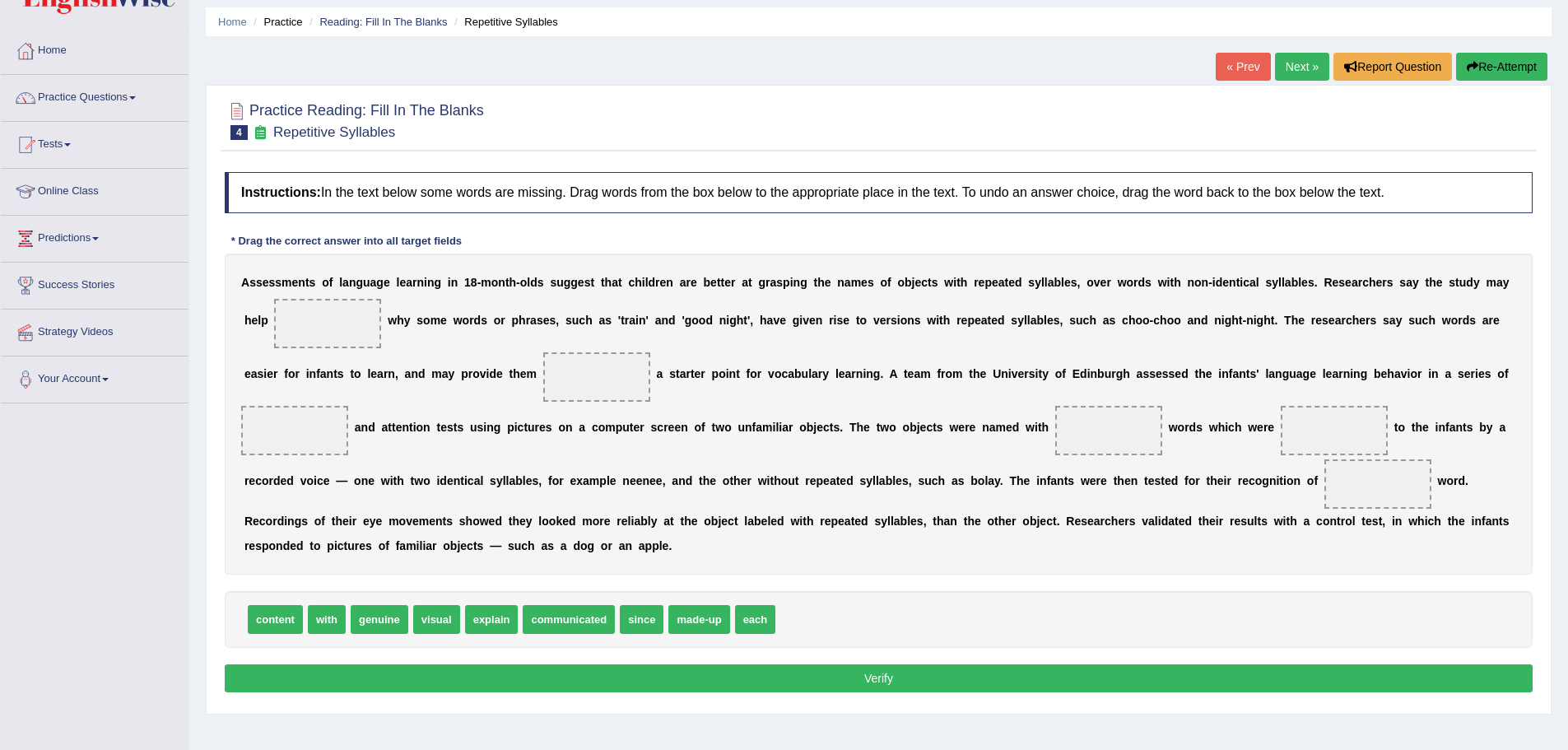
scroll to position [83, 0]
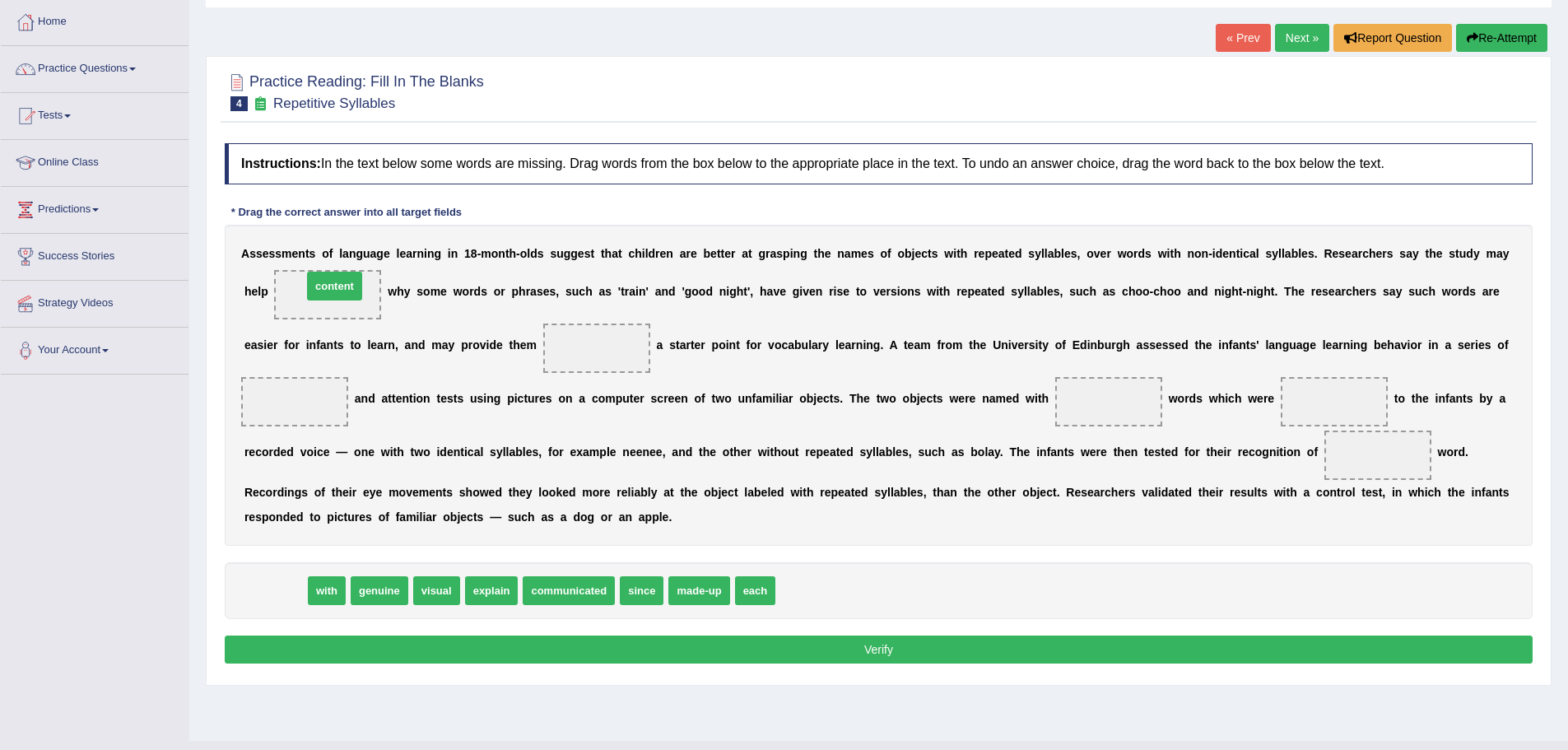
drag, startPoint x: 279, startPoint y: 593, endPoint x: 338, endPoint y: 288, distance: 310.7
drag, startPoint x: 265, startPoint y: 589, endPoint x: 610, endPoint y: 350, distance: 419.7
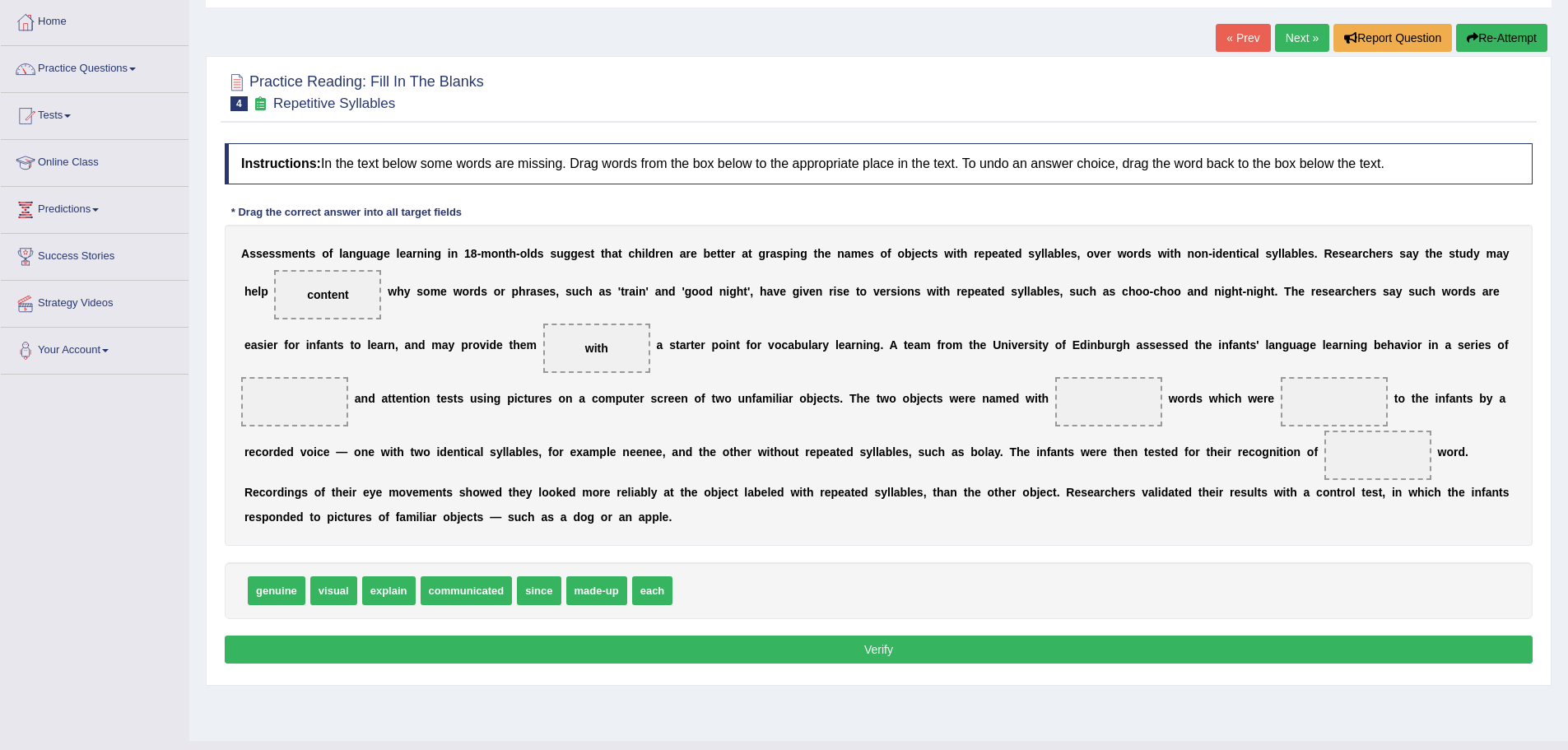
drag, startPoint x: 332, startPoint y: 287, endPoint x: 292, endPoint y: 385, distance: 105.8
click at [292, 385] on div "A s s e s s m e n t s o f l a n g u a g e l e a r n i n g i n 1 8 - m o n t h -…" at bounding box center [879, 385] width 1308 height 321
click at [323, 294] on span "content" at bounding box center [328, 295] width 42 height 13
drag, startPoint x: 324, startPoint y: 294, endPoint x: 298, endPoint y: 399, distance: 108.2
drag, startPoint x: 453, startPoint y: 593, endPoint x: 1103, endPoint y: 399, distance: 678.3
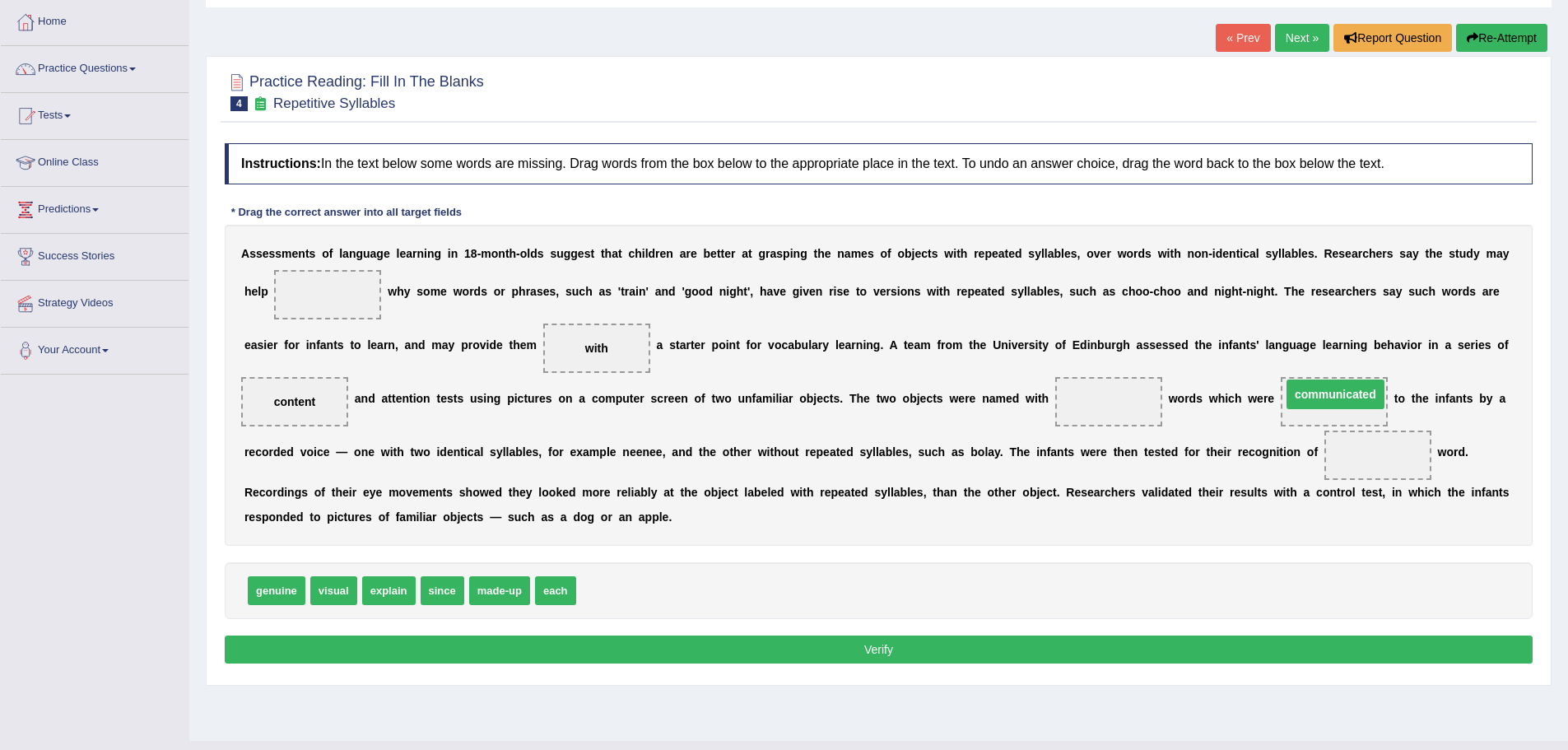
drag, startPoint x: 1098, startPoint y: 405, endPoint x: 1317, endPoint y: 401, distance: 219.0
drag, startPoint x: 339, startPoint y: 591, endPoint x: 1389, endPoint y: 468, distance: 1057.2
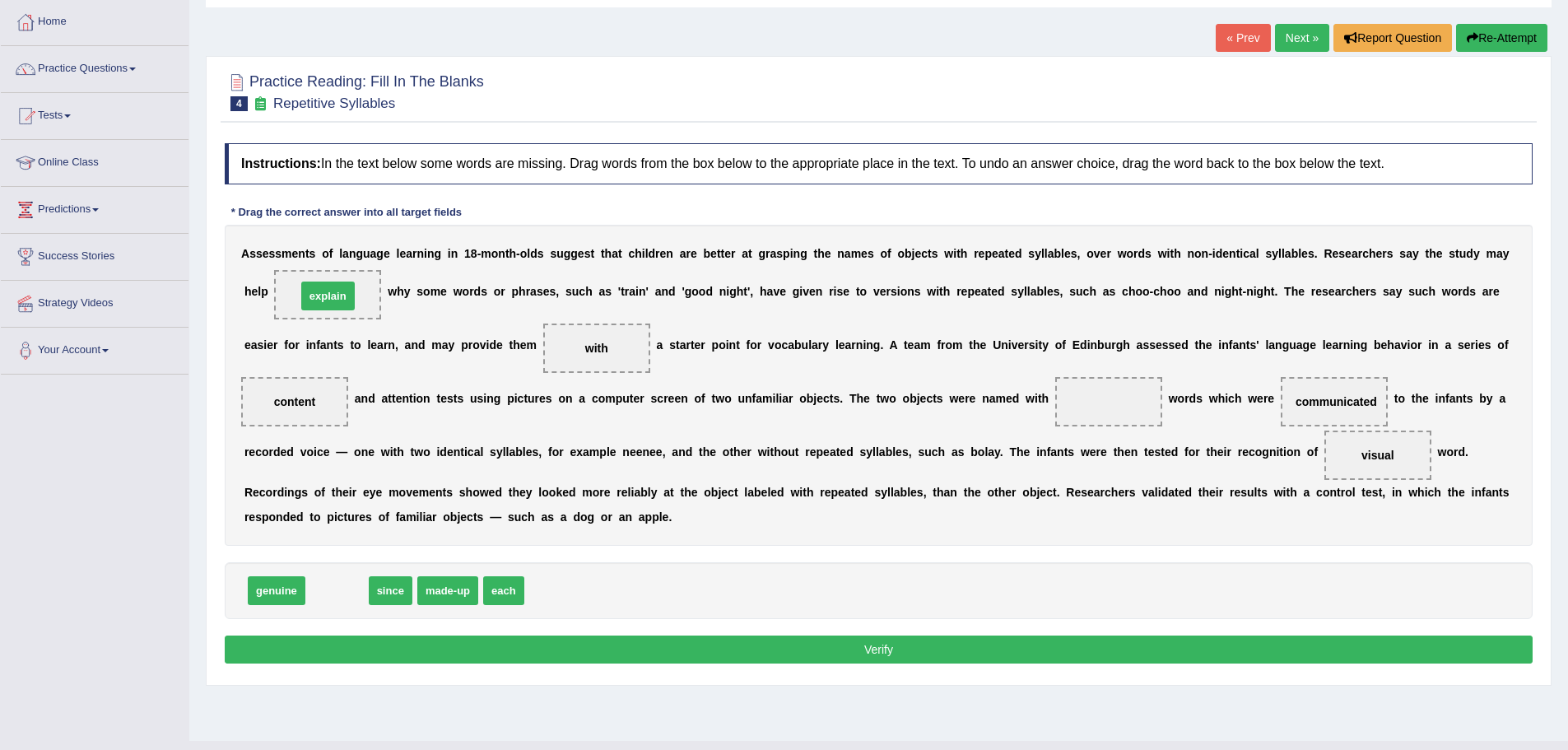
drag, startPoint x: 331, startPoint y: 581, endPoint x: 326, endPoint y: 294, distance: 287.0
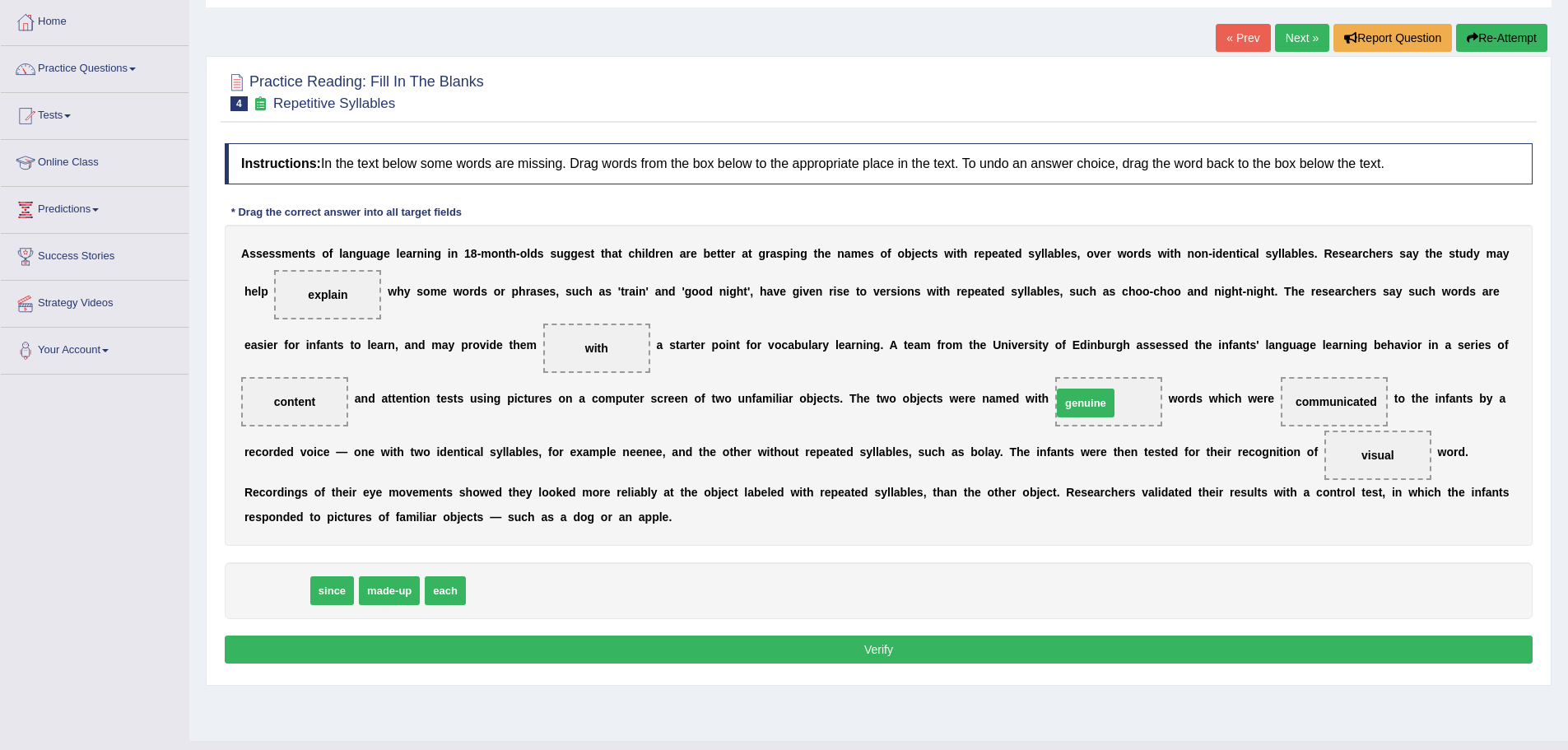
drag, startPoint x: 262, startPoint y: 588, endPoint x: 1080, endPoint y: 400, distance: 839.3
click at [878, 656] on button "Verify" at bounding box center [879, 649] width 1308 height 28
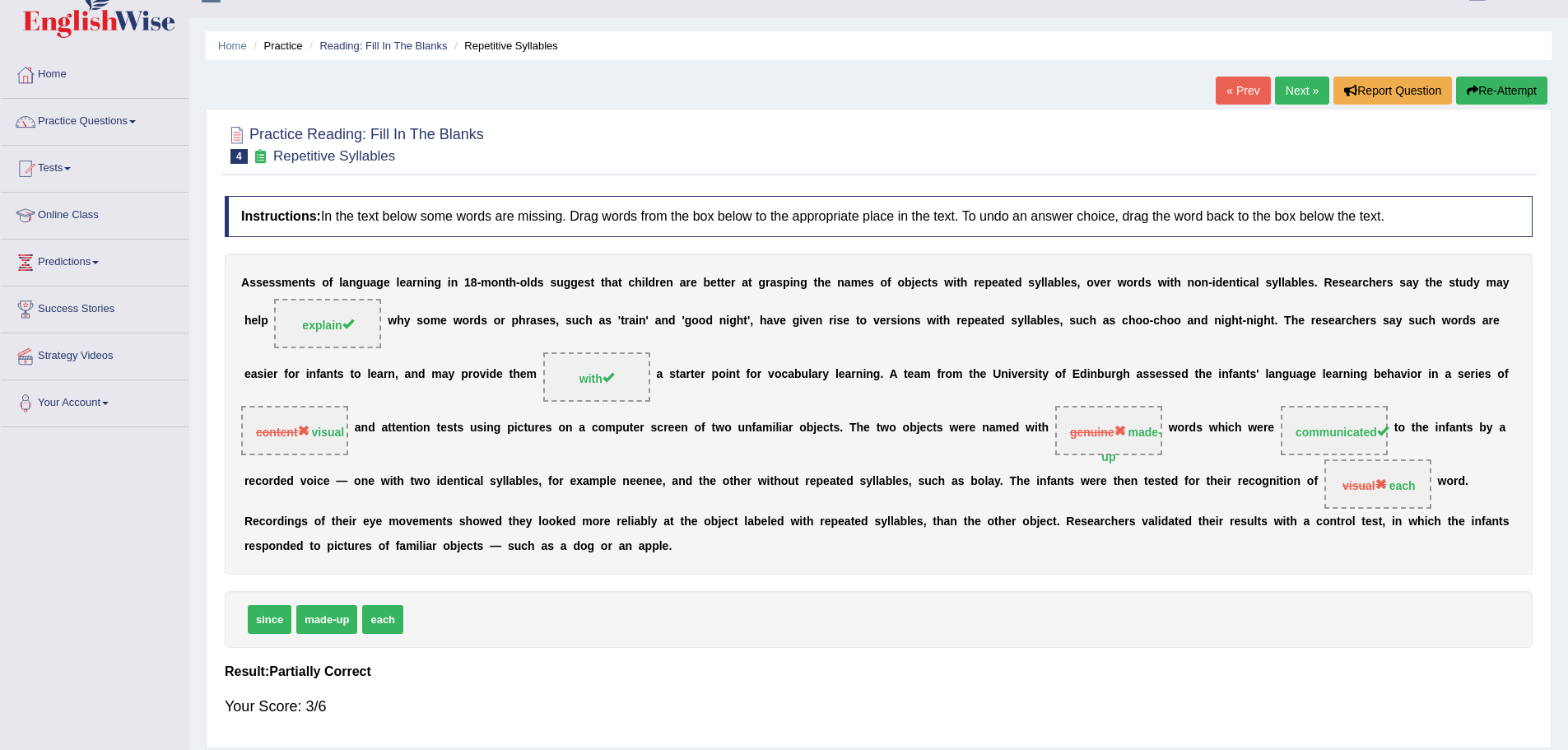
scroll to position [0, 0]
